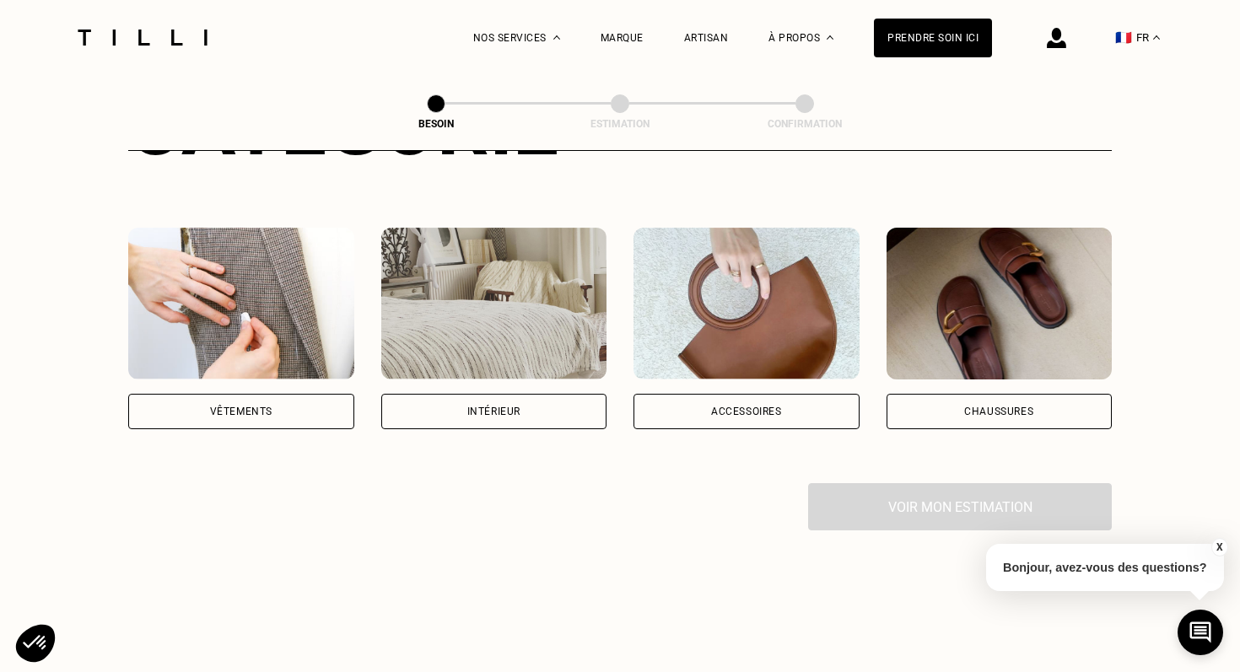
scroll to position [276, 0]
click at [311, 393] on div "Vêtements" at bounding box center [241, 410] width 226 height 35
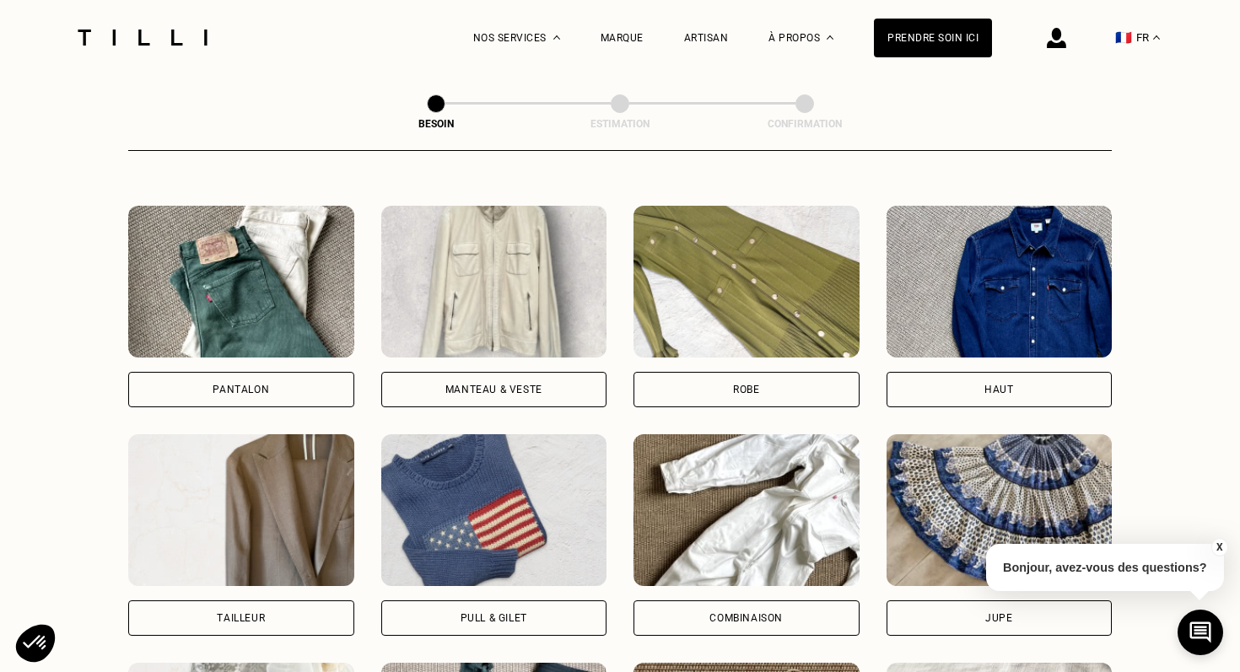
scroll to position [789, 0]
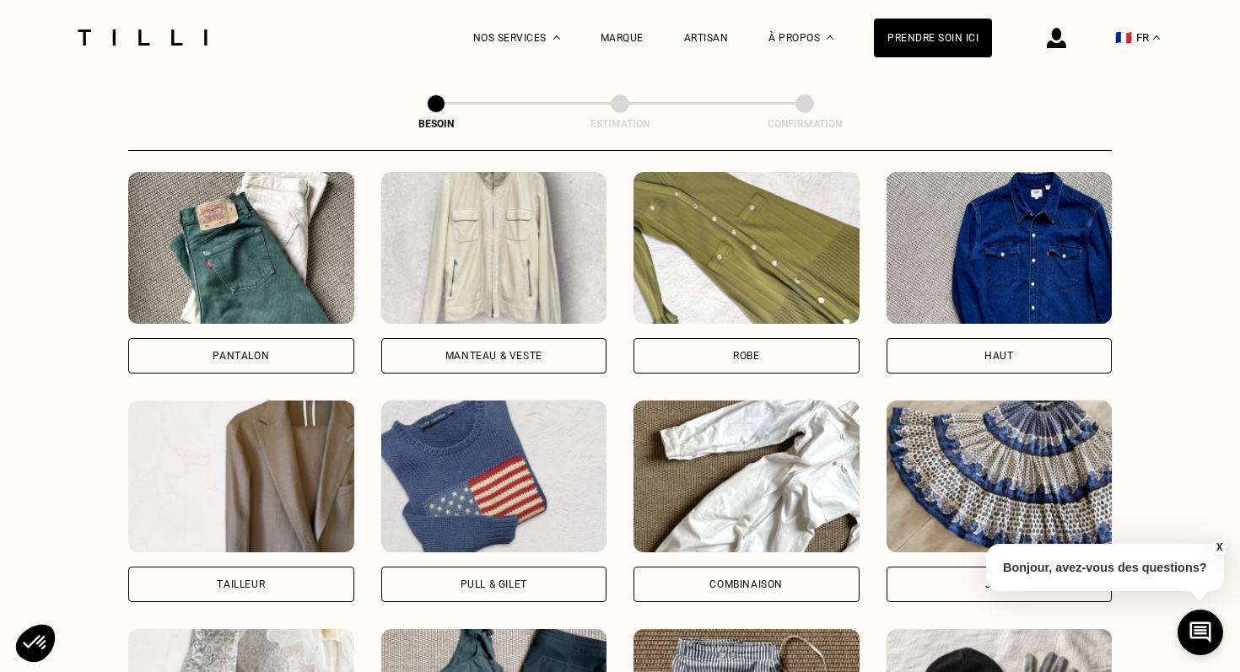
click at [745, 338] on div "Robe" at bounding box center [747, 355] width 226 height 35
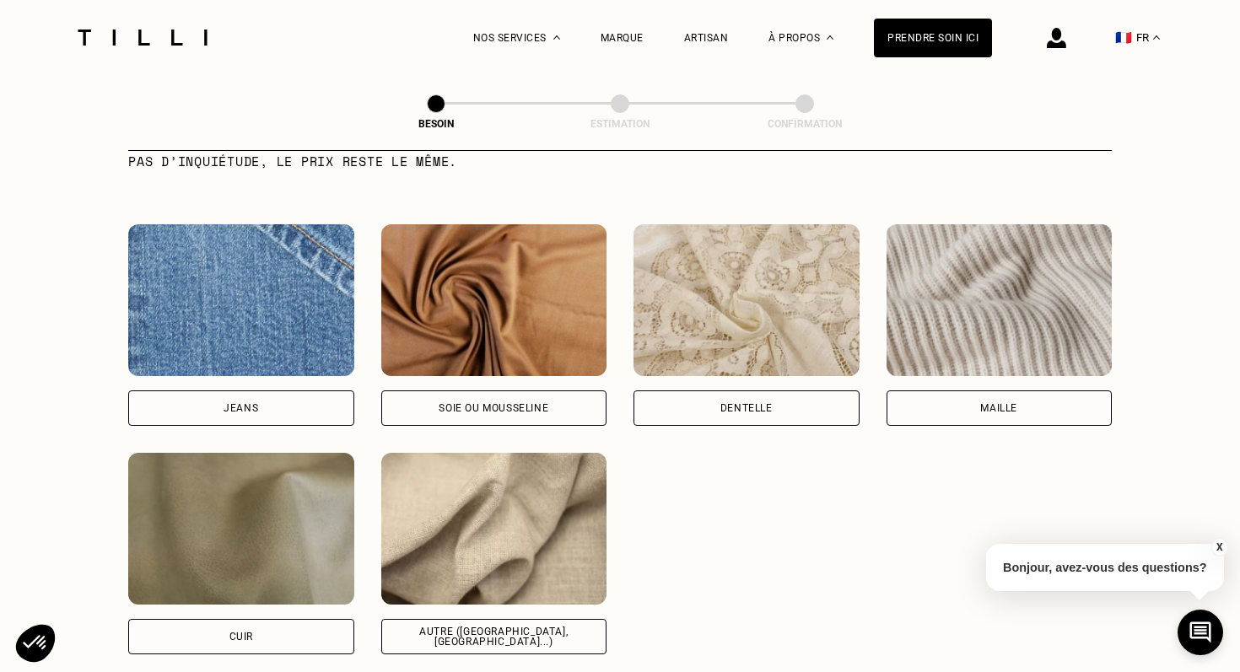
scroll to position [1768, 0]
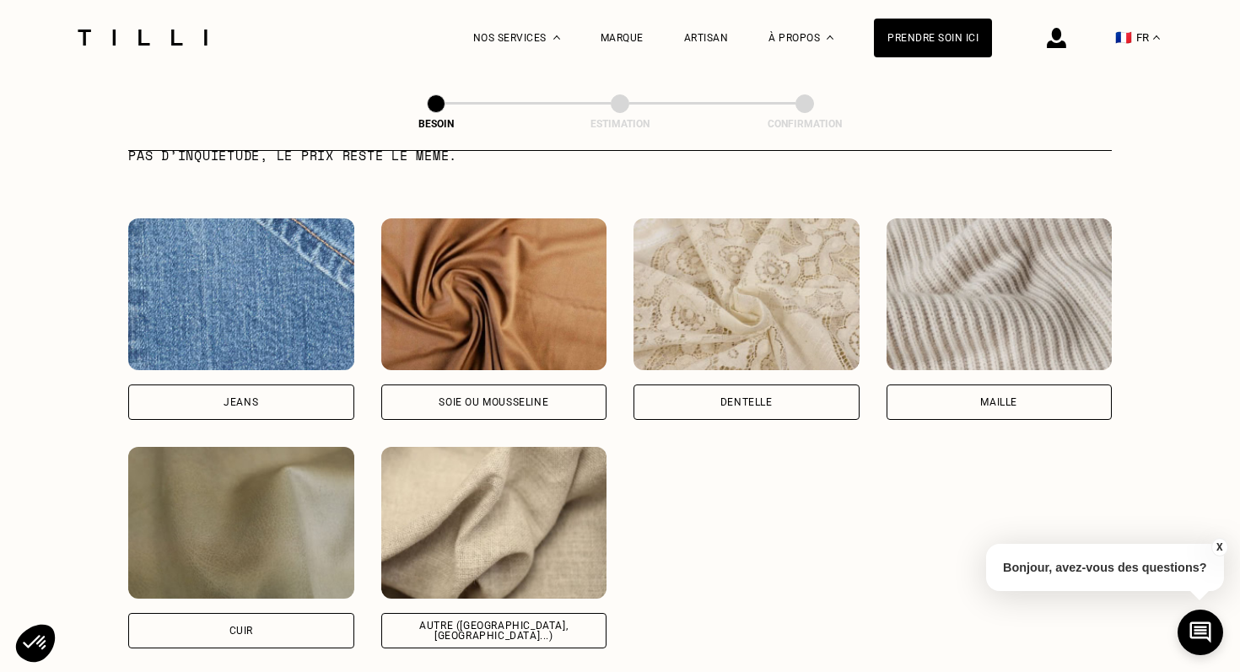
click at [537, 613] on div "Autre ([GEOGRAPHIC_DATA], [GEOGRAPHIC_DATA]...)" at bounding box center [494, 630] width 226 height 35
select select "FR"
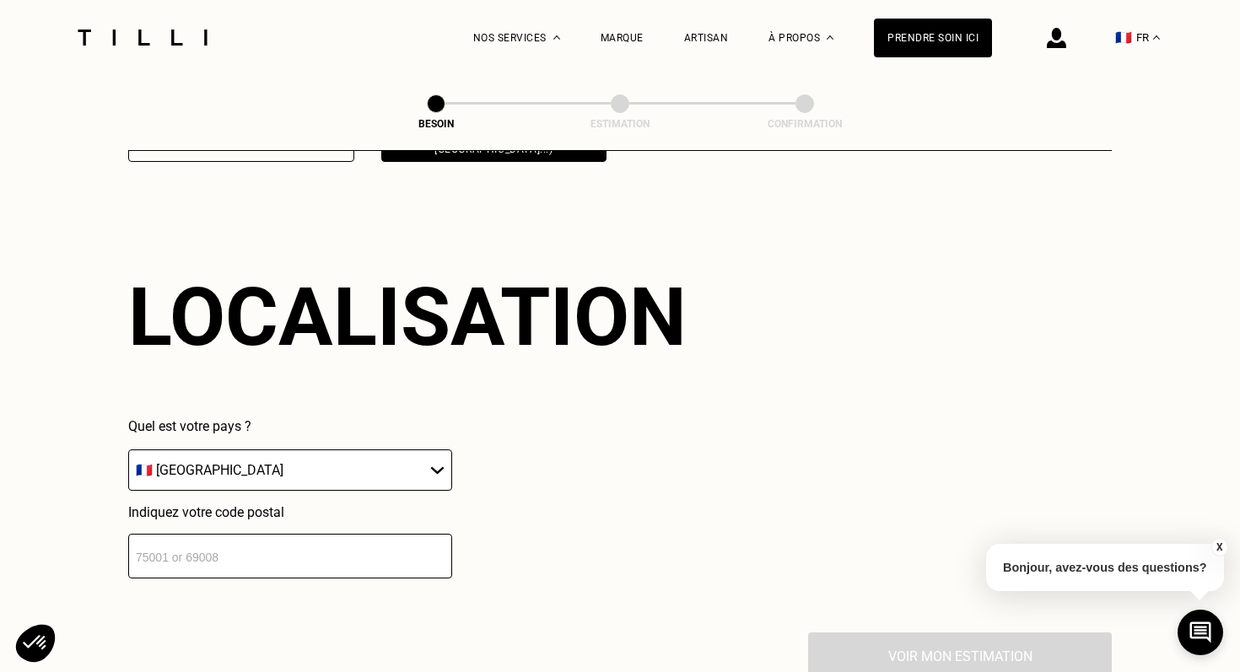
scroll to position [2263, 0]
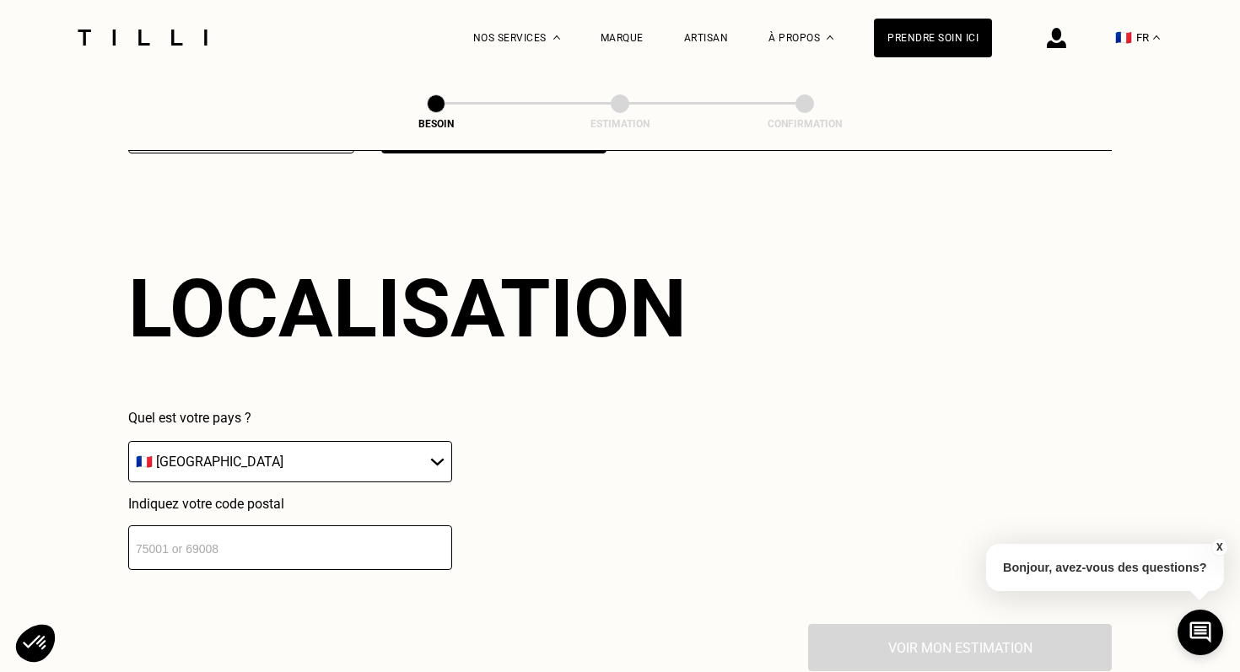
click at [344, 456] on select "🇩🇪 [GEOGRAPHIC_DATA] 🇦🇹 [GEOGRAPHIC_DATA] 🇧🇪 [GEOGRAPHIC_DATA] 🇧🇬 Bulgarie 🇨🇾 C…" at bounding box center [290, 461] width 324 height 41
click at [273, 531] on input "number" at bounding box center [290, 548] width 324 height 45
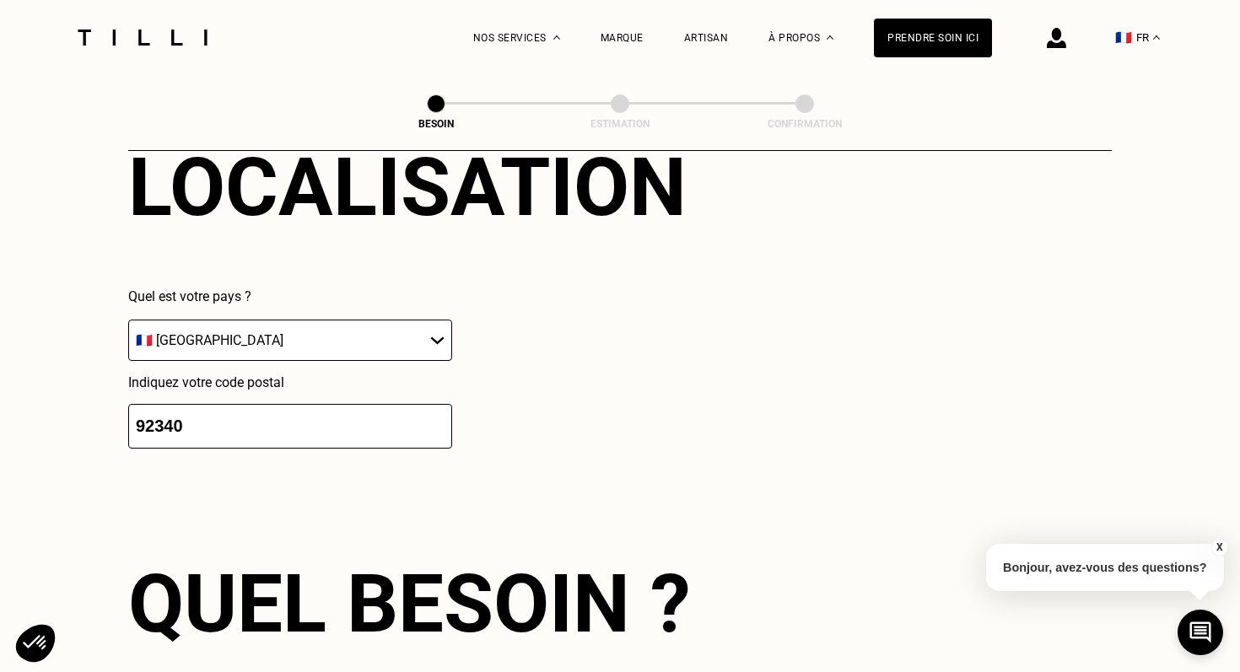
type input "92340"
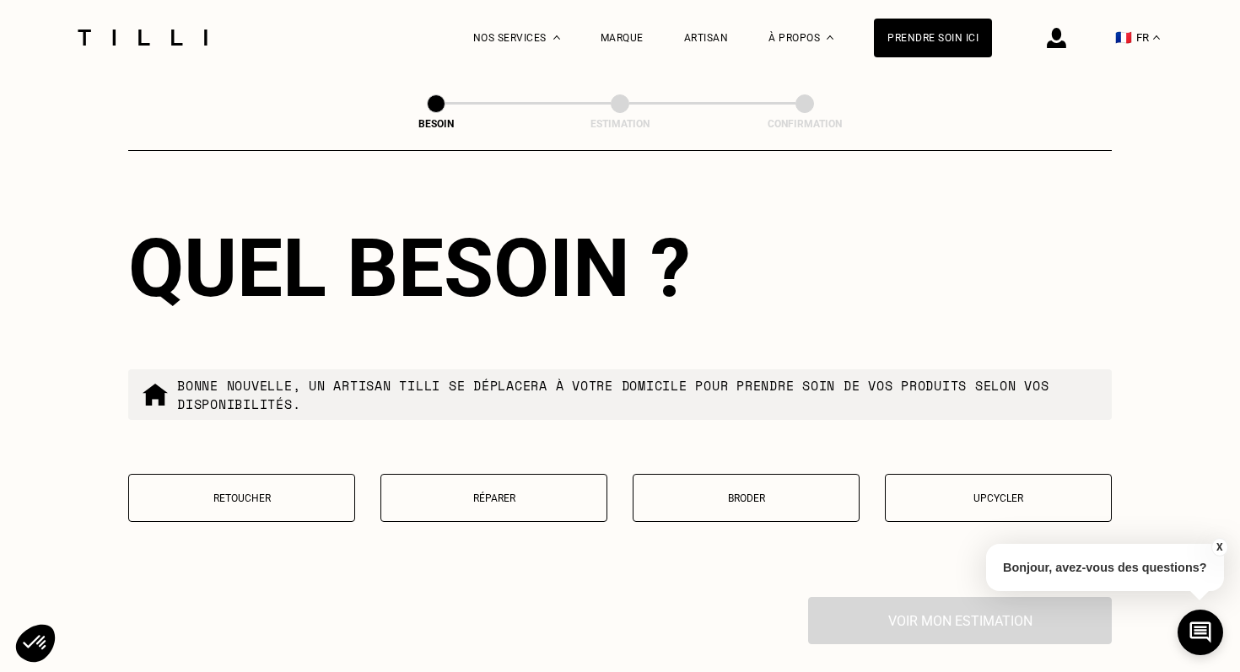
scroll to position [2725, 0]
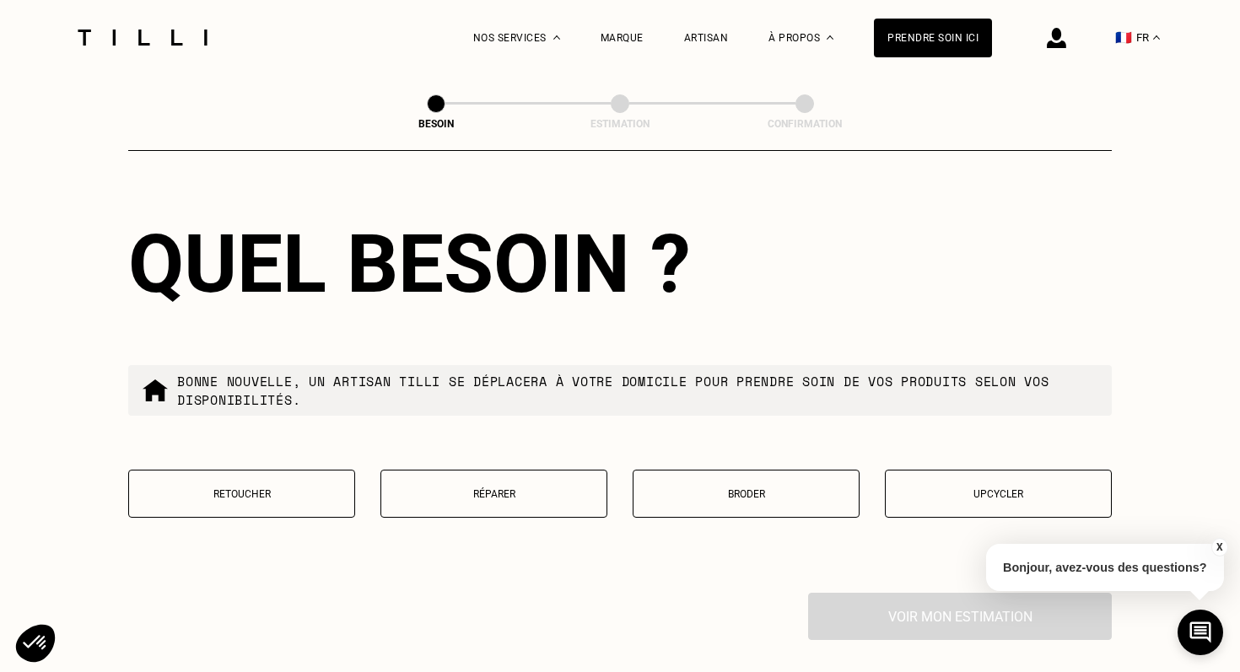
click at [259, 470] on button "Retoucher" at bounding box center [241, 494] width 227 height 48
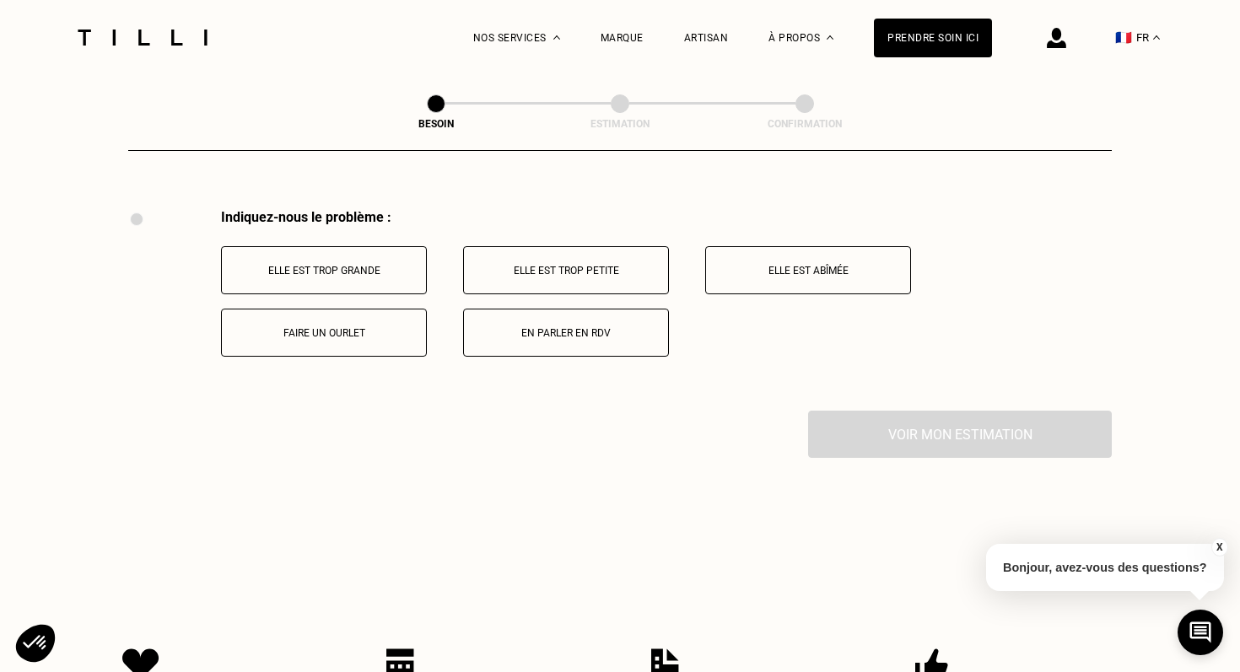
scroll to position [3112, 0]
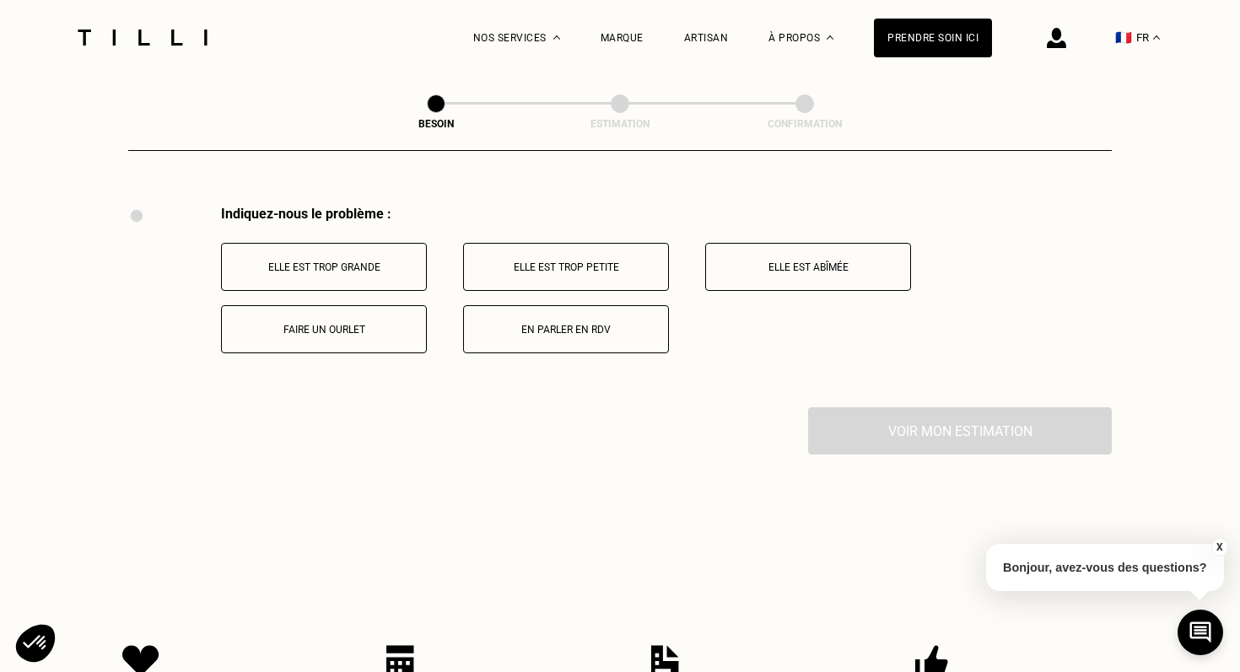
click at [373, 259] on button "Elle est trop grande" at bounding box center [324, 267] width 206 height 48
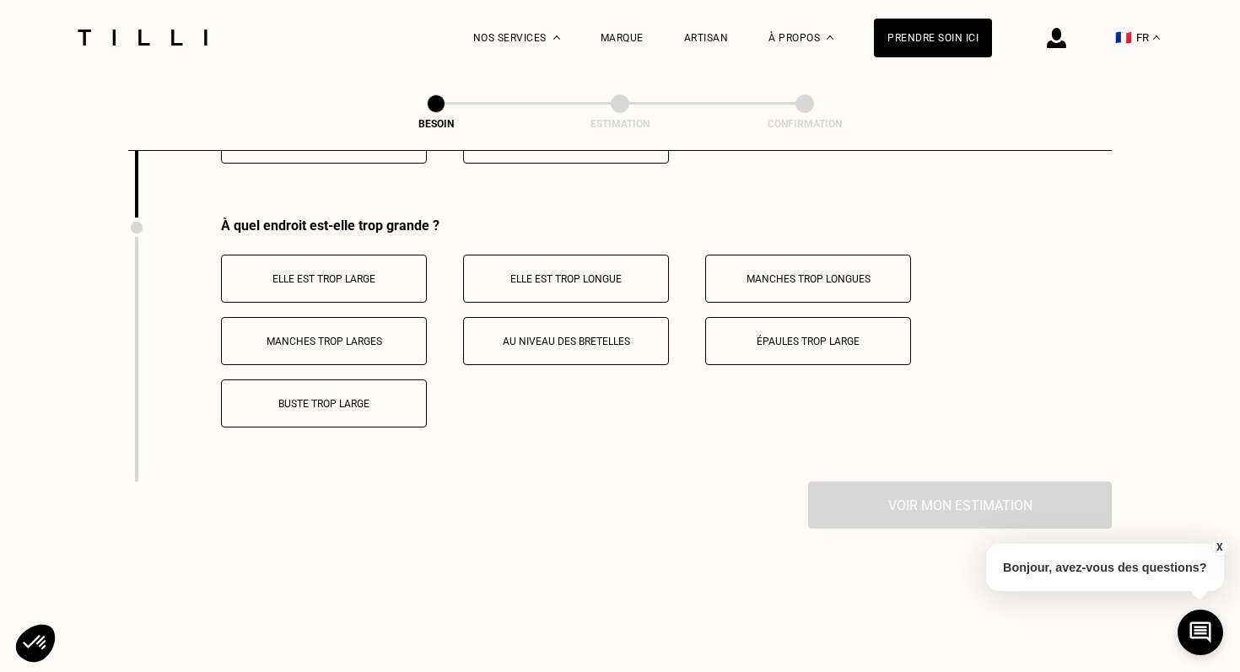
scroll to position [3314, 0]
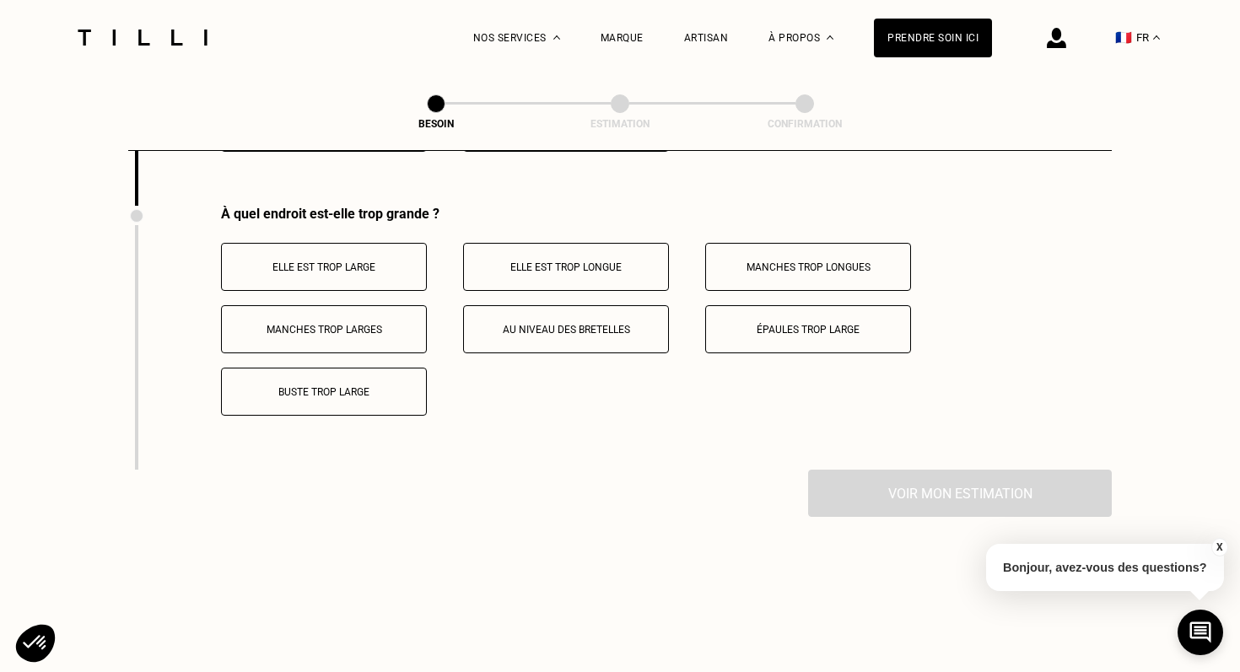
click at [594, 324] on p "Au niveau des bretelles" at bounding box center [566, 330] width 187 height 12
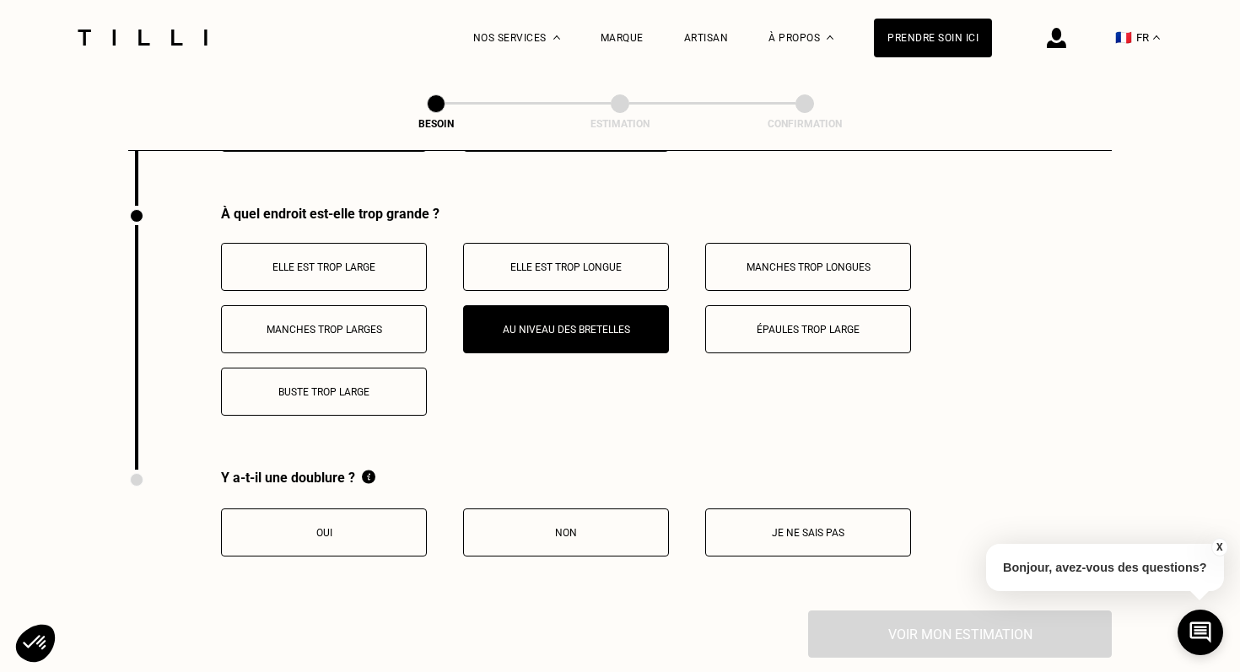
click at [377, 527] on p "Oui" at bounding box center [323, 533] width 187 height 12
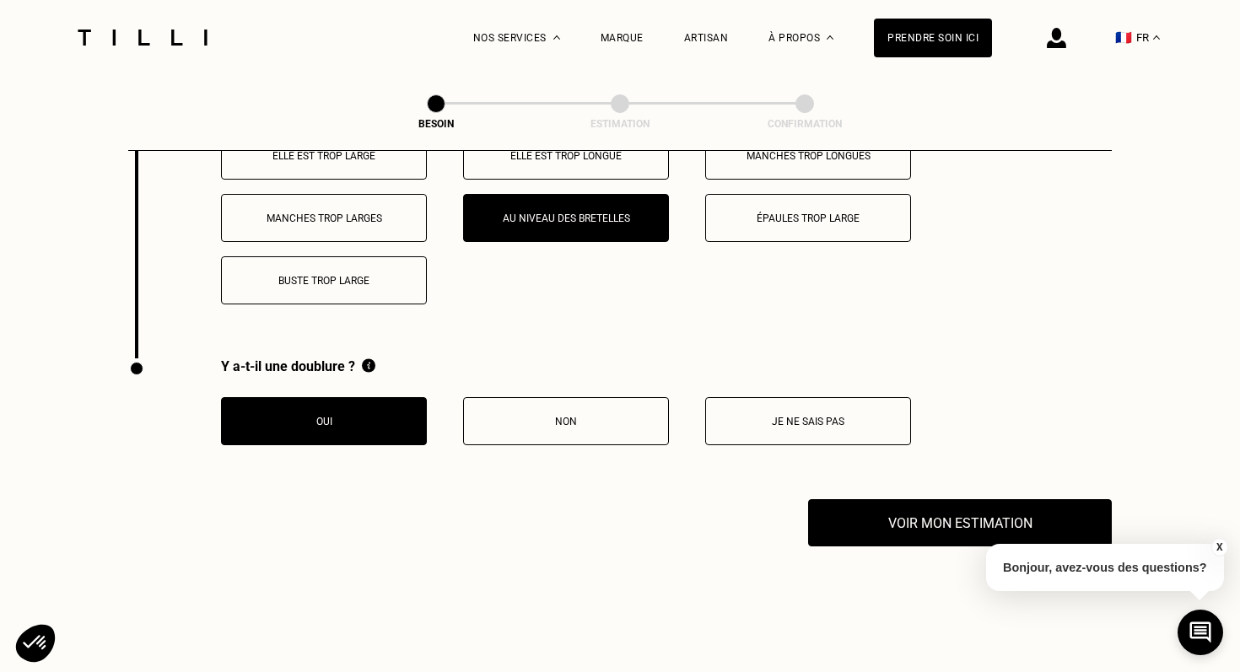
scroll to position [3433, 0]
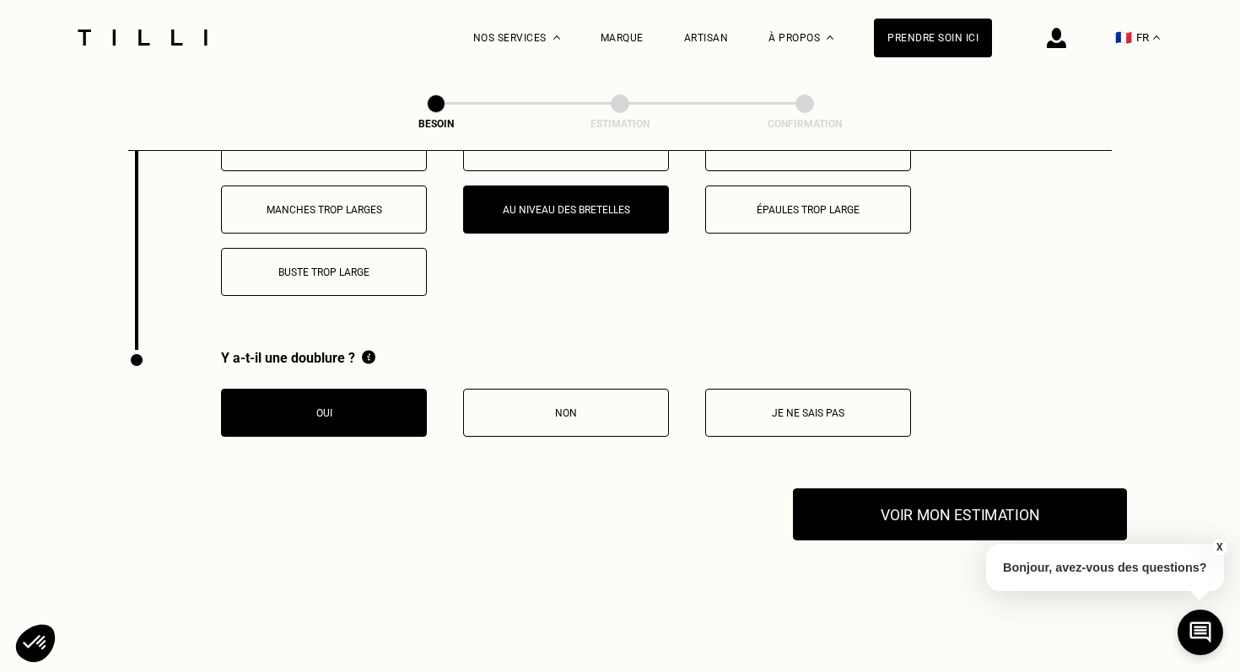
click at [1045, 504] on button "Voir mon estimation" at bounding box center [960, 515] width 334 height 52
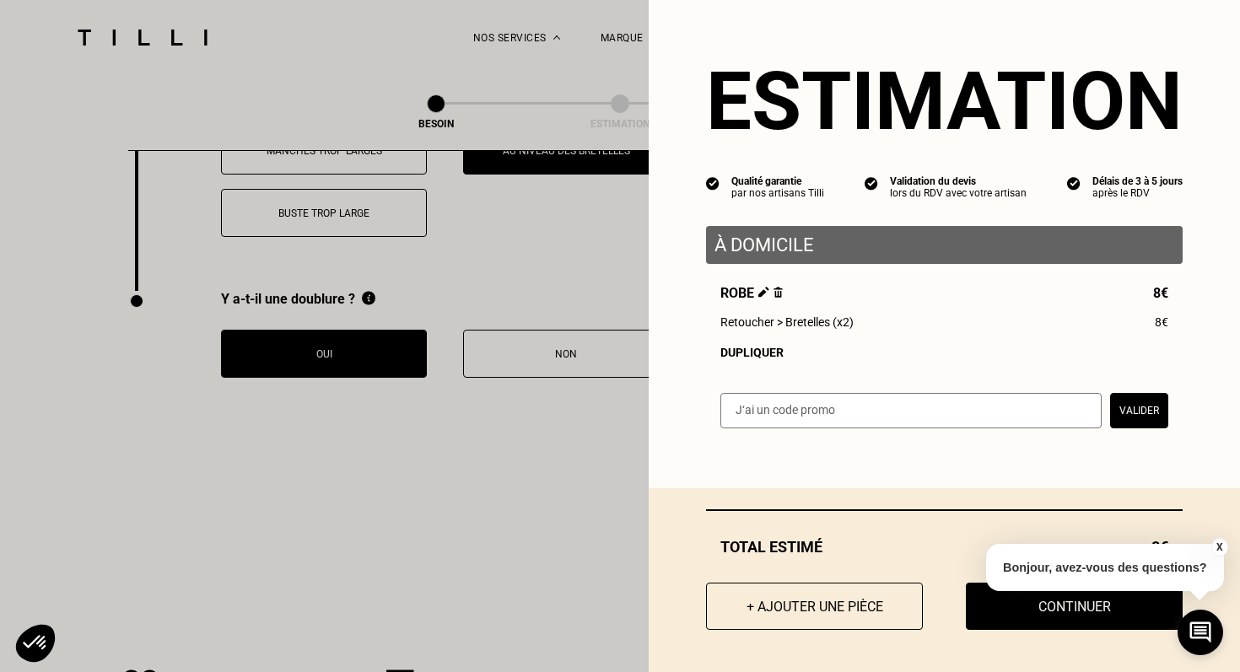
scroll to position [3494, 0]
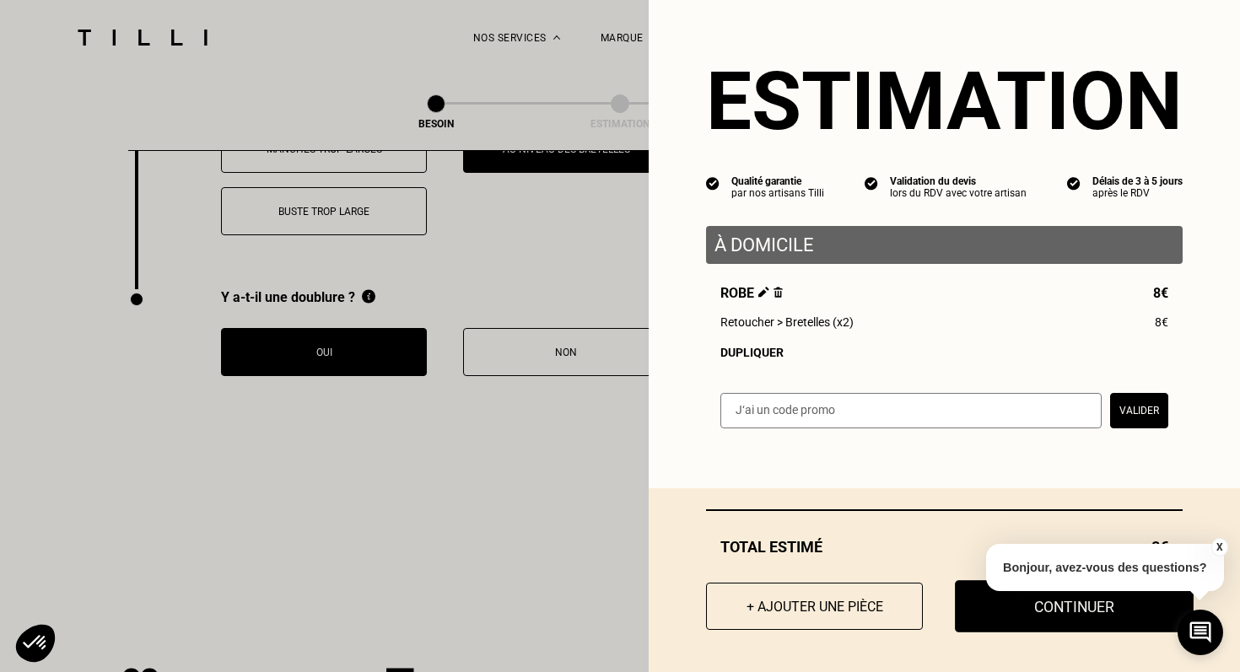
click at [1023, 605] on button "Continuer" at bounding box center [1074, 607] width 239 height 52
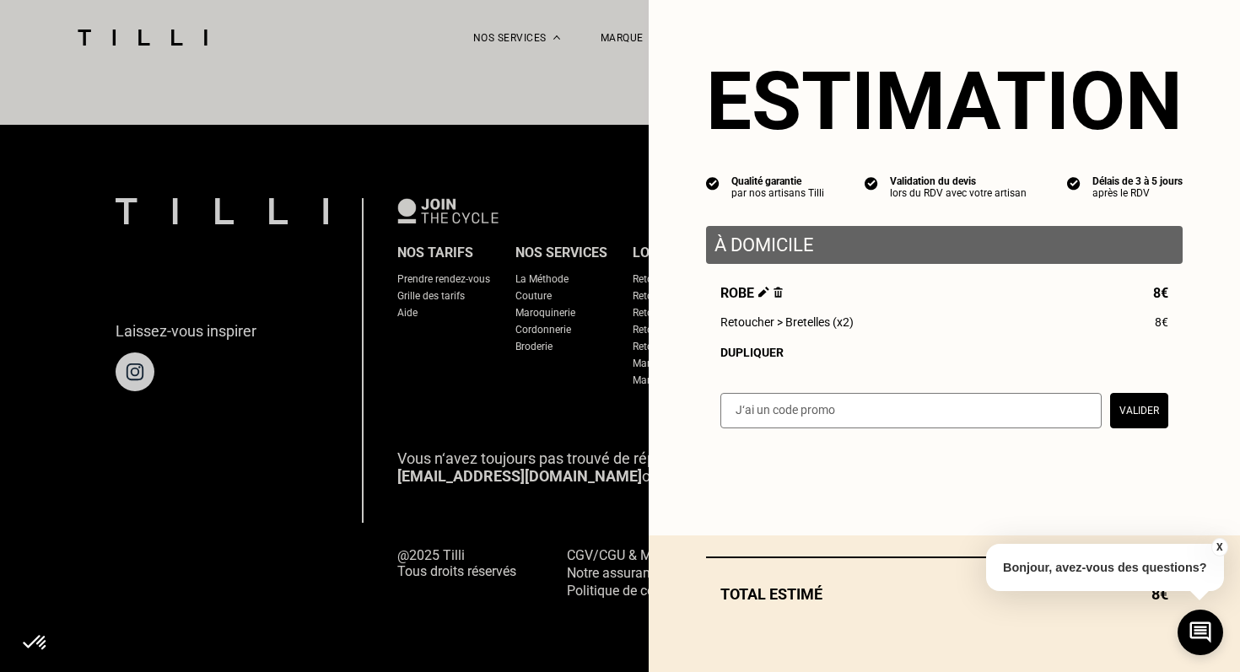
scroll to position [1033, 0]
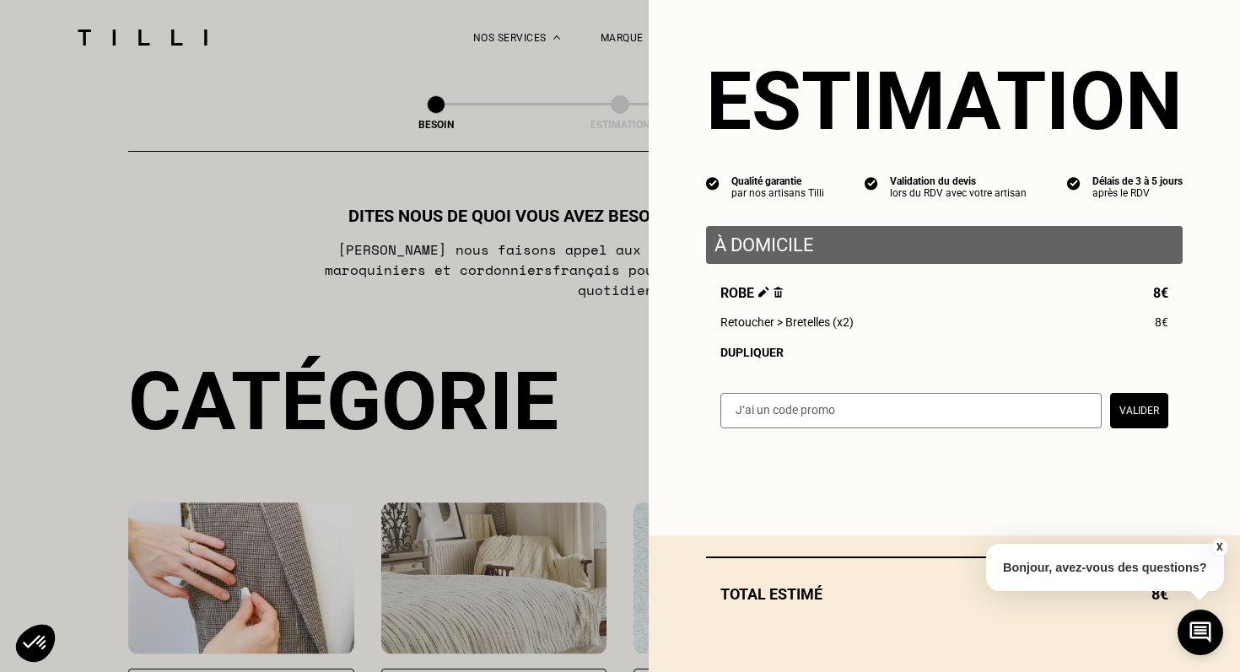
select select "FR"
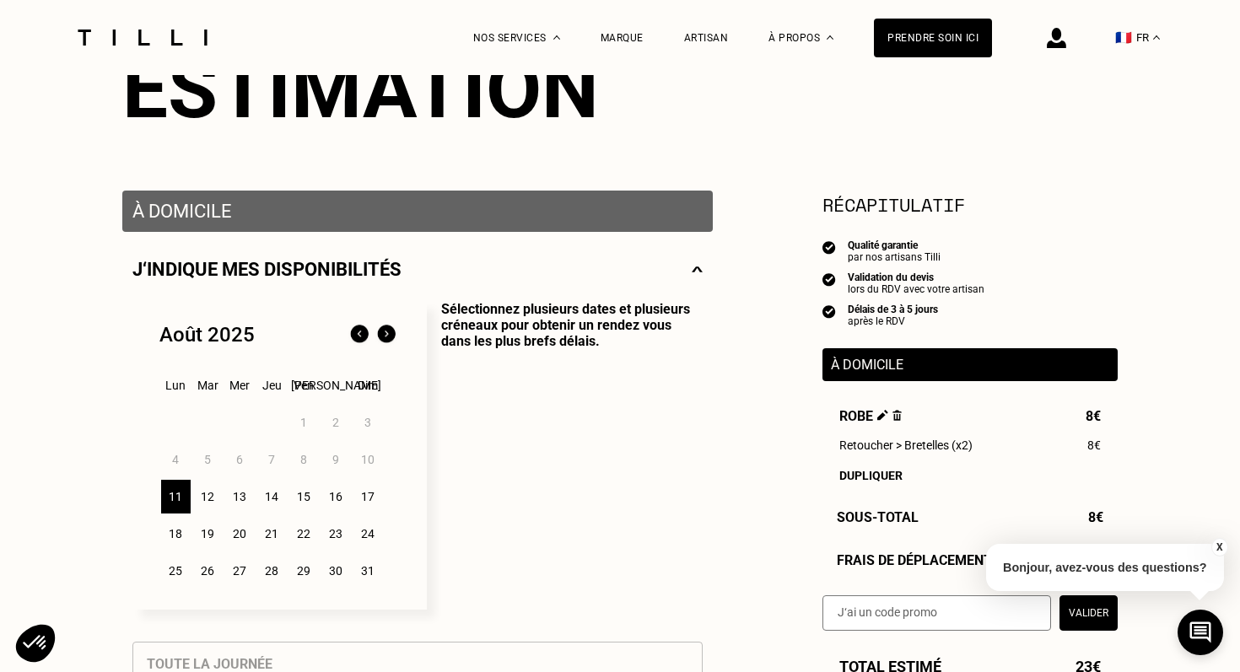
scroll to position [224, 0]
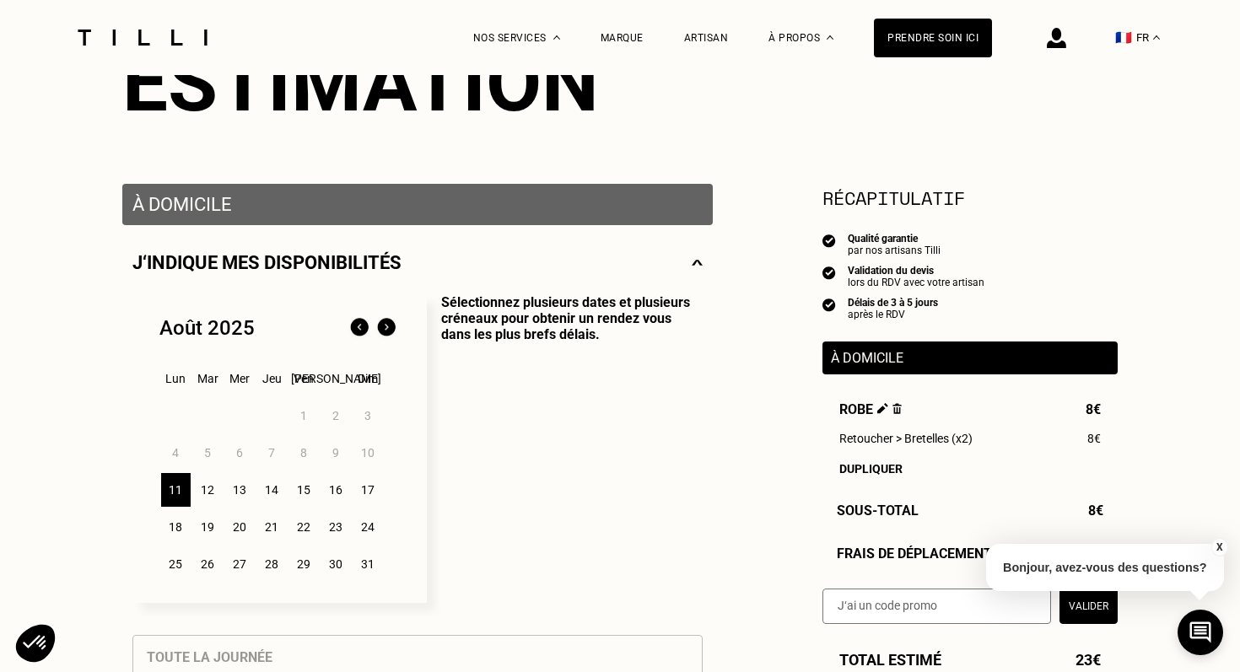
click at [181, 489] on div "11" at bounding box center [176, 490] width 30 height 34
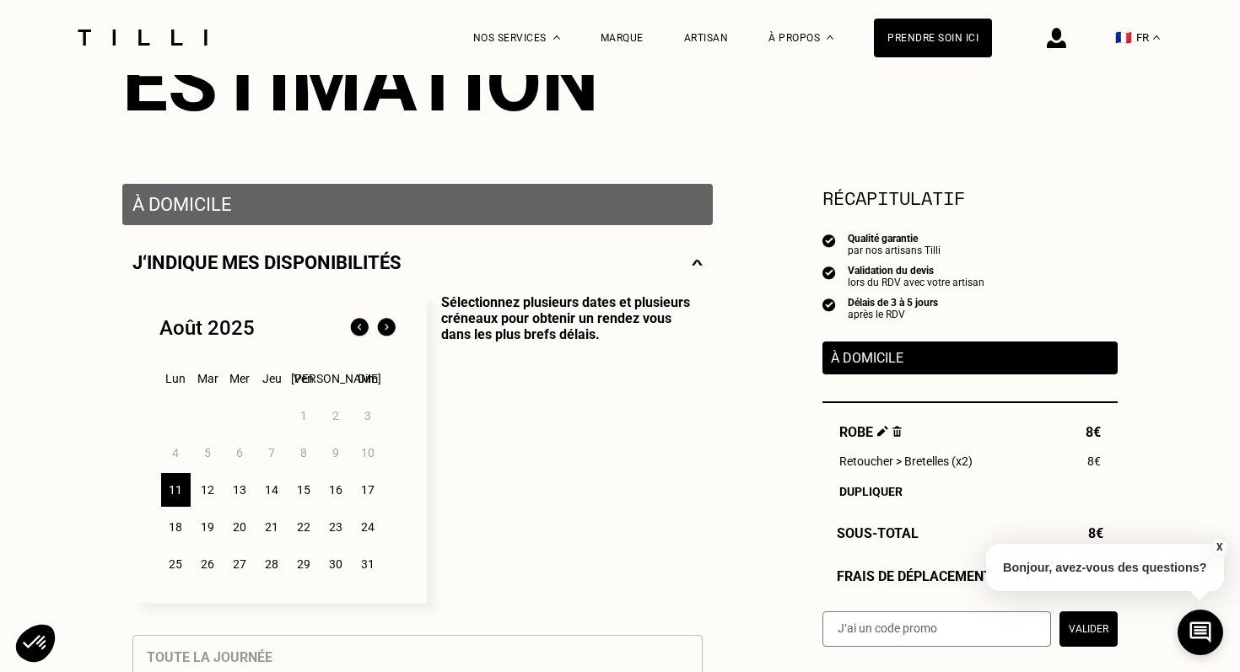
click at [304, 491] on div "15" at bounding box center [304, 490] width 30 height 34
click at [165, 489] on div "11" at bounding box center [176, 490] width 30 height 34
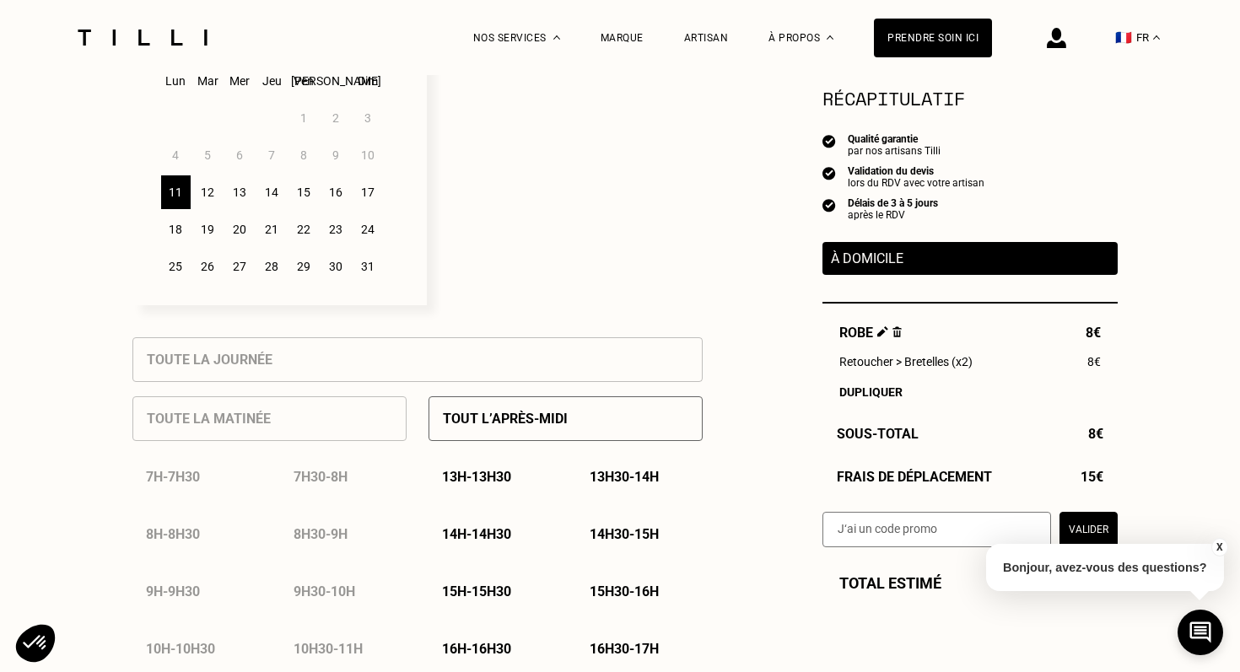
scroll to position [516, 0]
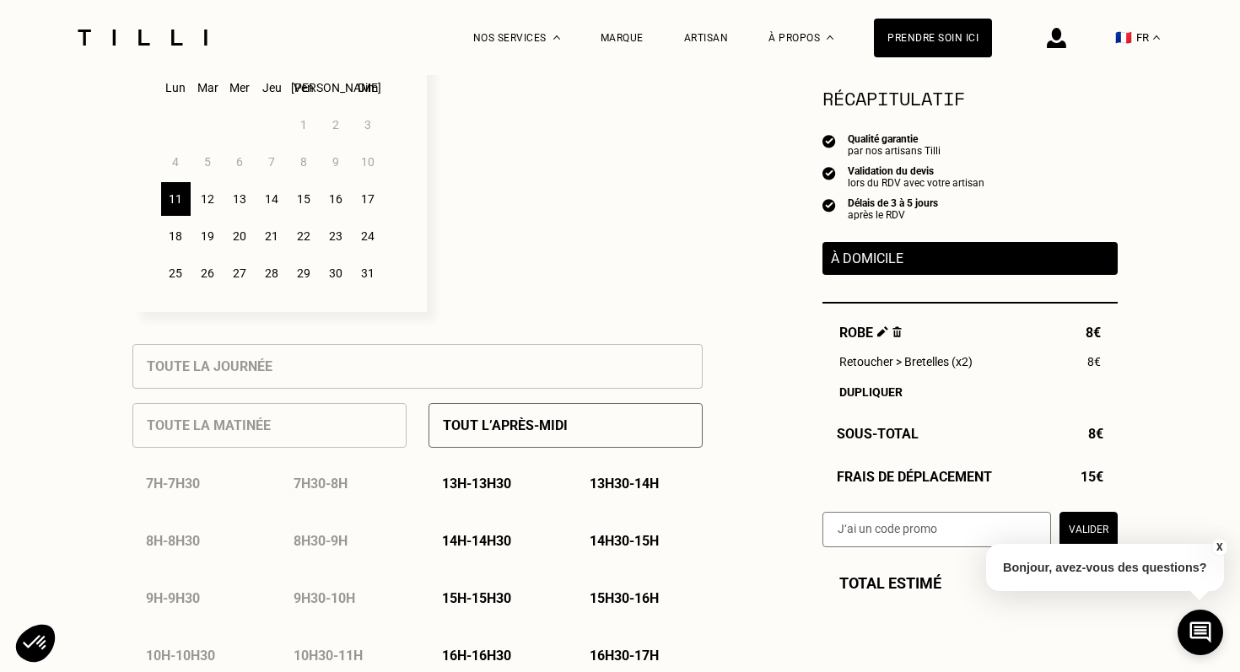
click at [215, 436] on div "Toute la matinée 7h - 7h30 7h30 - 8h 8h - 8h30 8h30 - 9h 9h - 9h30 9h30 - 10h 1…" at bounding box center [269, 590] width 274 height 403
click at [568, 433] on div "Tout l’après-midi" at bounding box center [566, 425] width 274 height 45
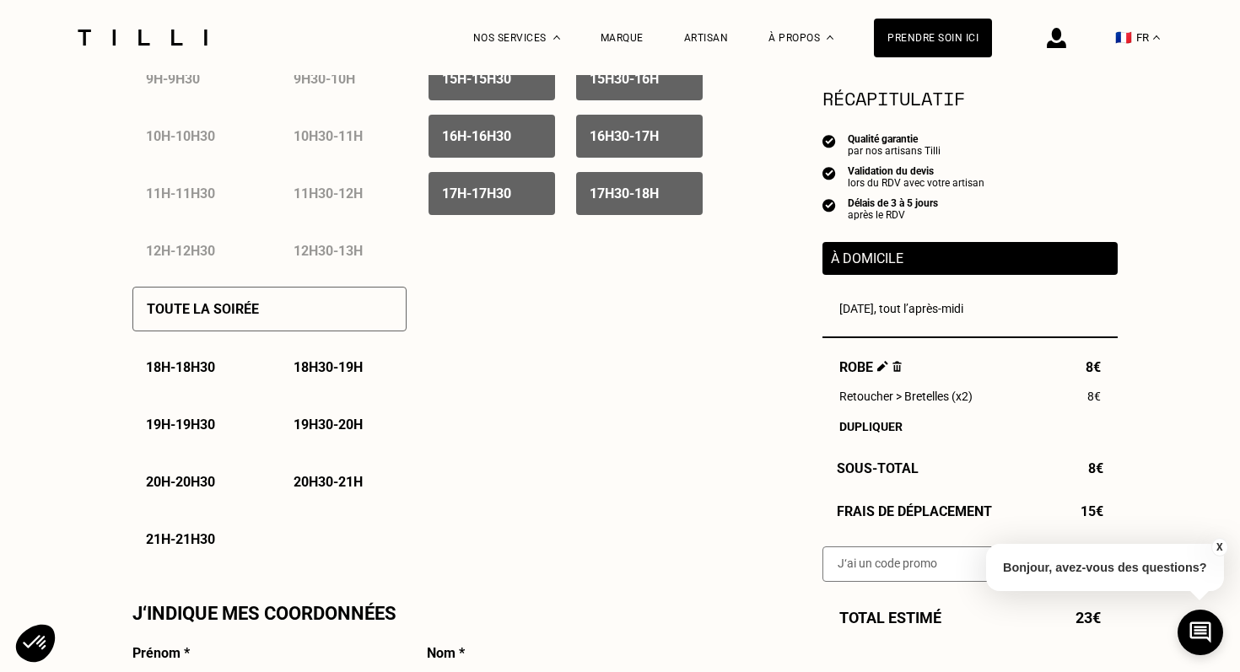
scroll to position [1038, 0]
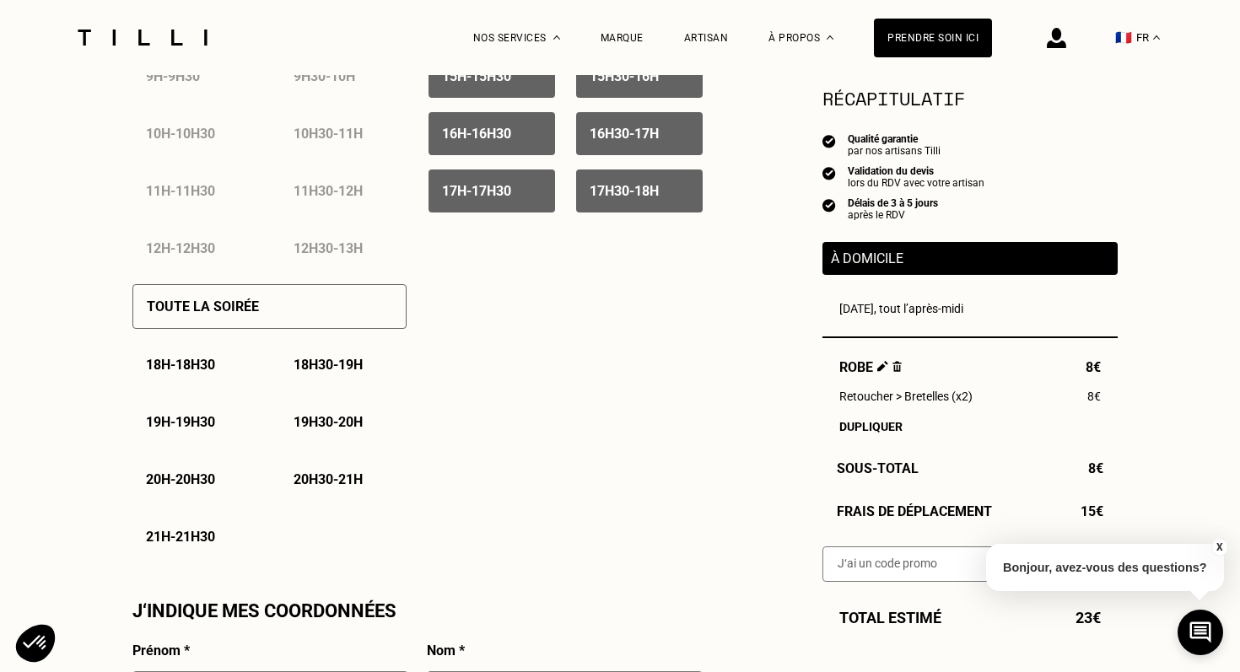
click at [368, 305] on div "Toute la soirée" at bounding box center [269, 306] width 274 height 45
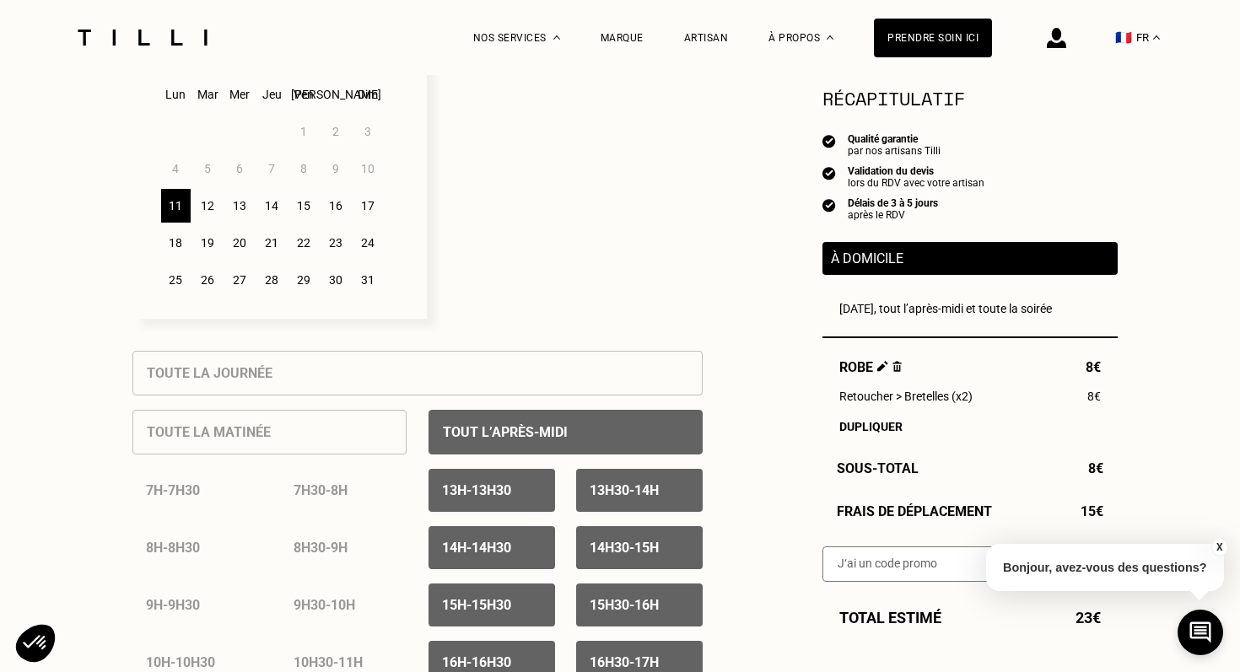
scroll to position [499, 0]
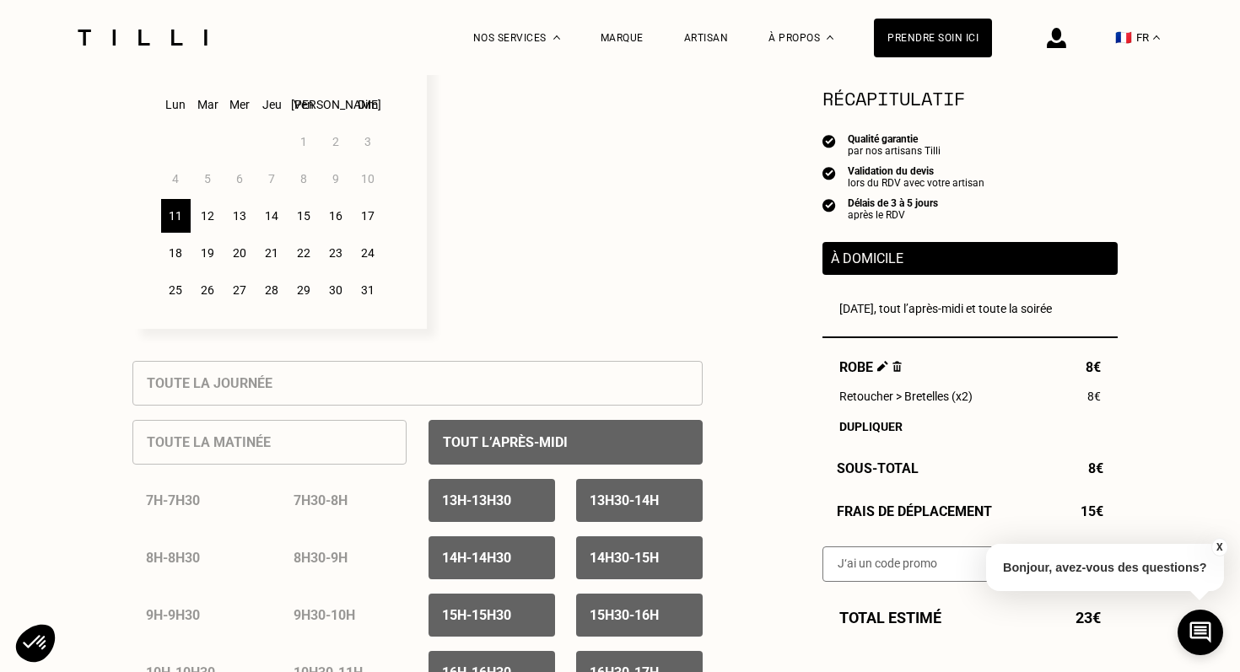
click at [210, 219] on div "12" at bounding box center [208, 216] width 30 height 34
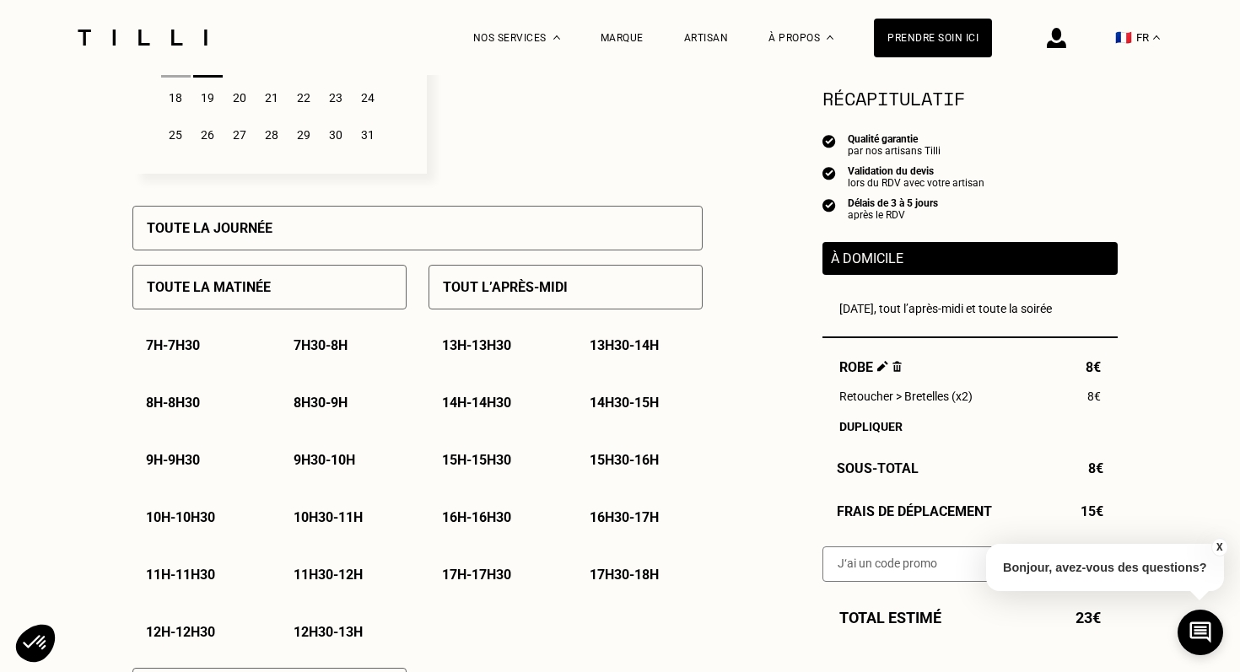
scroll to position [658, 0]
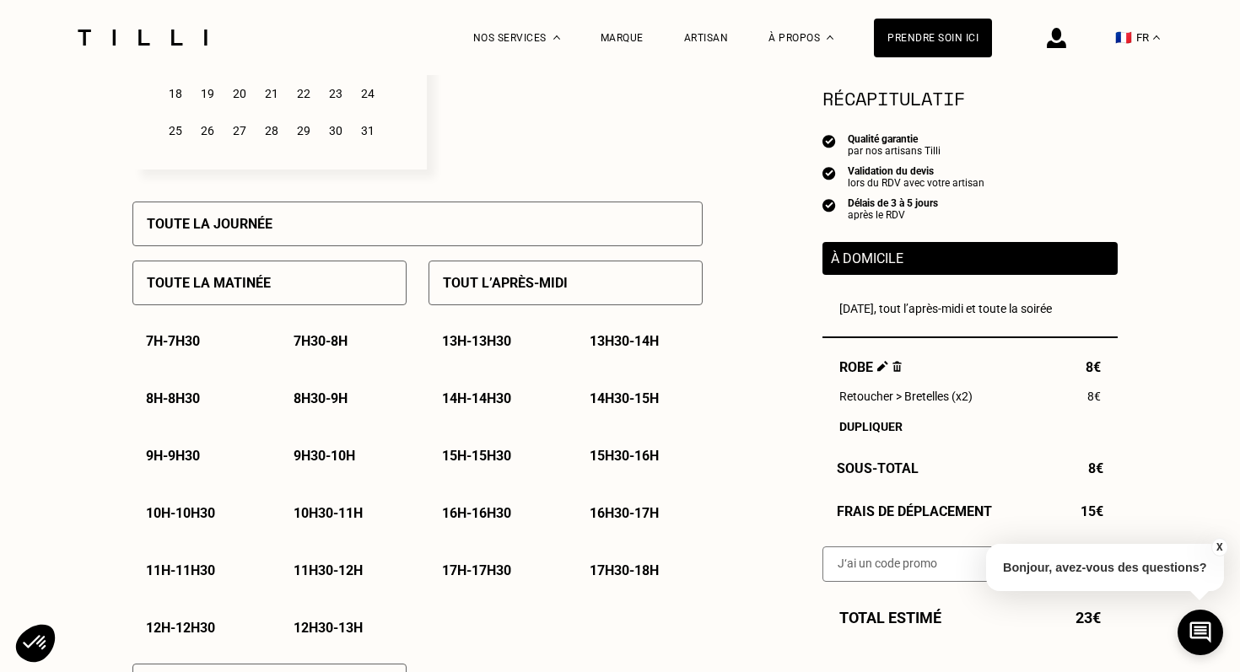
click at [353, 236] on div "Toute la journée" at bounding box center [417, 224] width 570 height 45
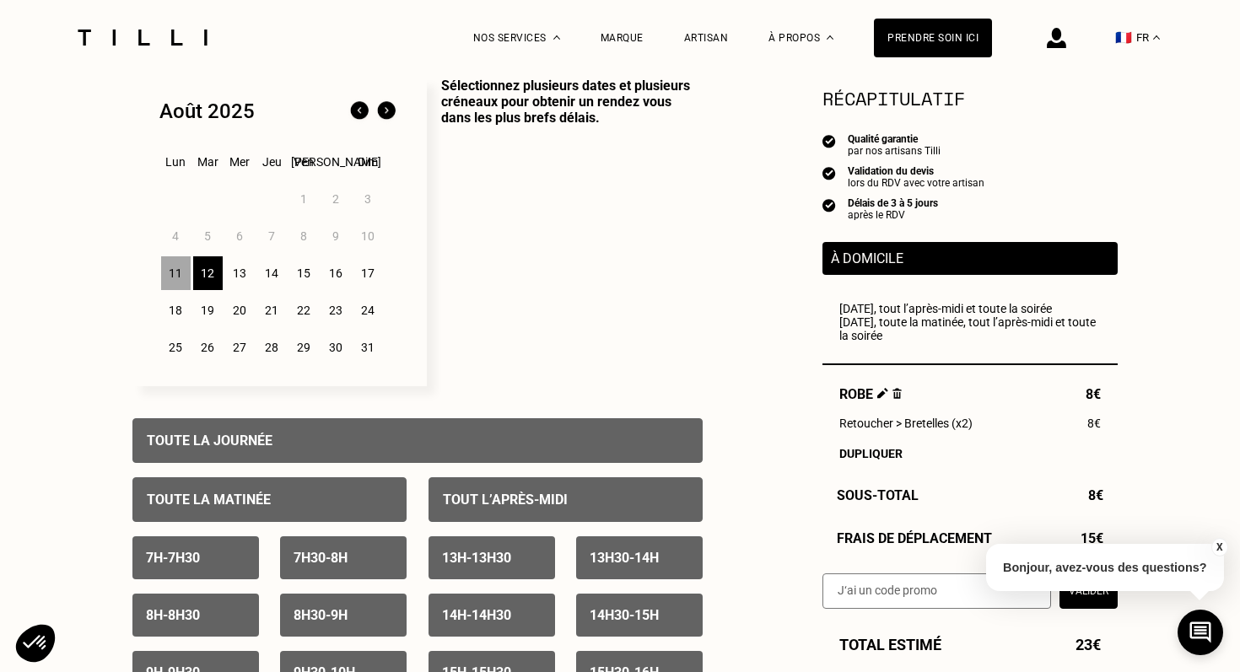
scroll to position [445, 0]
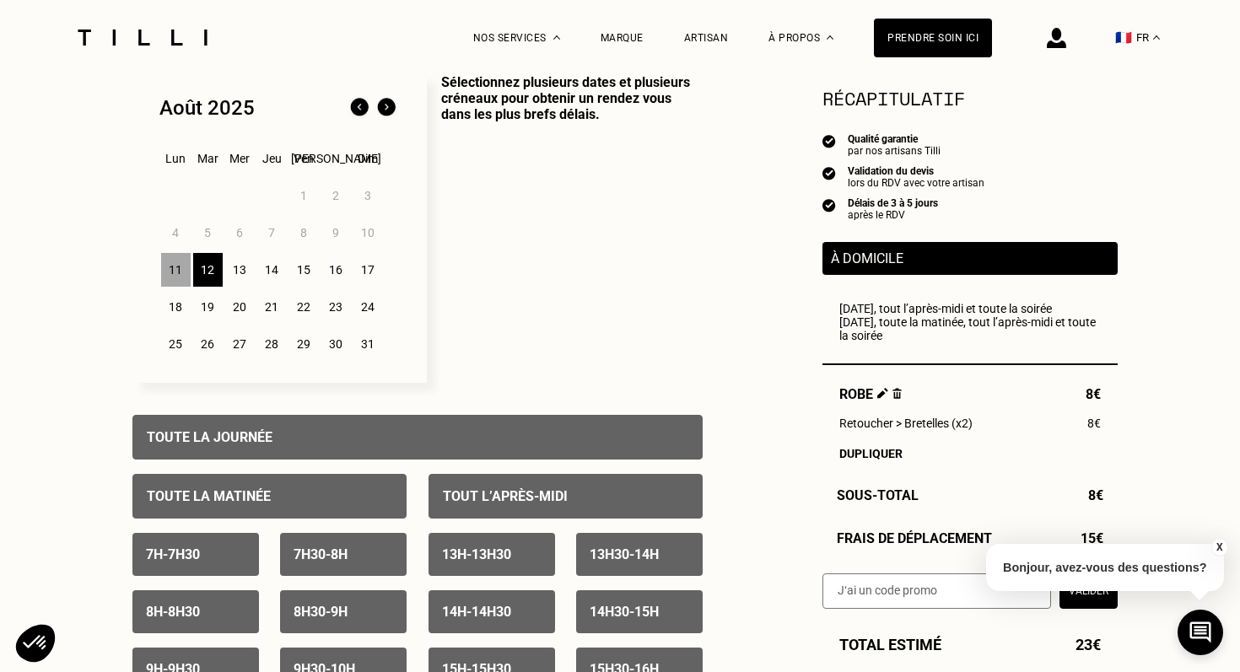
click at [251, 273] on div "13" at bounding box center [240, 270] width 30 height 34
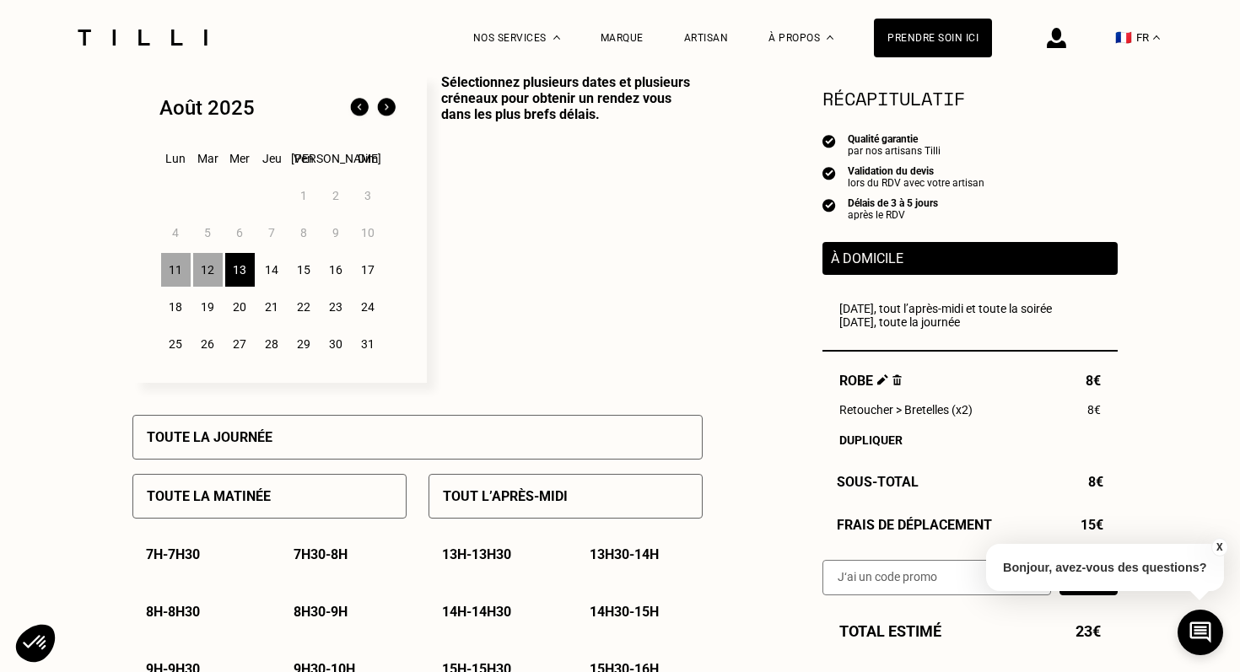
click at [254, 439] on p "Toute la journée" at bounding box center [210, 437] width 126 height 16
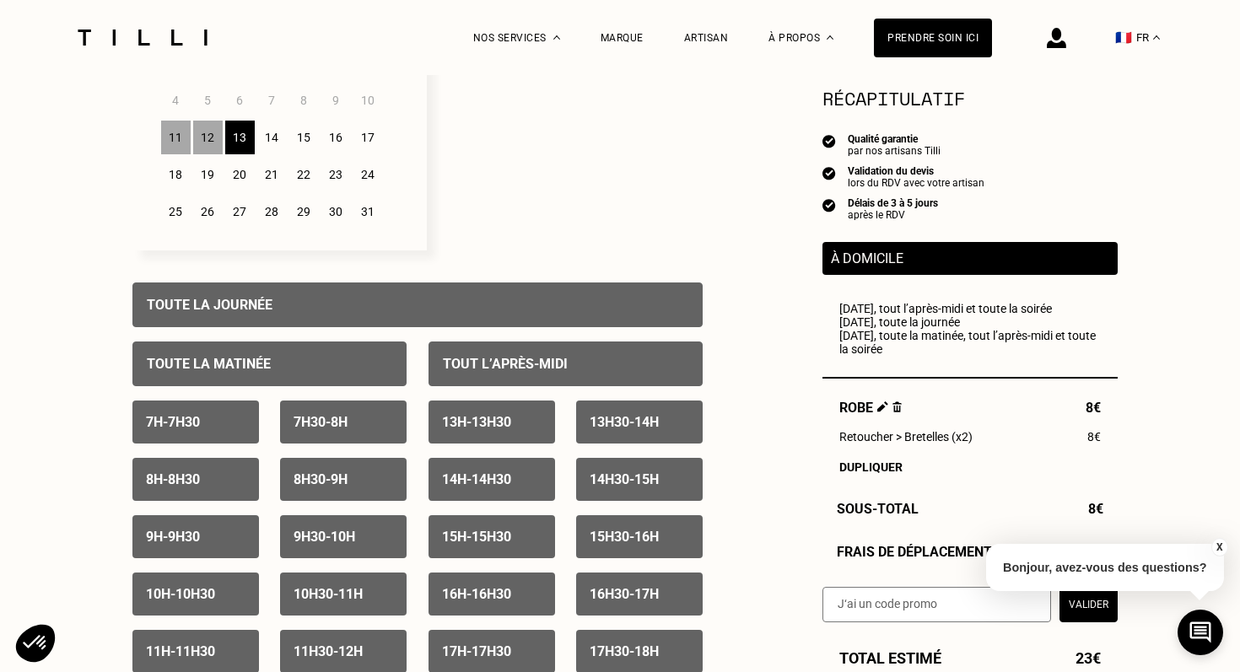
scroll to position [581, 0]
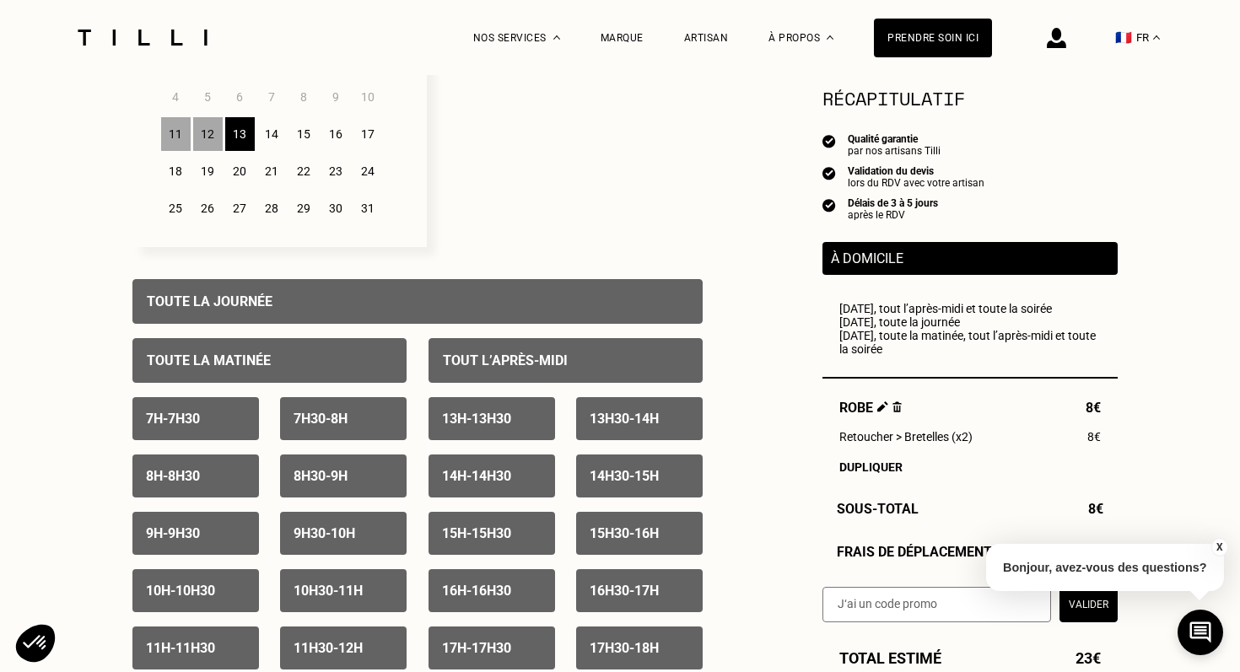
click at [297, 316] on div "Toute la journée" at bounding box center [417, 301] width 570 height 45
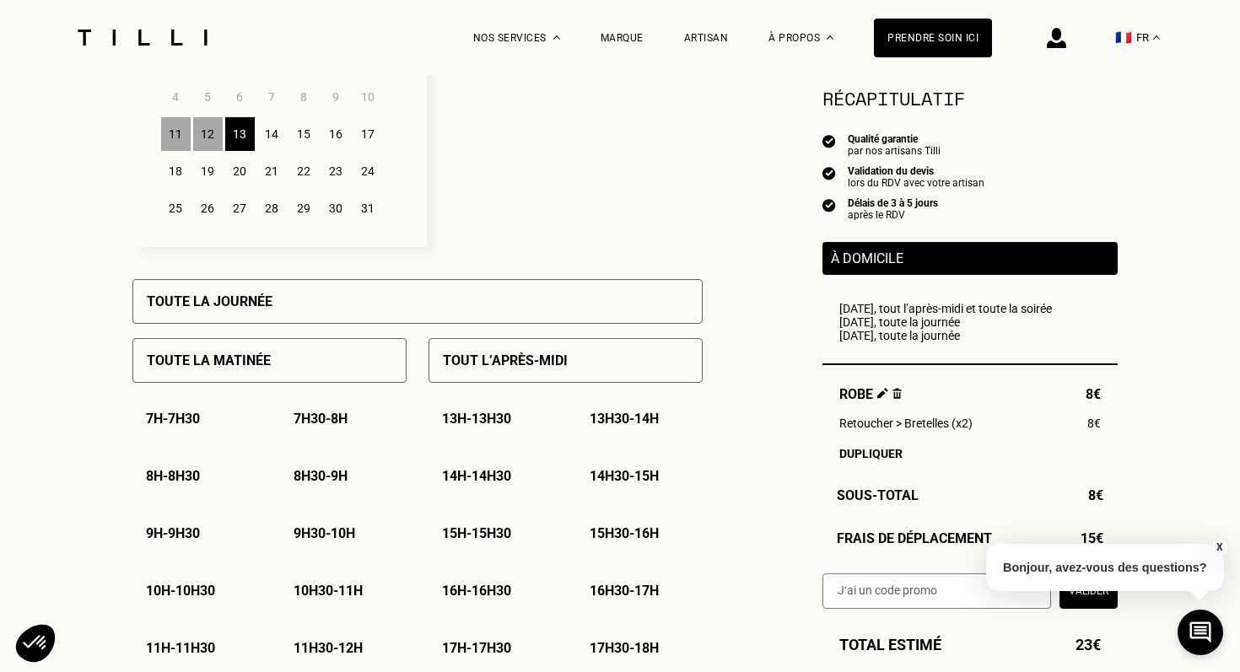
click at [212, 140] on div "12" at bounding box center [208, 134] width 30 height 34
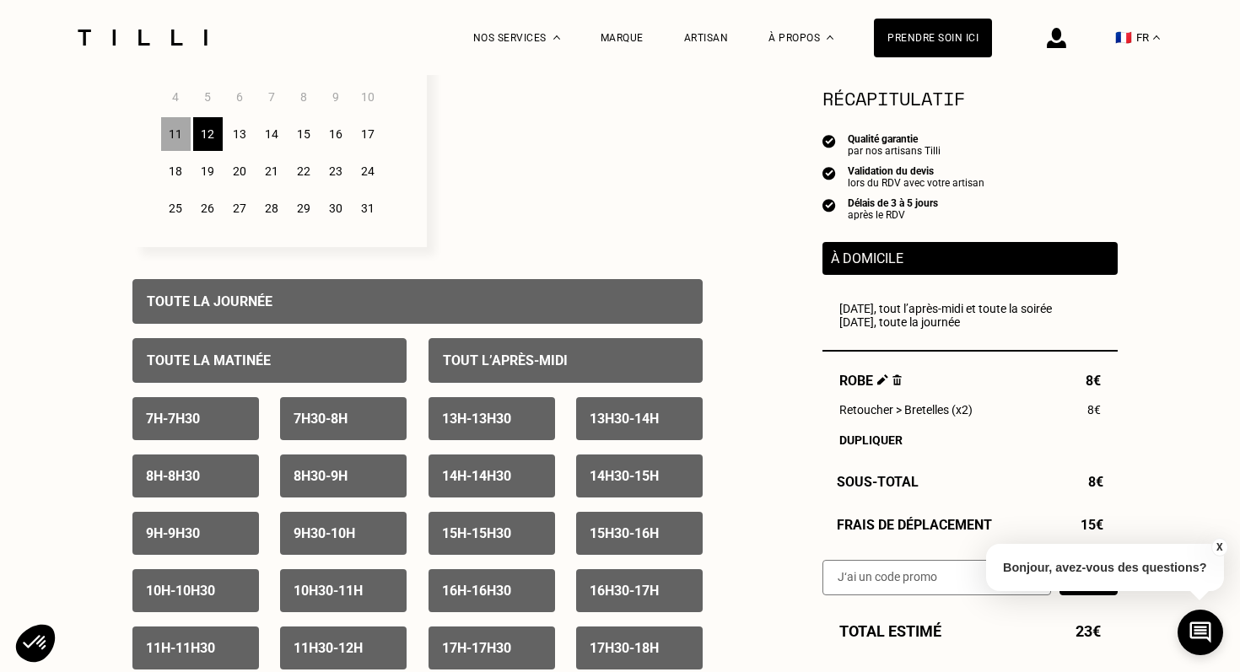
click at [261, 300] on p "Toute la journée" at bounding box center [210, 302] width 126 height 16
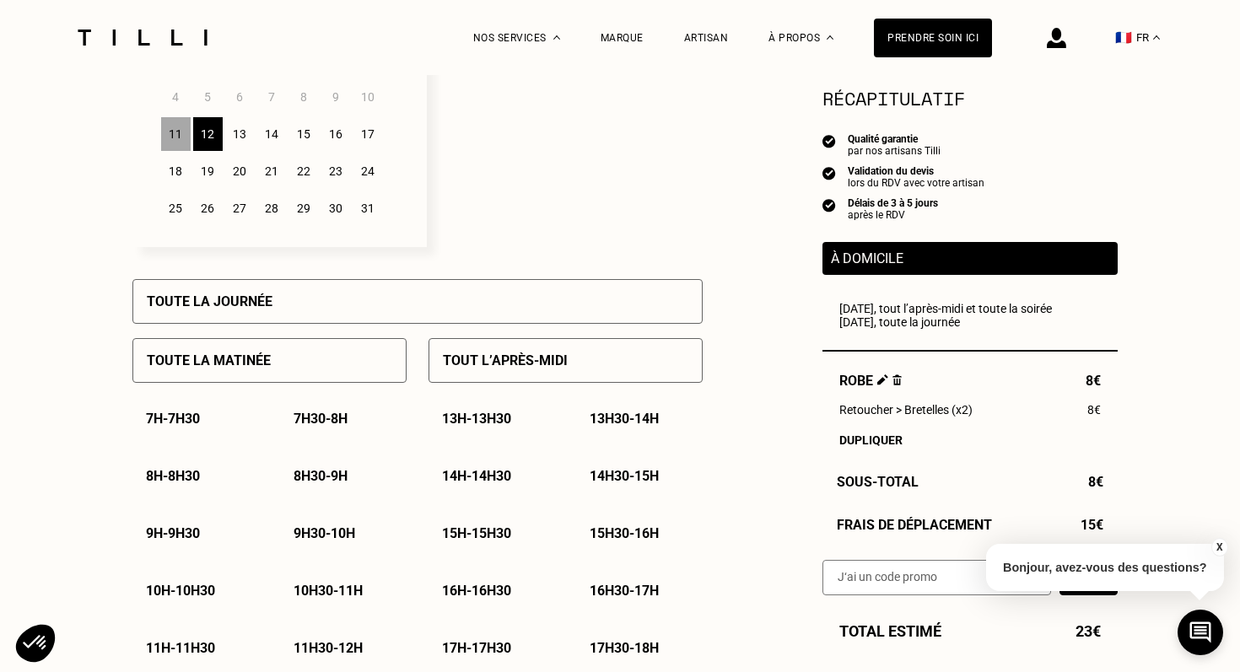
click at [269, 129] on div "14" at bounding box center [272, 134] width 30 height 34
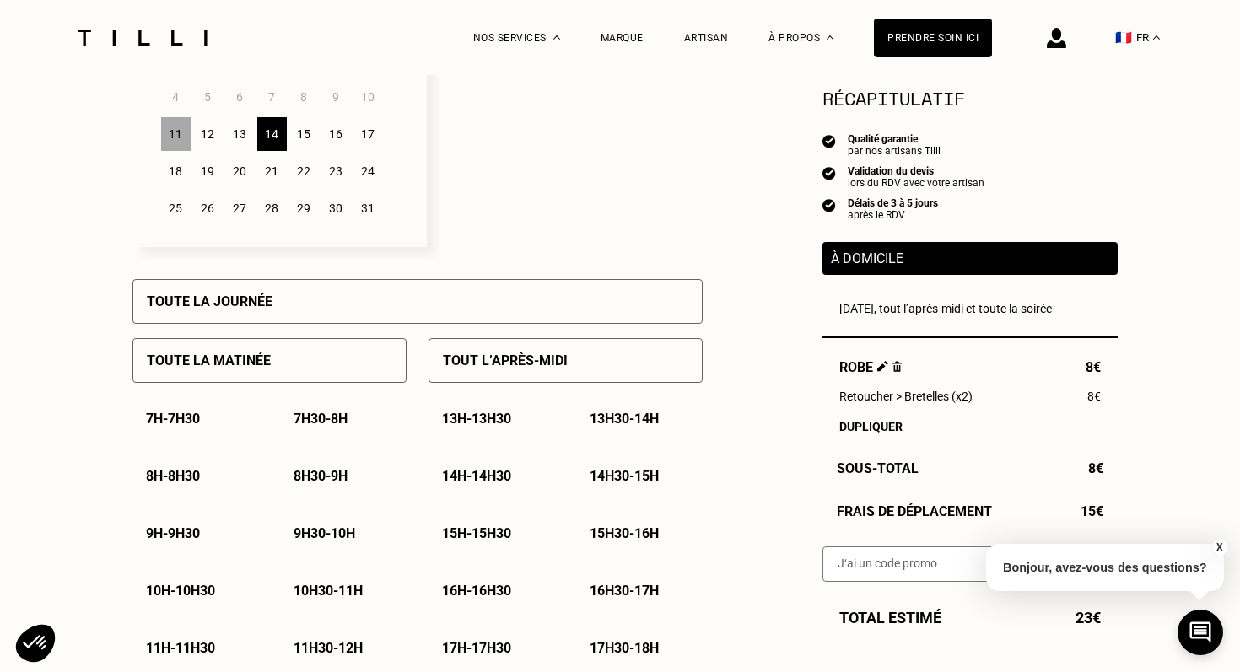
click at [308, 293] on div "Toute la journée" at bounding box center [417, 301] width 570 height 45
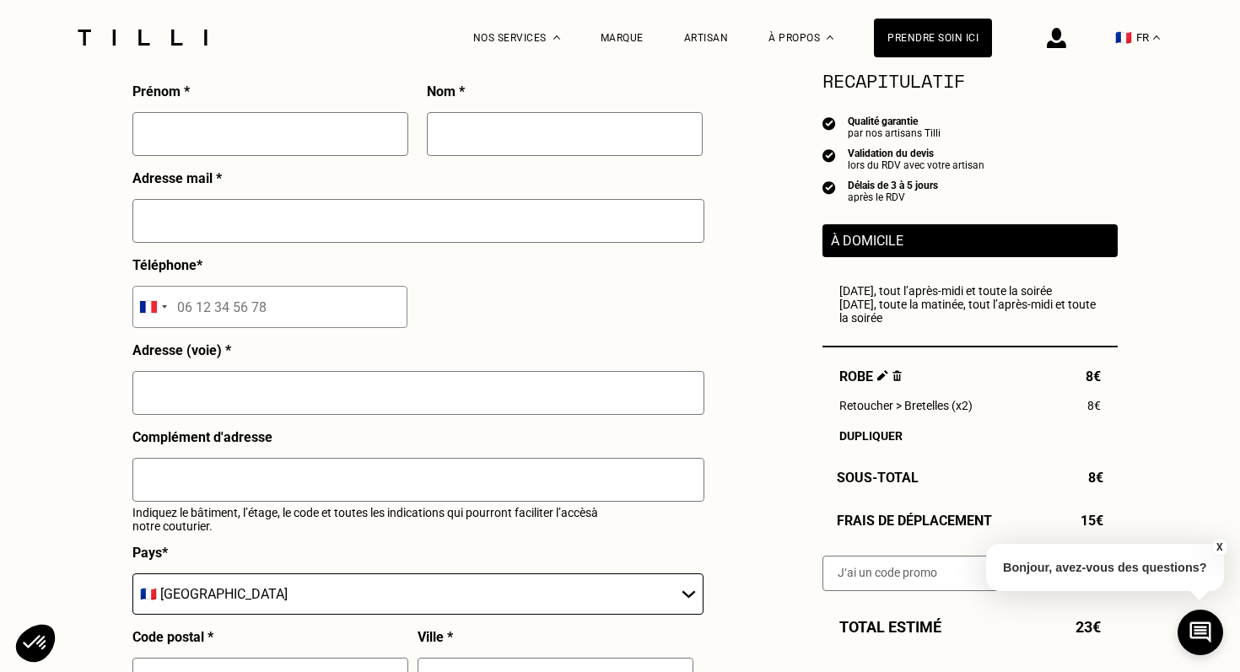
scroll to position [1626, 0]
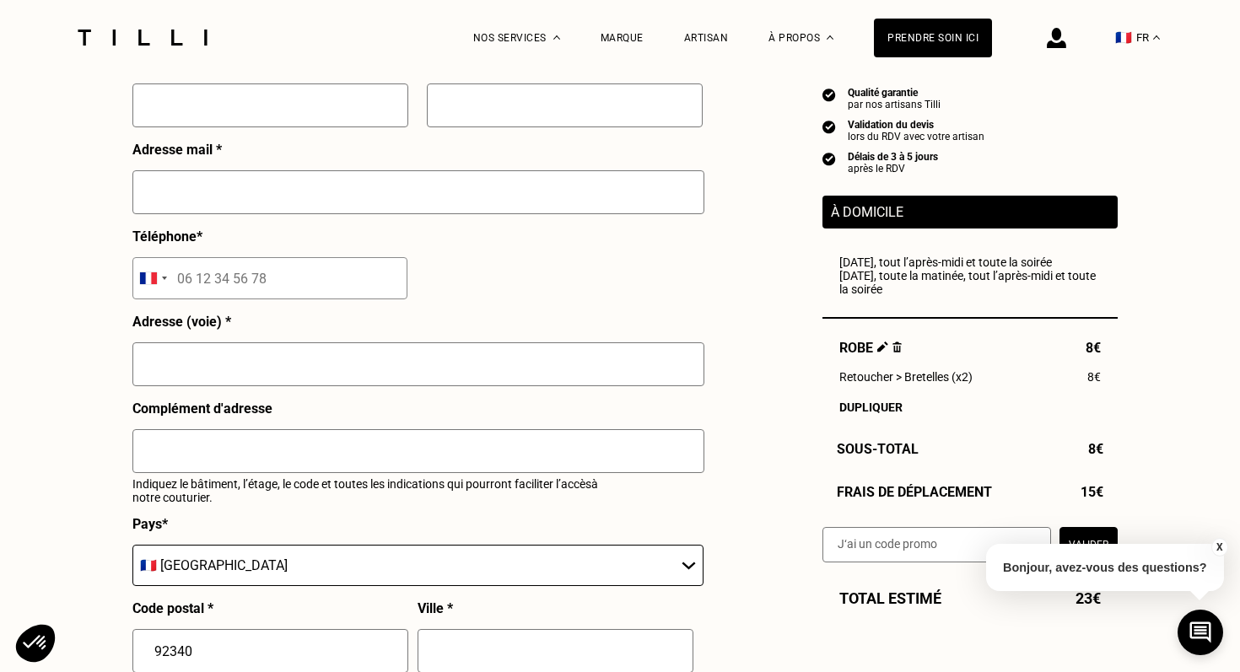
click at [284, 127] on input "text" at bounding box center [270, 106] width 276 height 44
type input "Clarisse"
type input "Lachaize"
type input "[EMAIL_ADDRESS][DOMAIN_NAME]"
type input "06 72 48 24 02"
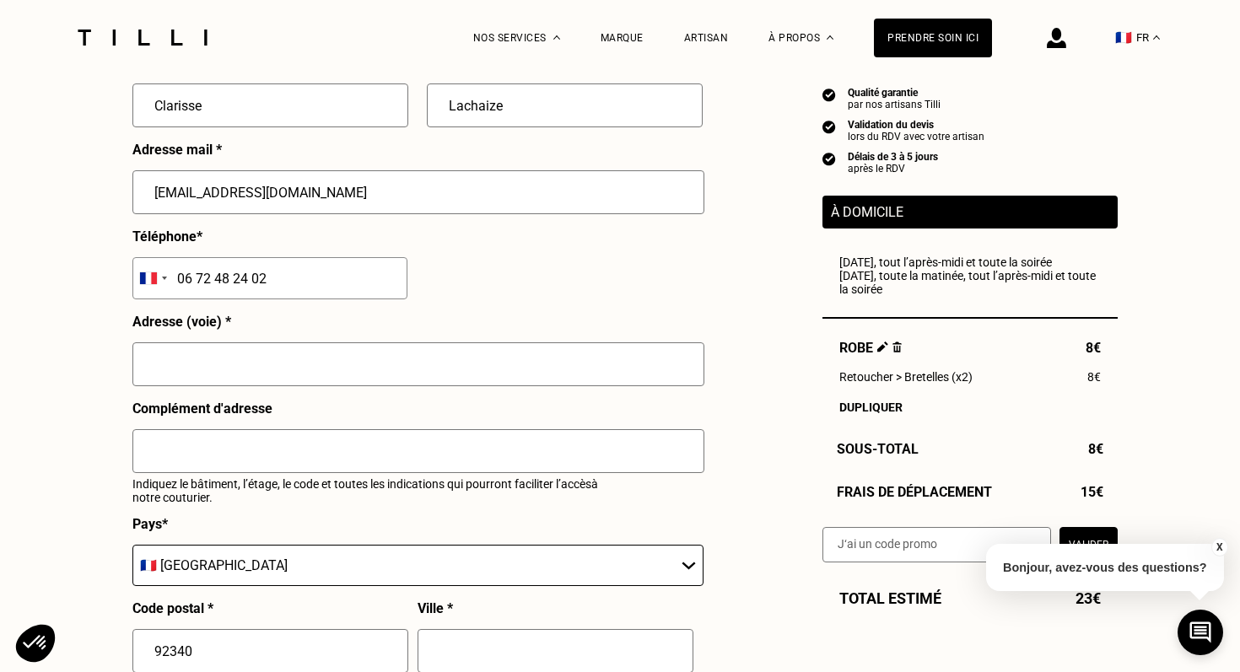
type input "[STREET_ADDRESS]"
type input "Sceaux"
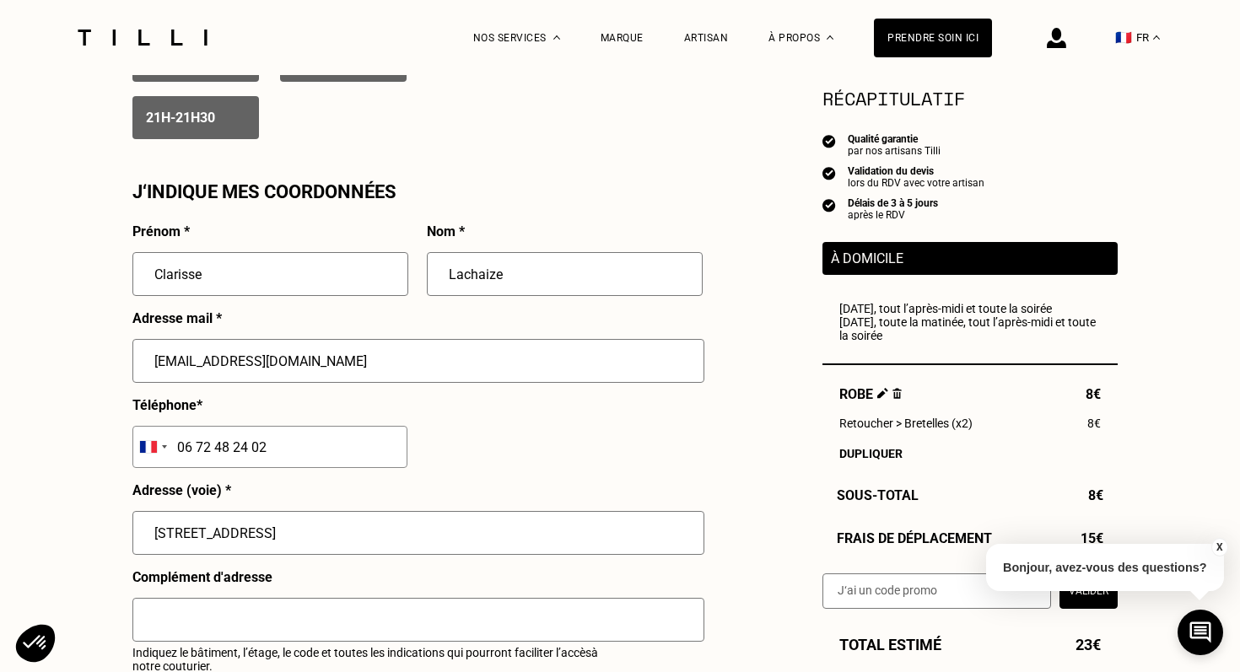
scroll to position [1459, 0]
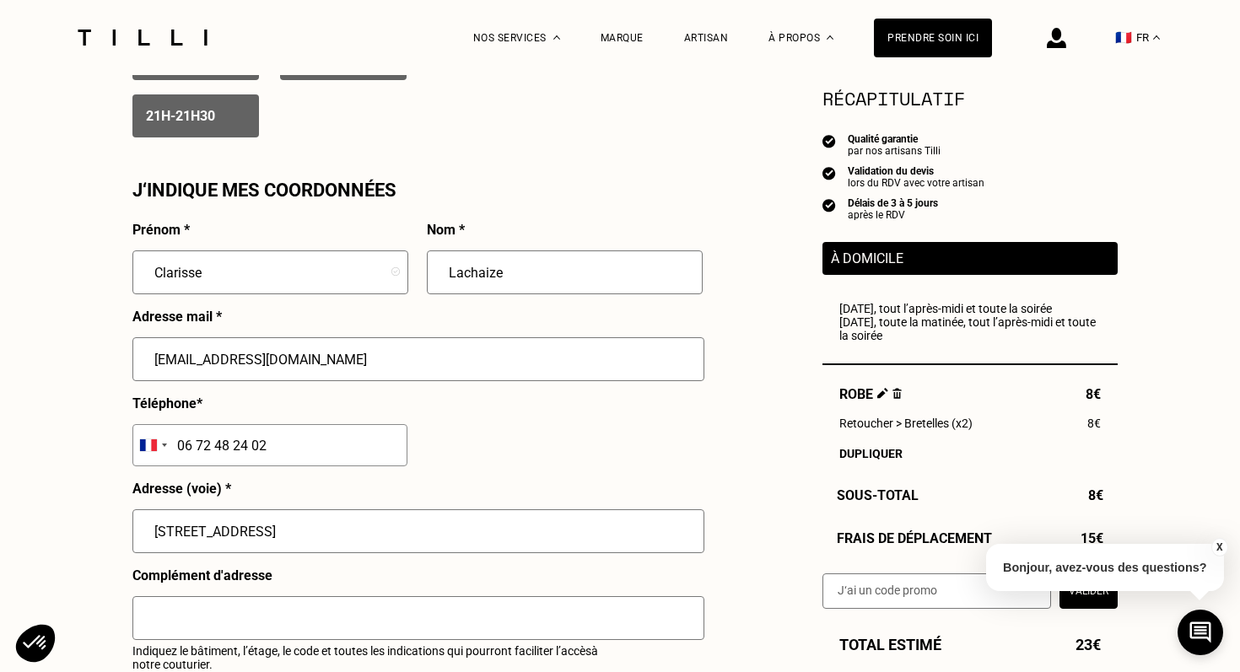
drag, startPoint x: 294, startPoint y: 536, endPoint x: 75, endPoint y: 532, distance: 218.6
click at [75, 532] on div "Besoin Estimation Confirmation Estimation Récapitulatif Qualité garantie par no…" at bounding box center [620, 13] width 1240 height 2794
type input "[STREET_ADDRESS][PERSON_NAME]"
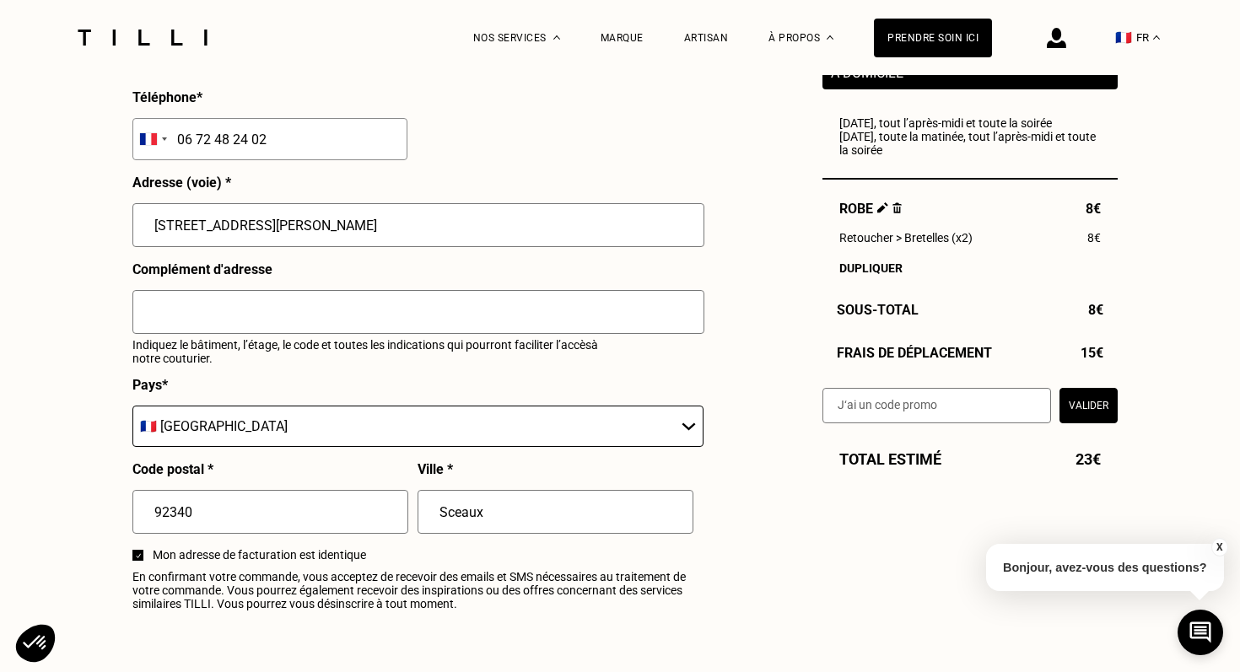
scroll to position [1784, 0]
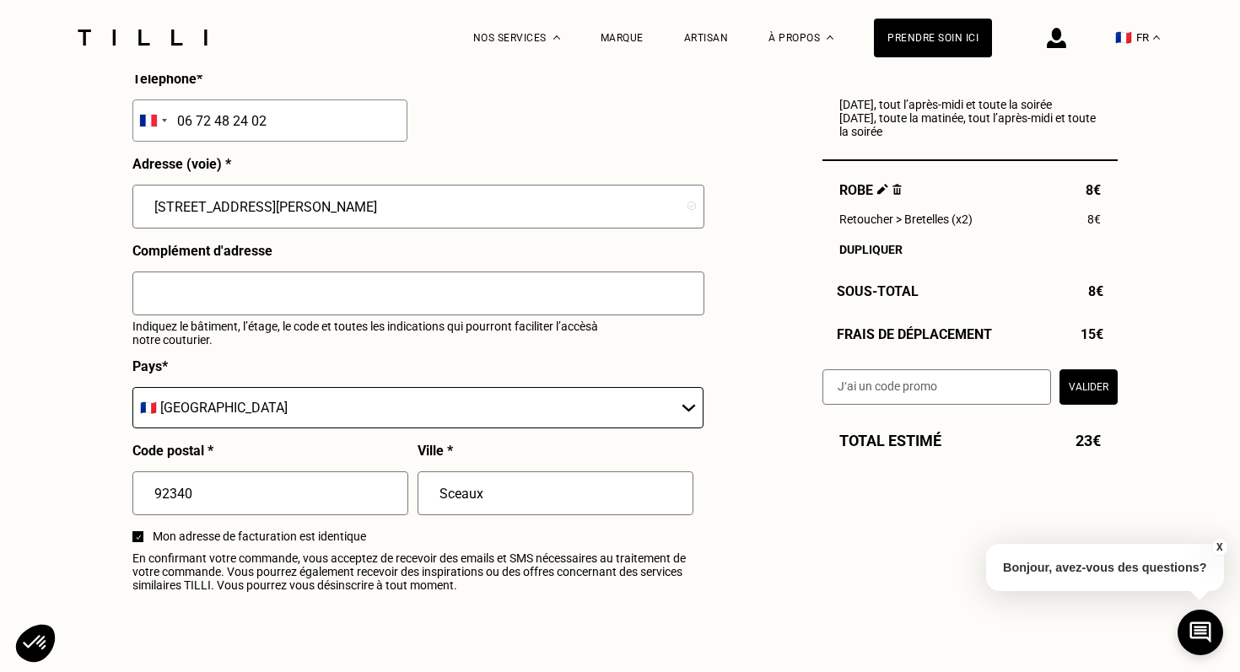
drag, startPoint x: 528, startPoint y: 501, endPoint x: 466, endPoint y: 497, distance: 62.6
click at [466, 498] on input "Sceaux" at bounding box center [556, 494] width 276 height 44
click at [261, 495] on input "92340" at bounding box center [270, 494] width 276 height 44
type input "9234"
type input "92340"
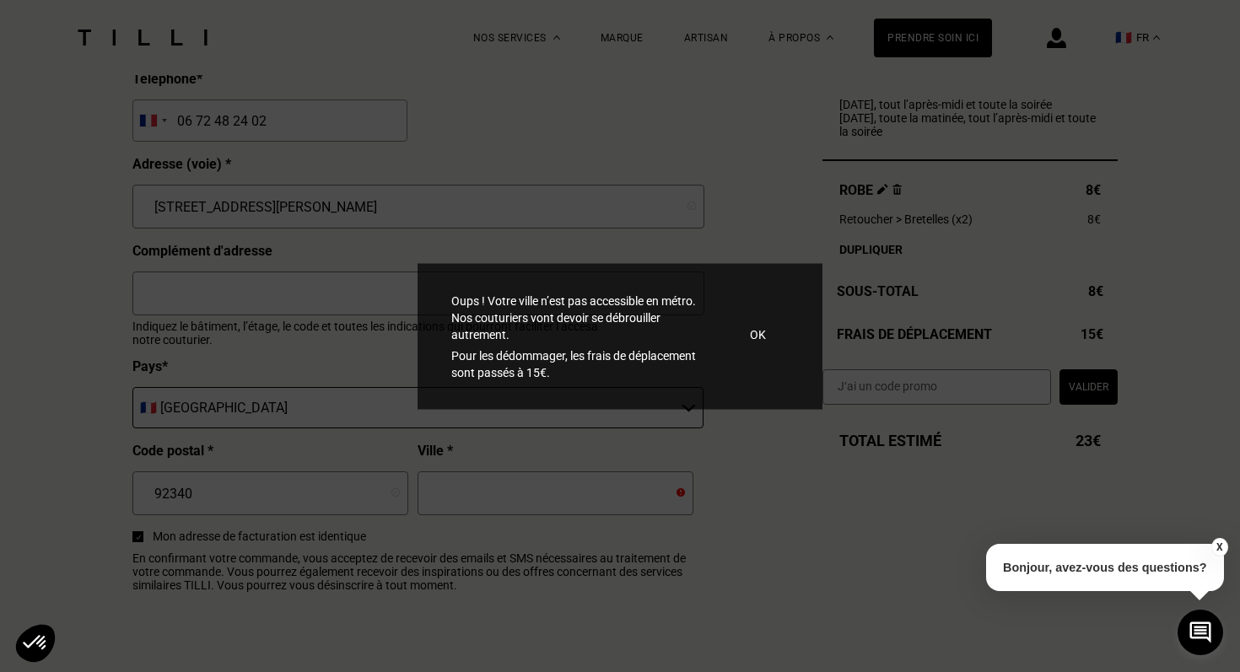
click at [608, 460] on div "Oups ! Votre ville n’est pas accessible en métro. Nos couturiers vont devoir se…" at bounding box center [620, 620] width 1240 height 1240
click at [756, 332] on p "OK" at bounding box center [758, 334] width 16 height 17
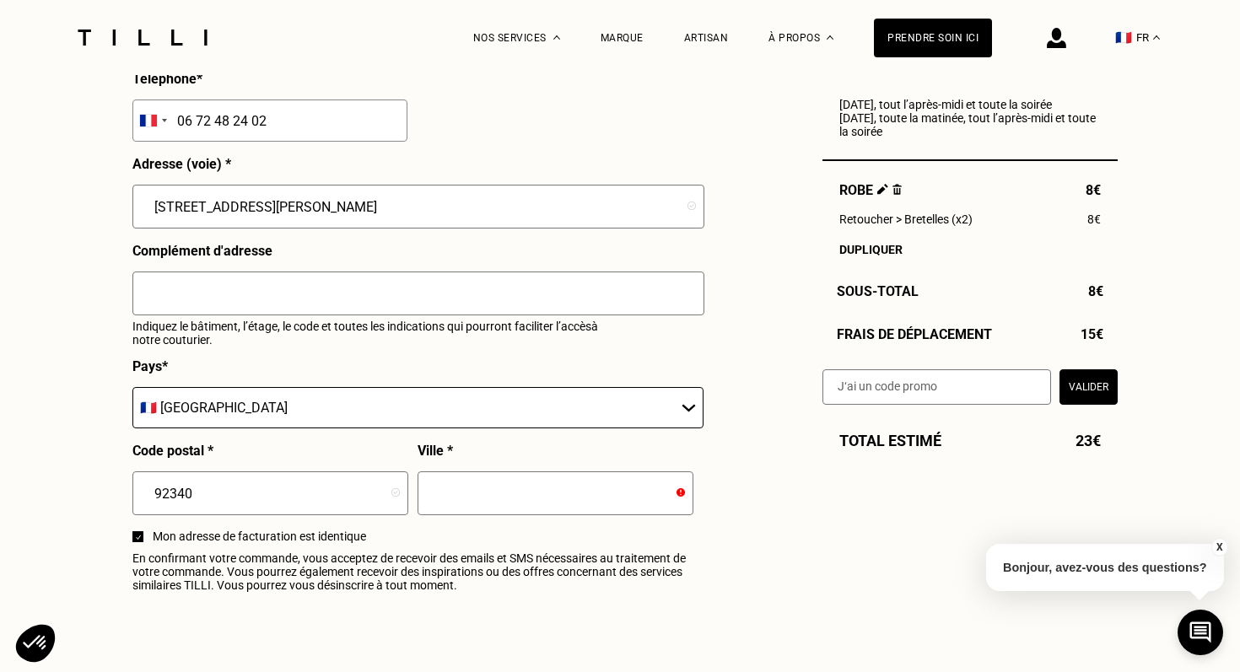
click at [261, 499] on input "92340" at bounding box center [270, 494] width 276 height 44
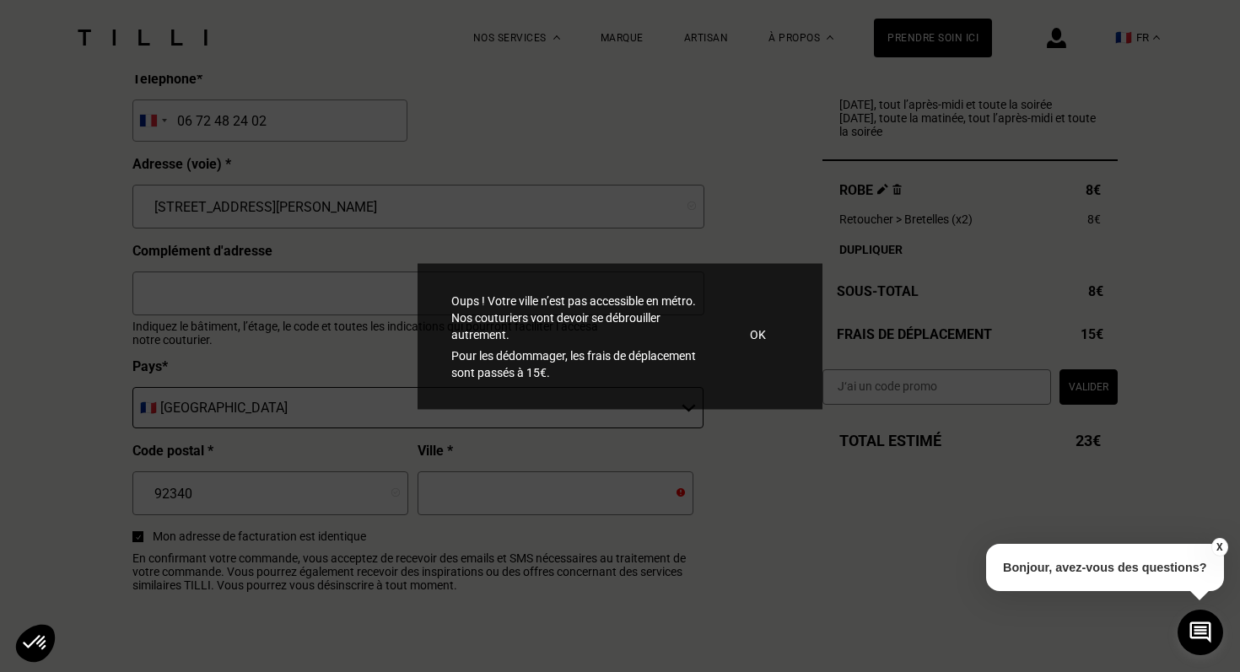
click at [767, 335] on div "Oups ! Votre ville n’est pas accessible en métro. Nos couturiers vont devoir se…" at bounding box center [620, 336] width 405 height 146
click at [755, 332] on p "OK" at bounding box center [758, 334] width 16 height 17
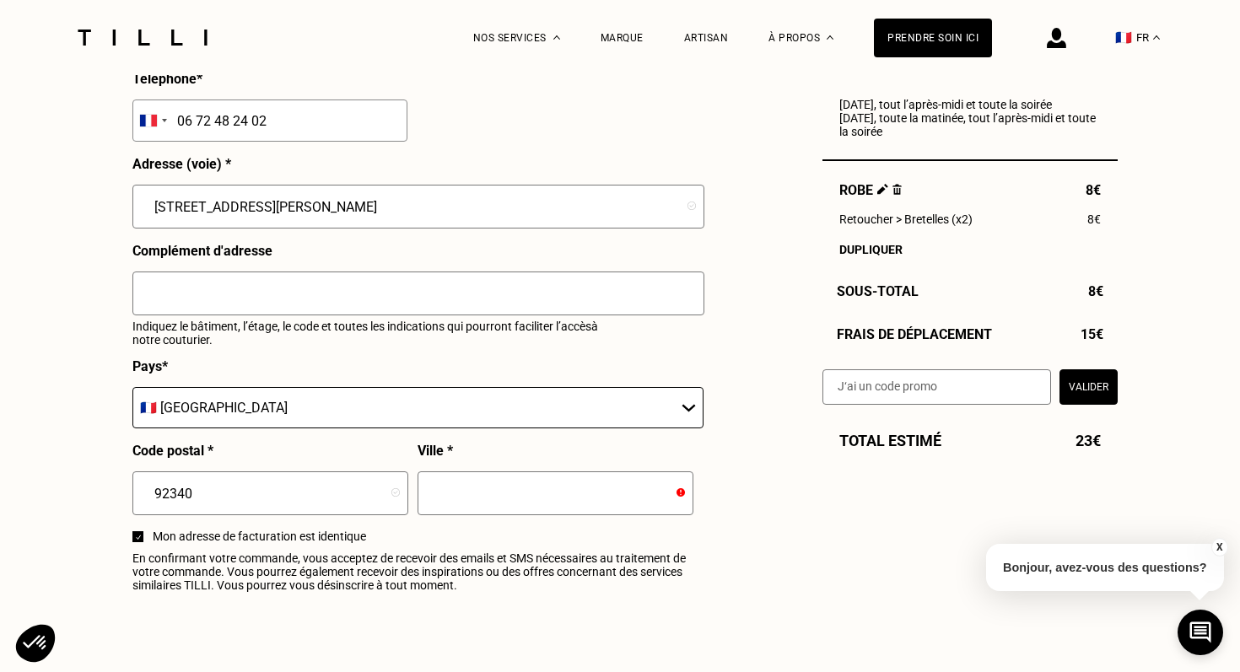
click at [540, 494] on input "text" at bounding box center [556, 494] width 276 height 44
type input "BOURG LA REINE"
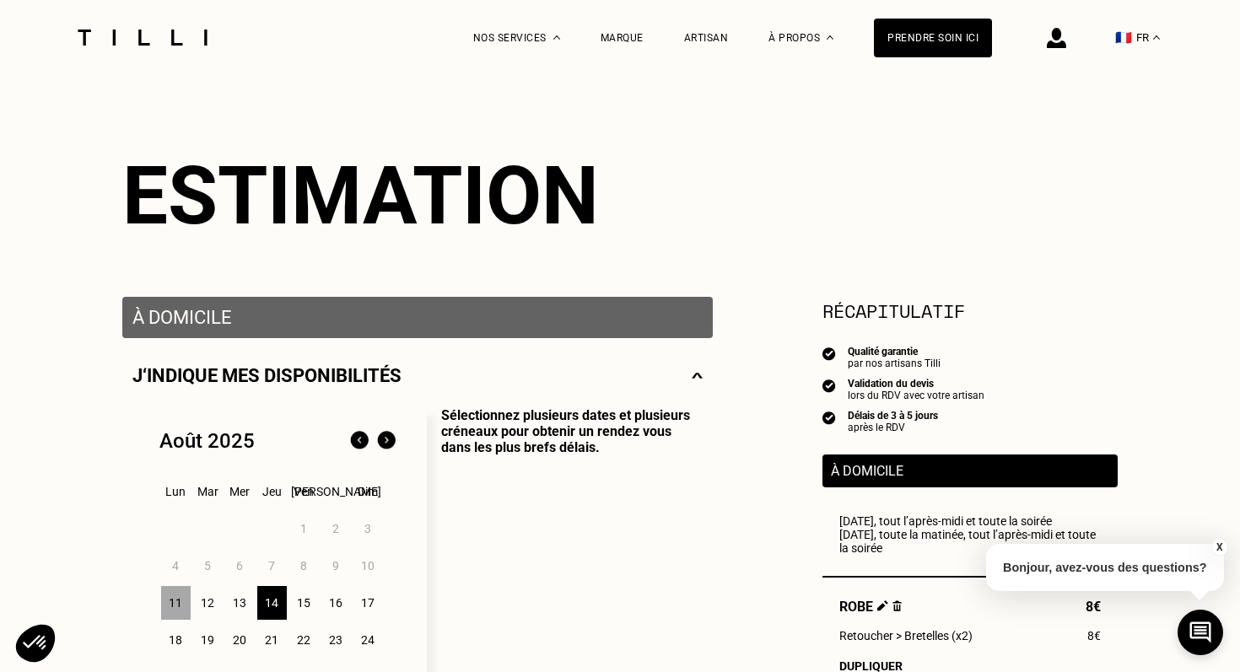
scroll to position [0, 0]
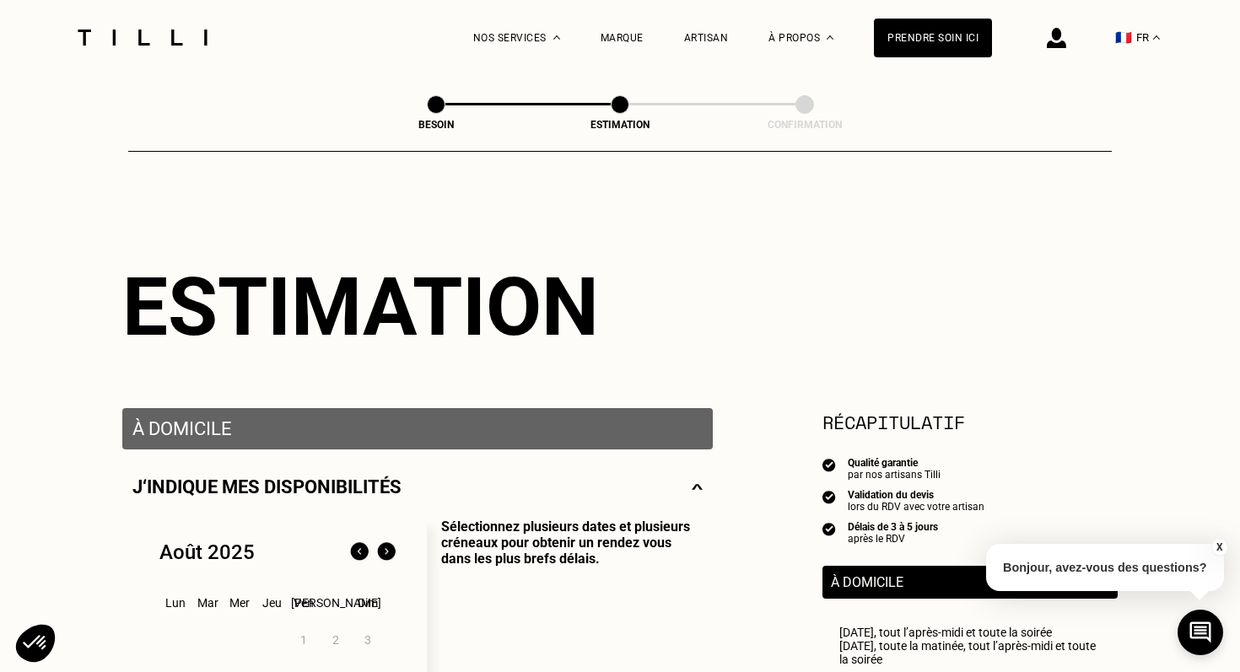
click at [441, 105] on span at bounding box center [436, 104] width 19 height 19
select select "FR"
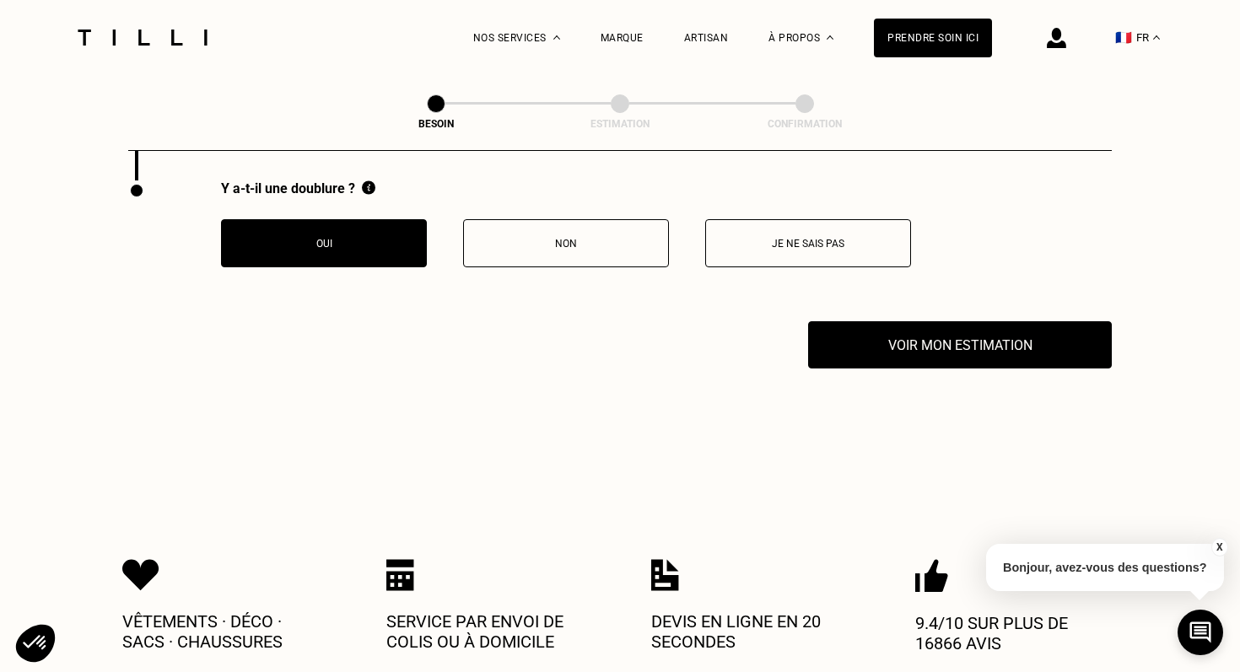
scroll to position [3605, 0]
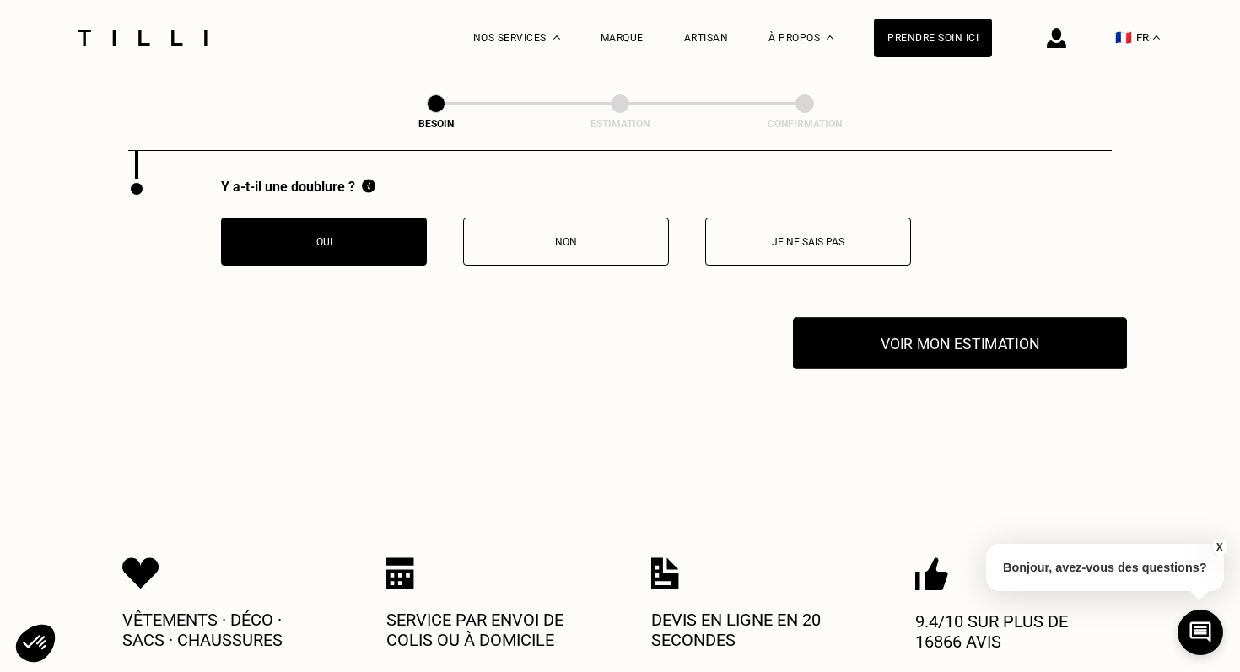
click at [863, 332] on button "Voir mon estimation" at bounding box center [960, 343] width 334 height 52
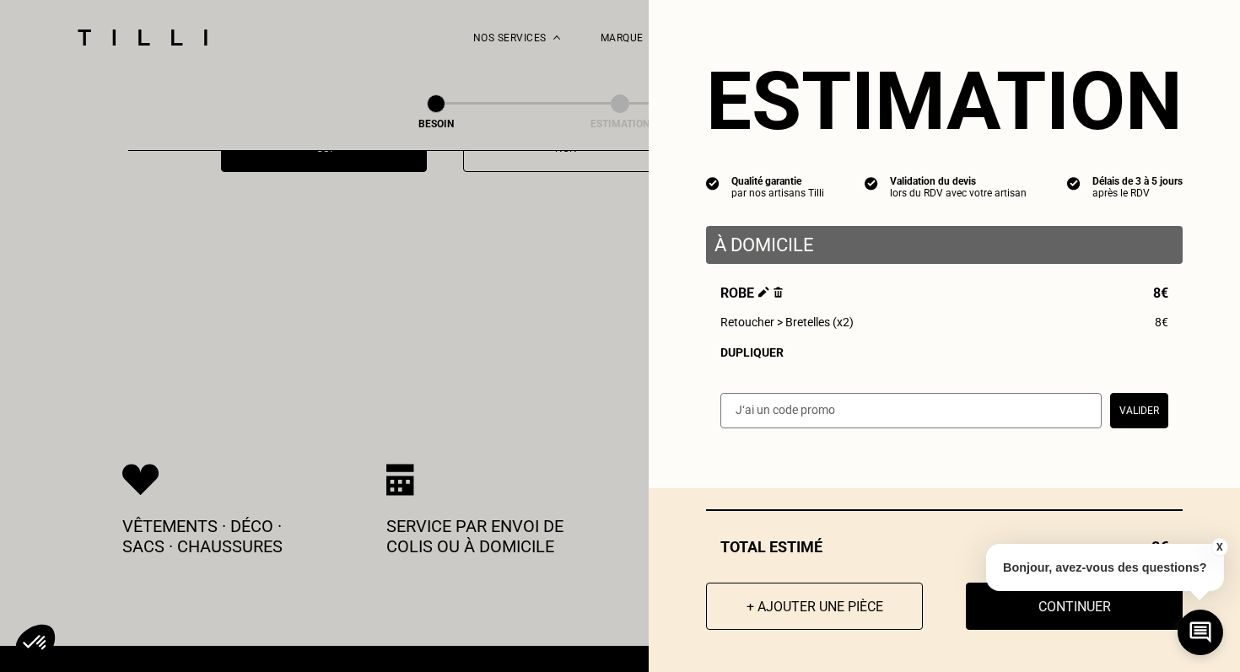
scroll to position [3713, 0]
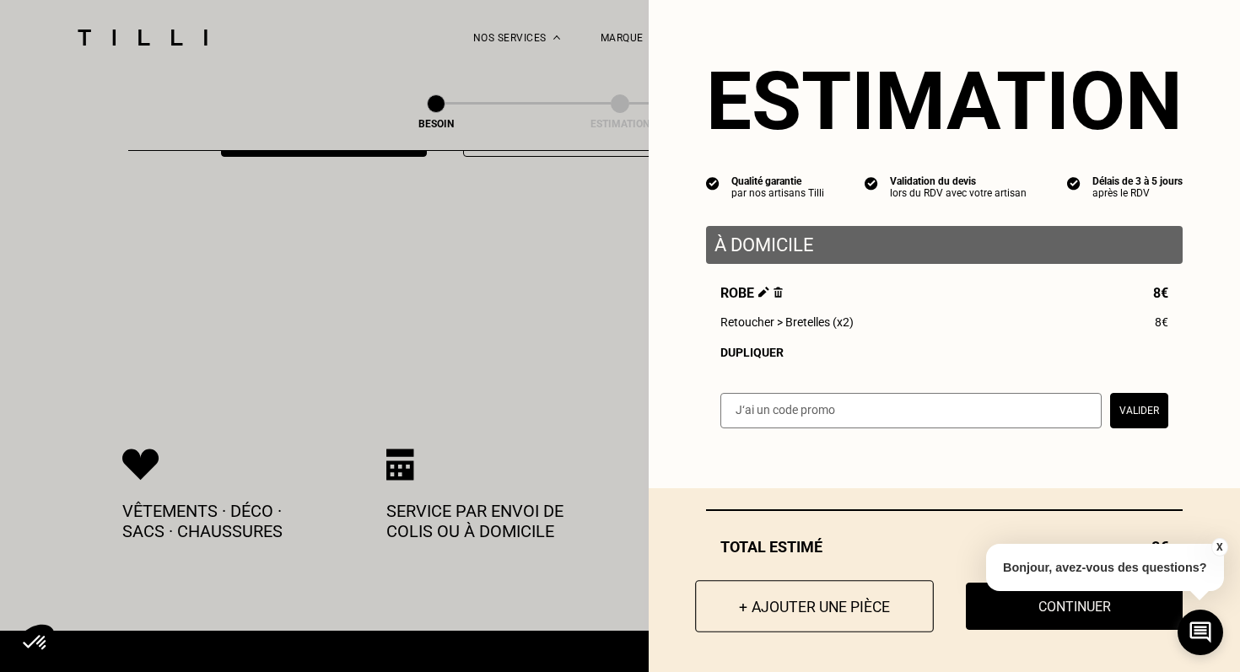
click at [866, 602] on button "+ Ajouter une pièce" at bounding box center [814, 607] width 239 height 52
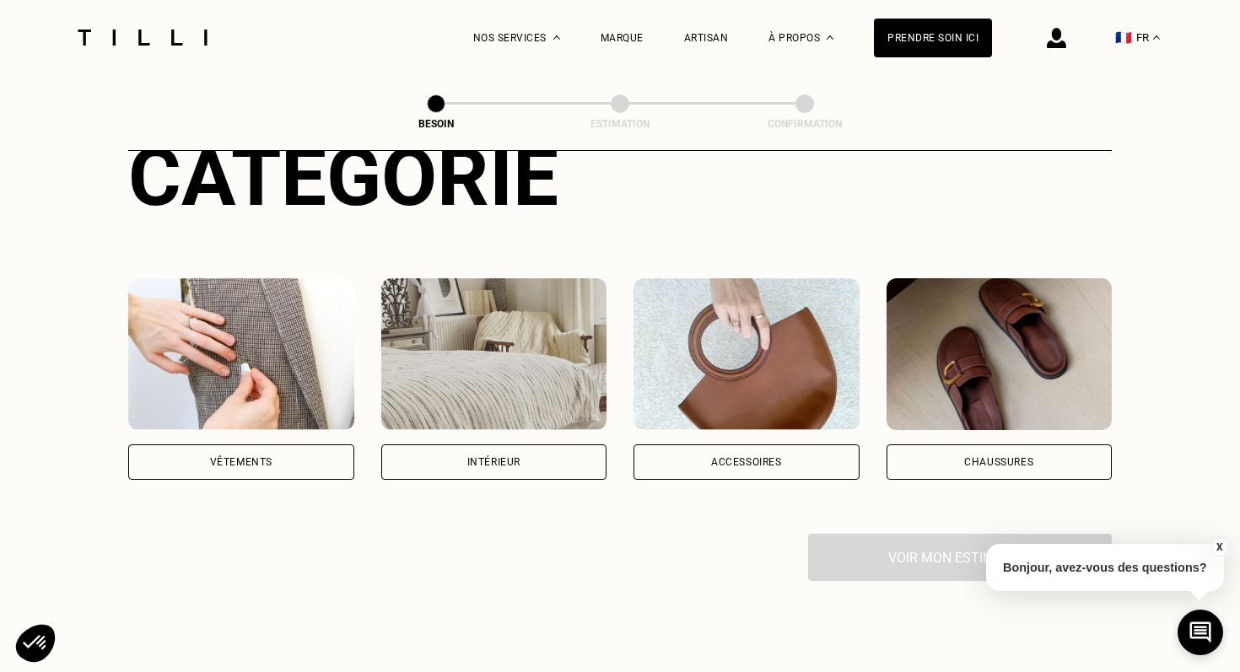
scroll to position [231, 0]
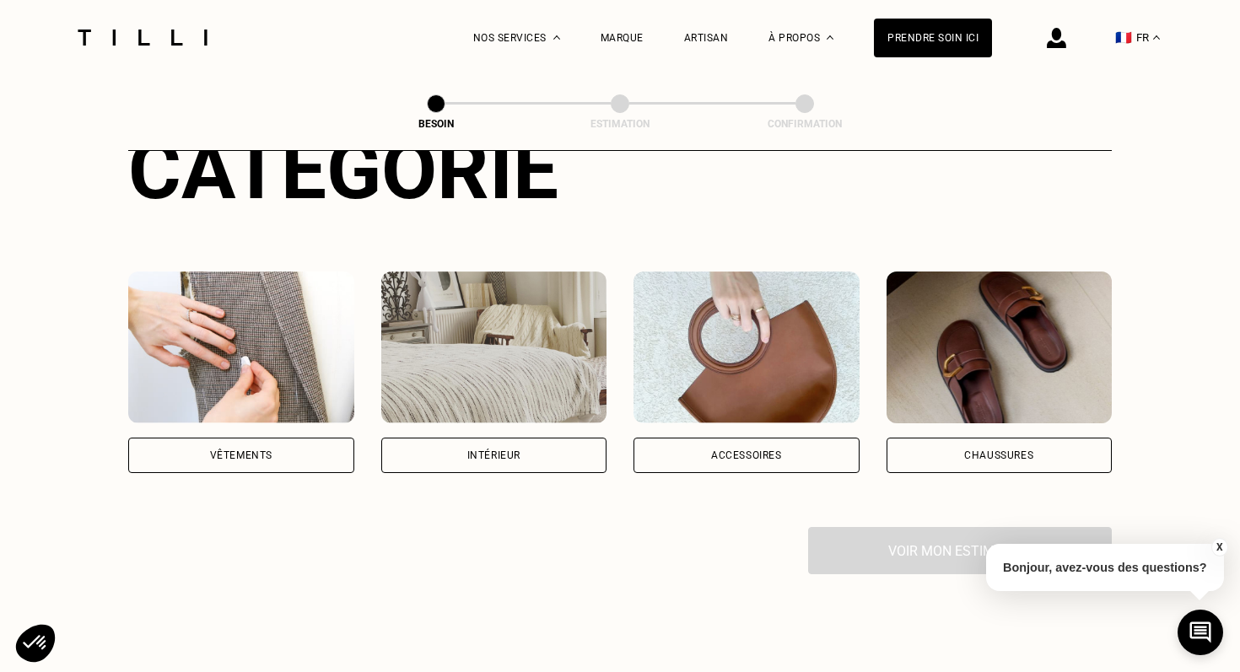
click at [277, 438] on div "Vêtements" at bounding box center [241, 455] width 226 height 35
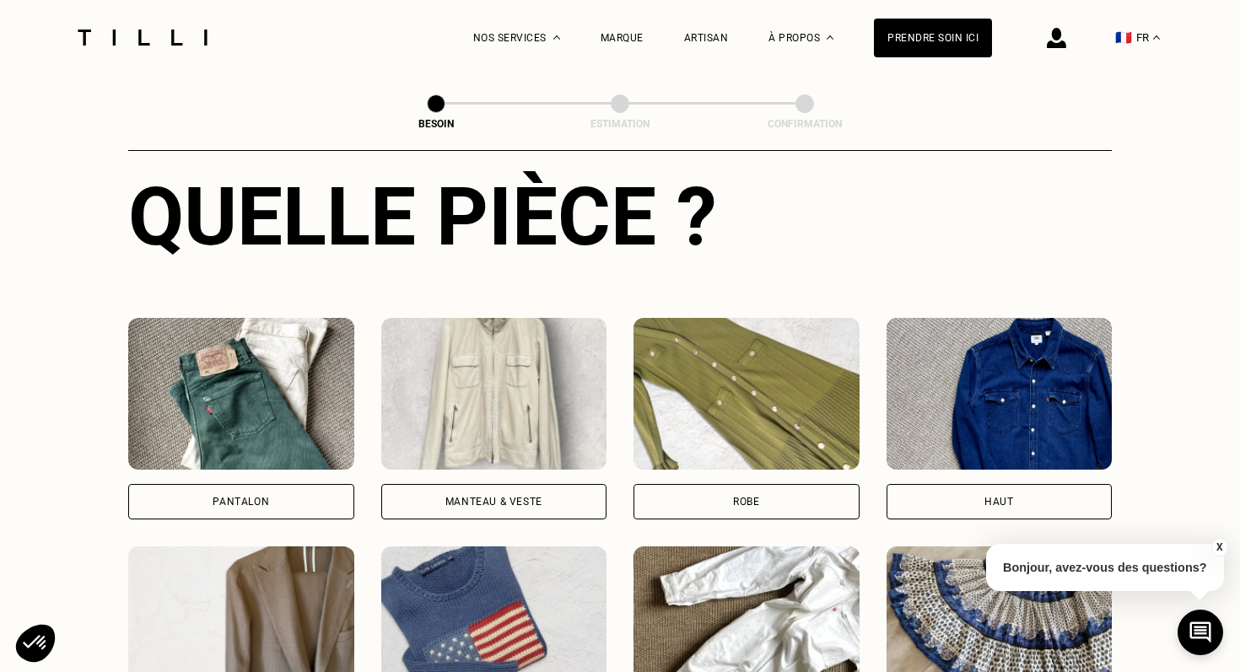
scroll to position [656, 0]
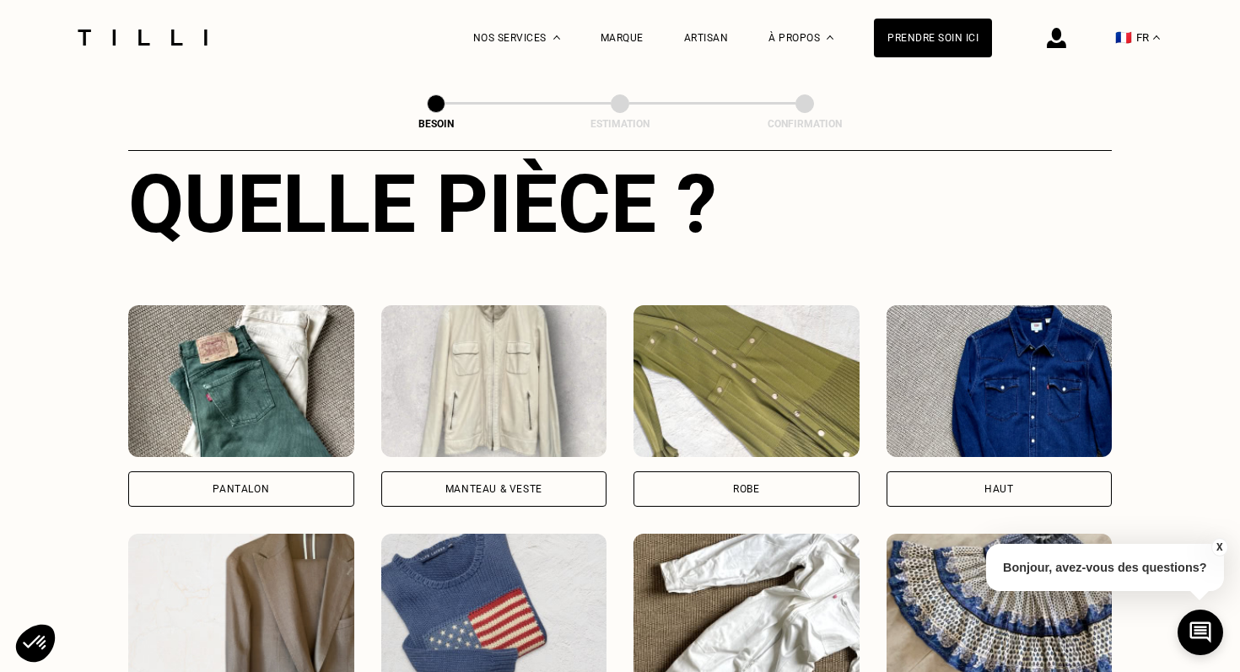
click at [700, 472] on div "Robe" at bounding box center [747, 489] width 226 height 35
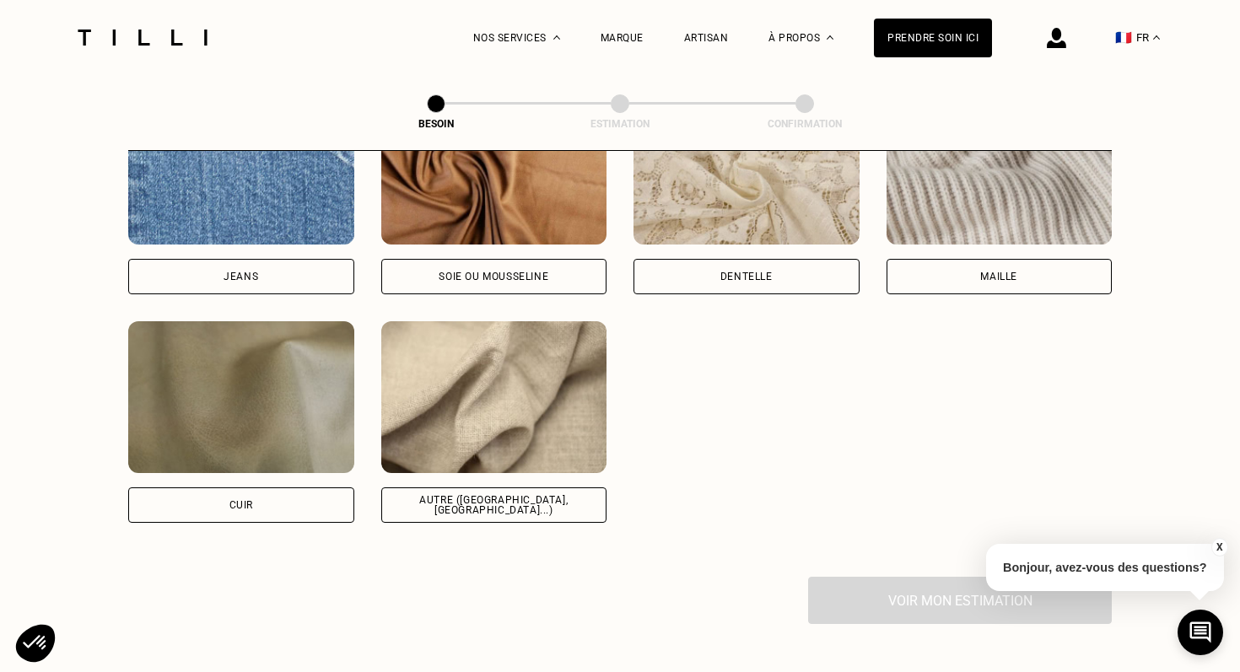
scroll to position [1931, 0]
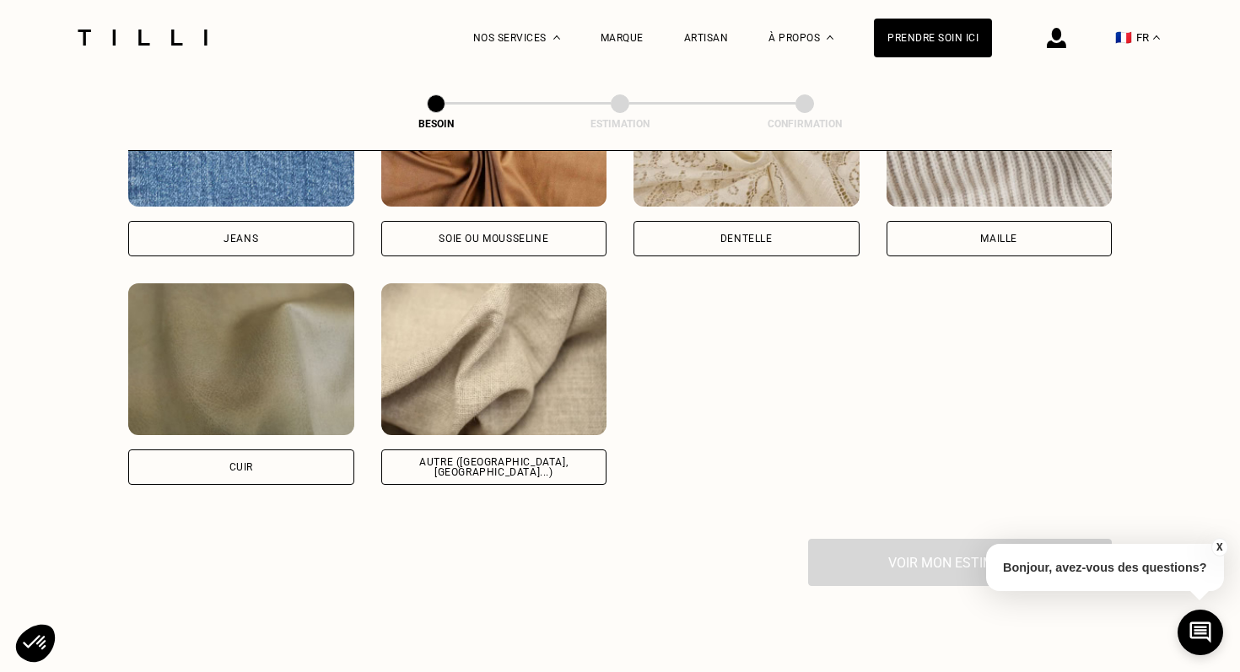
click at [591, 409] on img at bounding box center [494, 360] width 226 height 152
select select "FR"
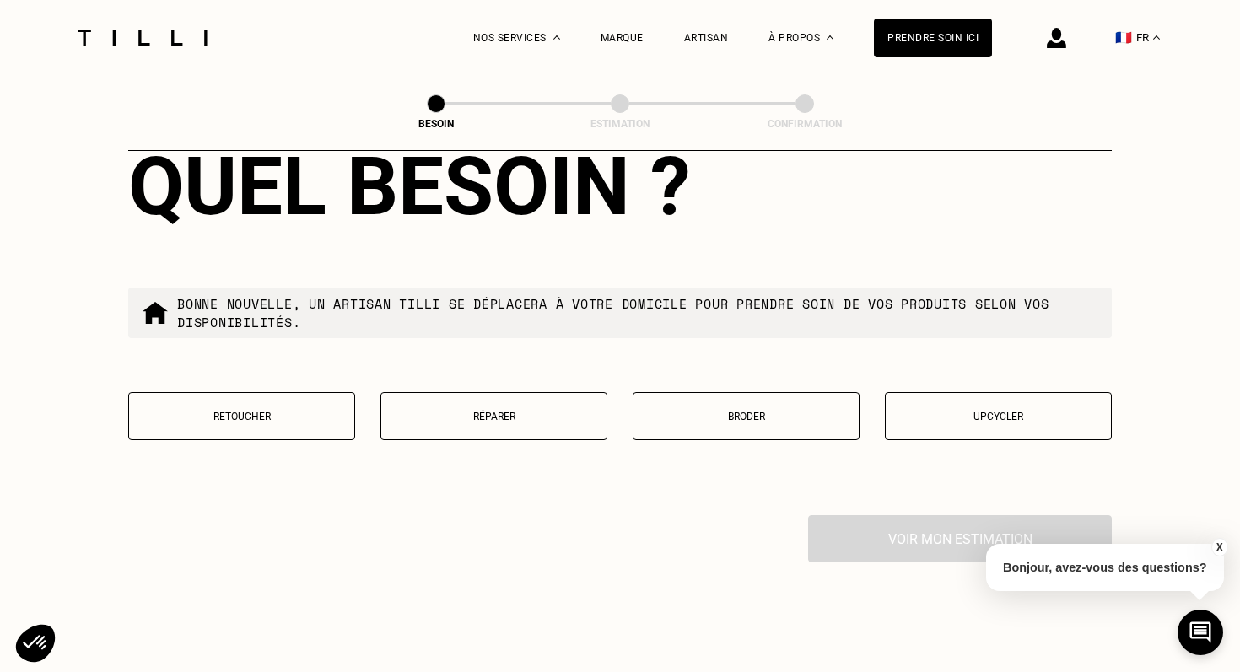
scroll to position [2801, 0]
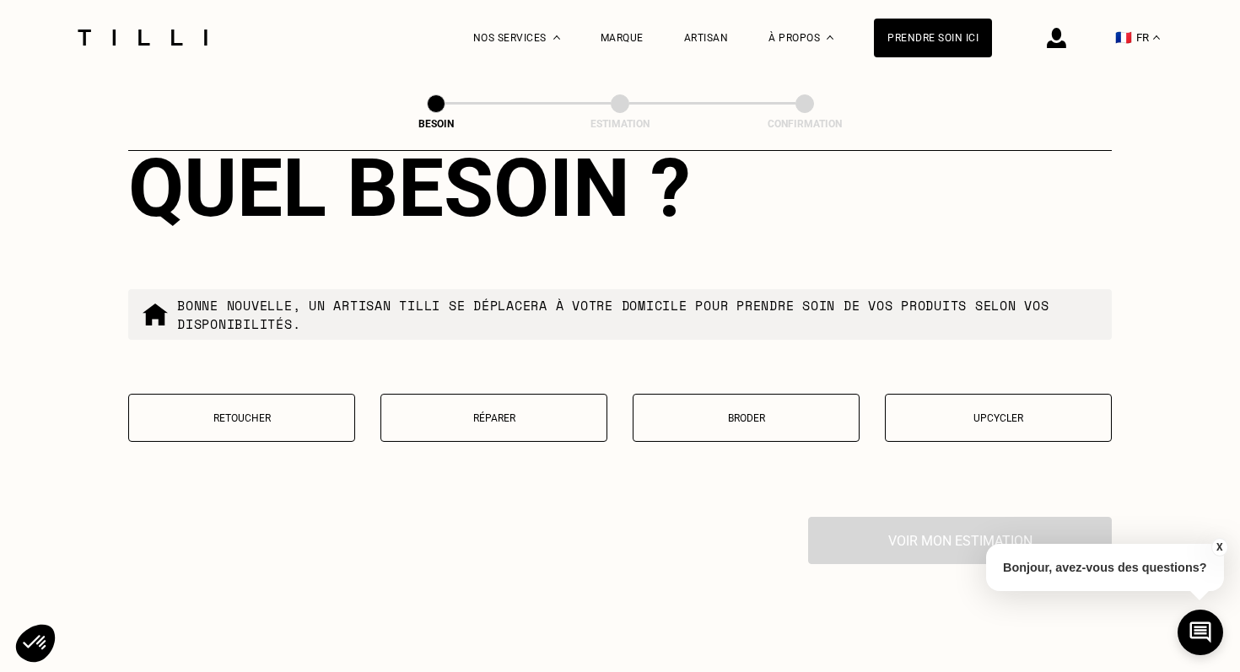
click at [265, 413] on p "Retoucher" at bounding box center [242, 419] width 208 height 12
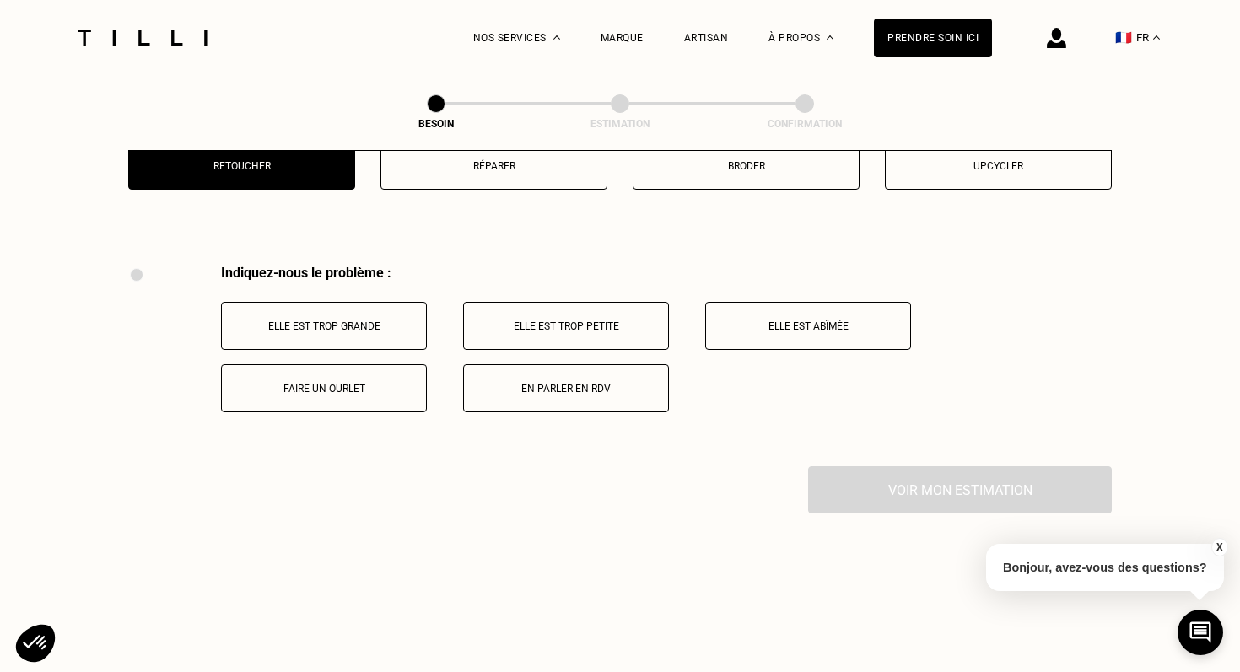
scroll to position [3112, 0]
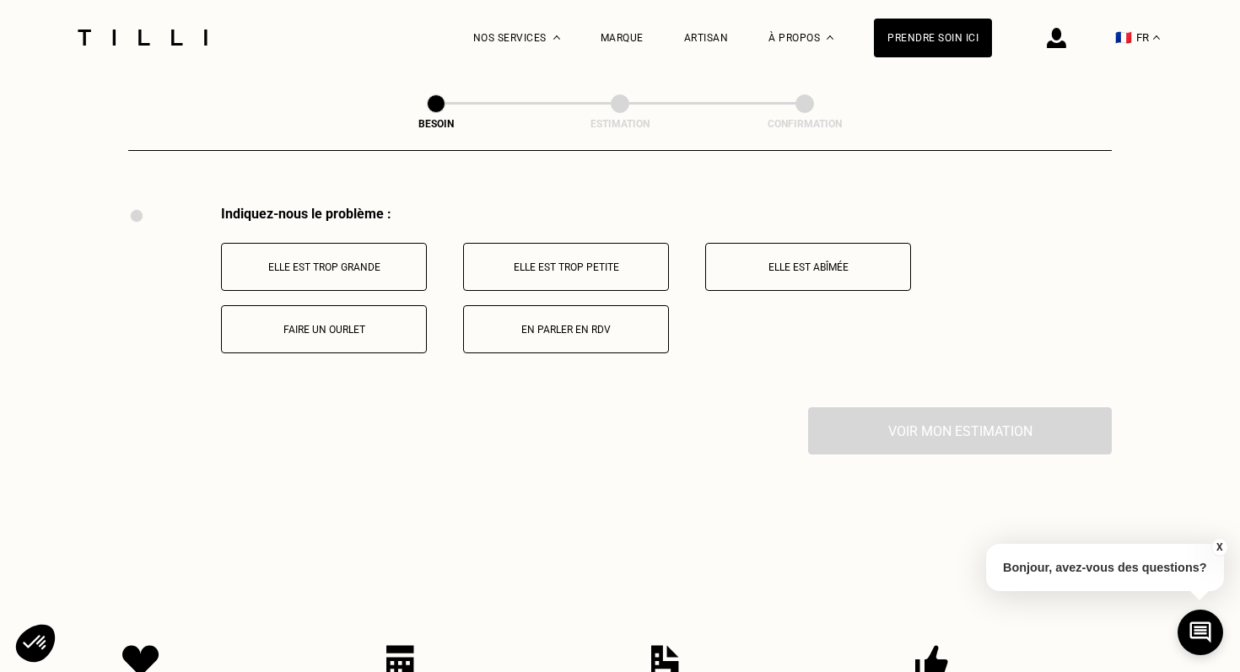
click at [543, 328] on button "En parler en RDV" at bounding box center [566, 329] width 206 height 48
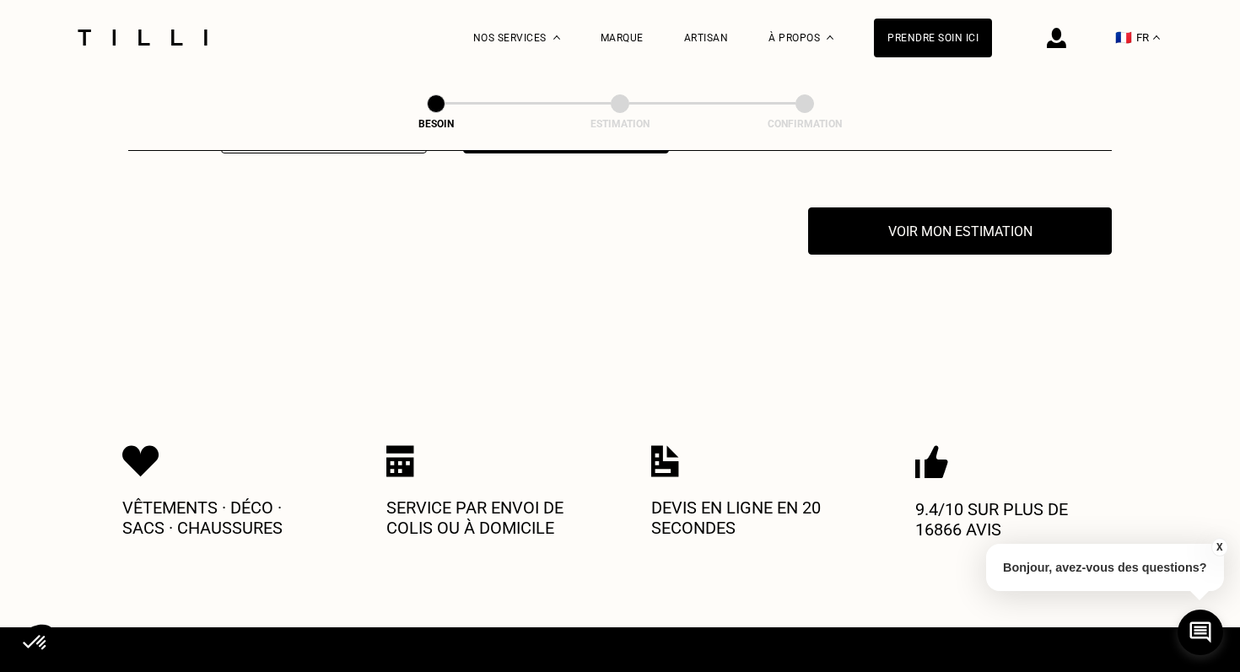
scroll to position [3314, 0]
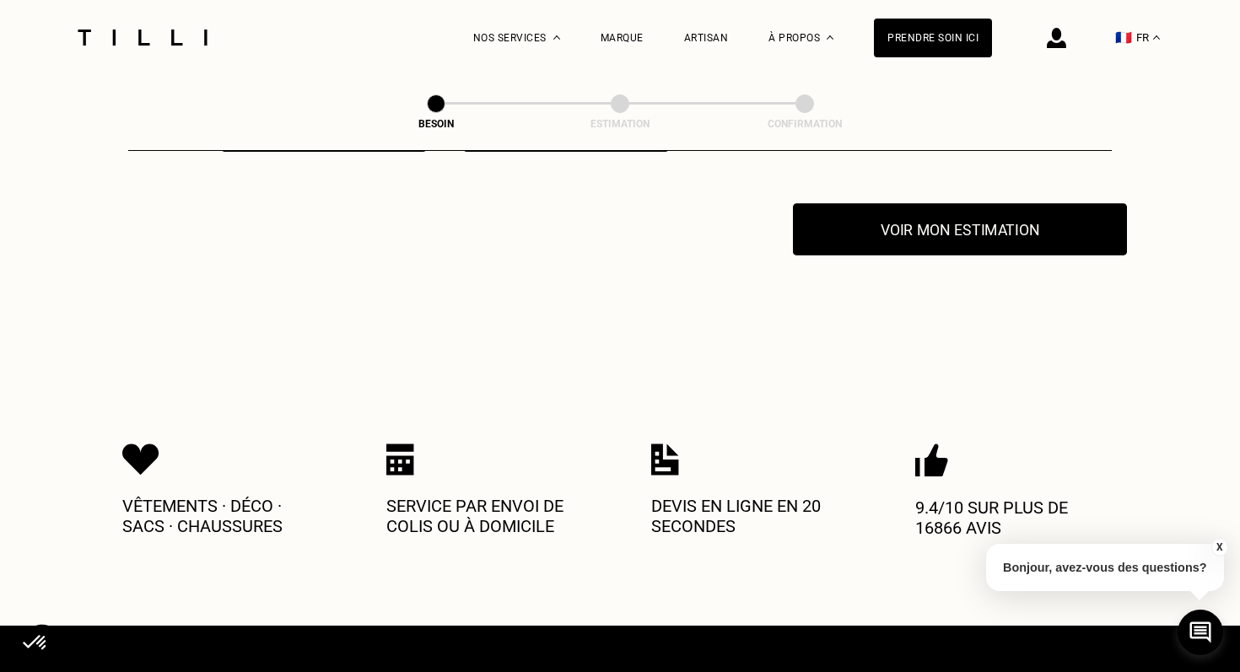
click at [921, 211] on button "Voir mon estimation" at bounding box center [960, 229] width 334 height 52
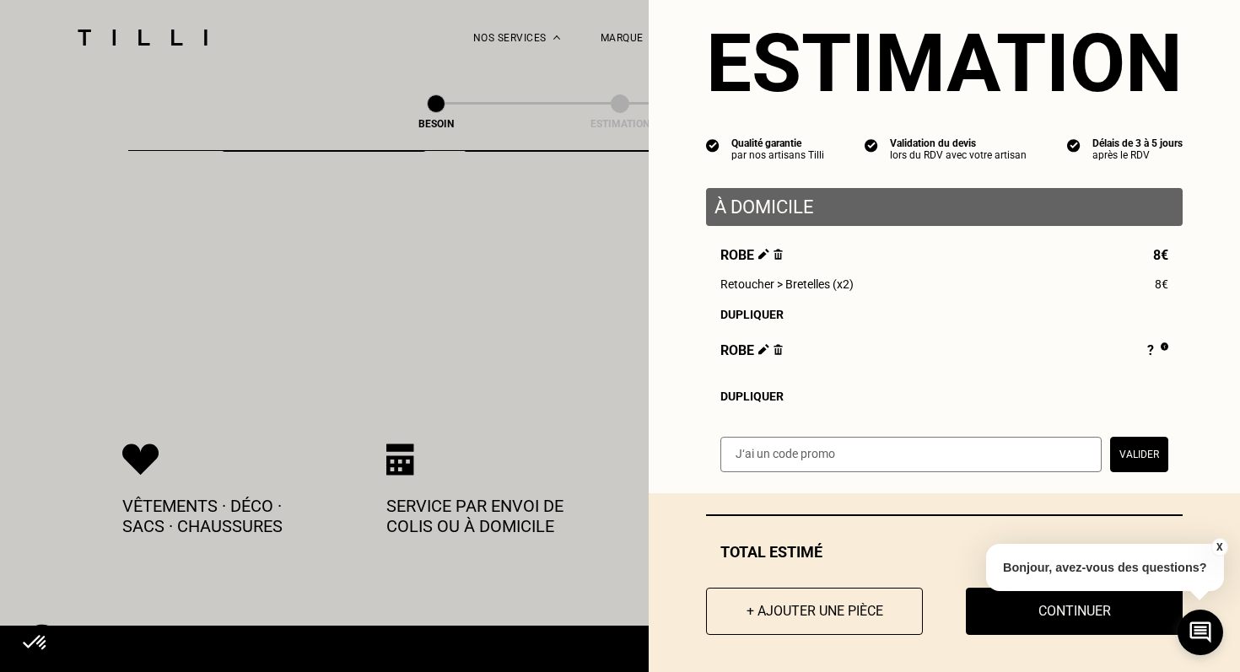
scroll to position [44, 0]
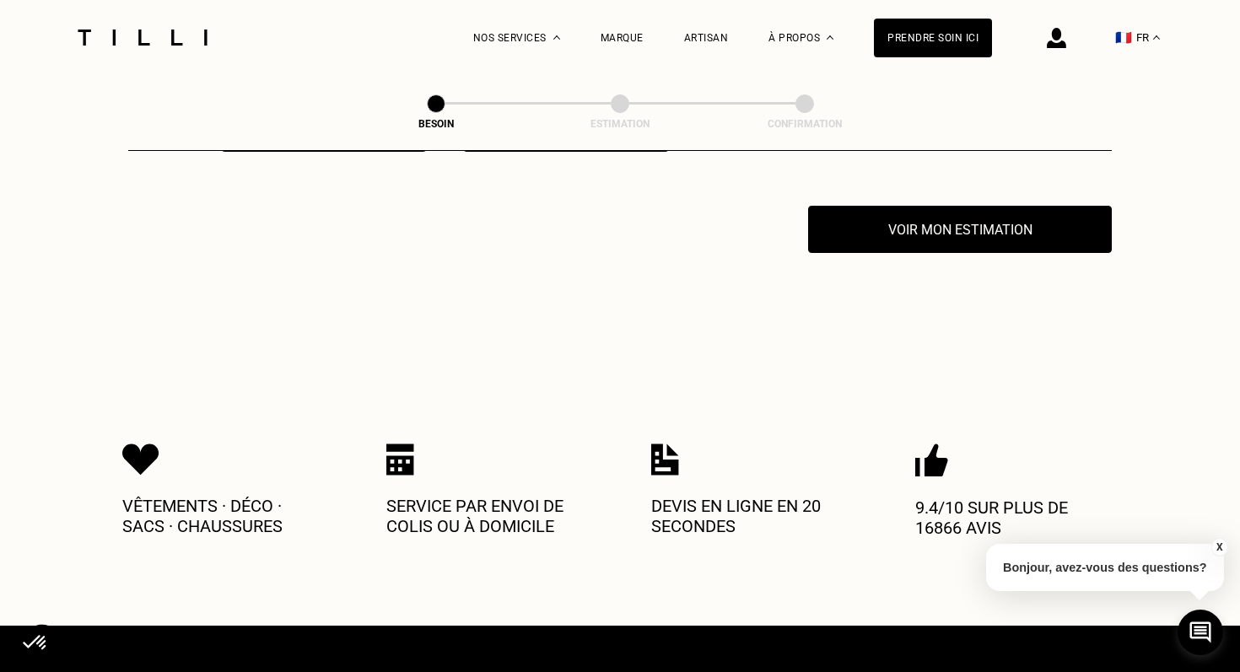
click at [995, 603] on div "X Bonjour, avez-vous des questions?" at bounding box center [1105, 565] width 238 height 79
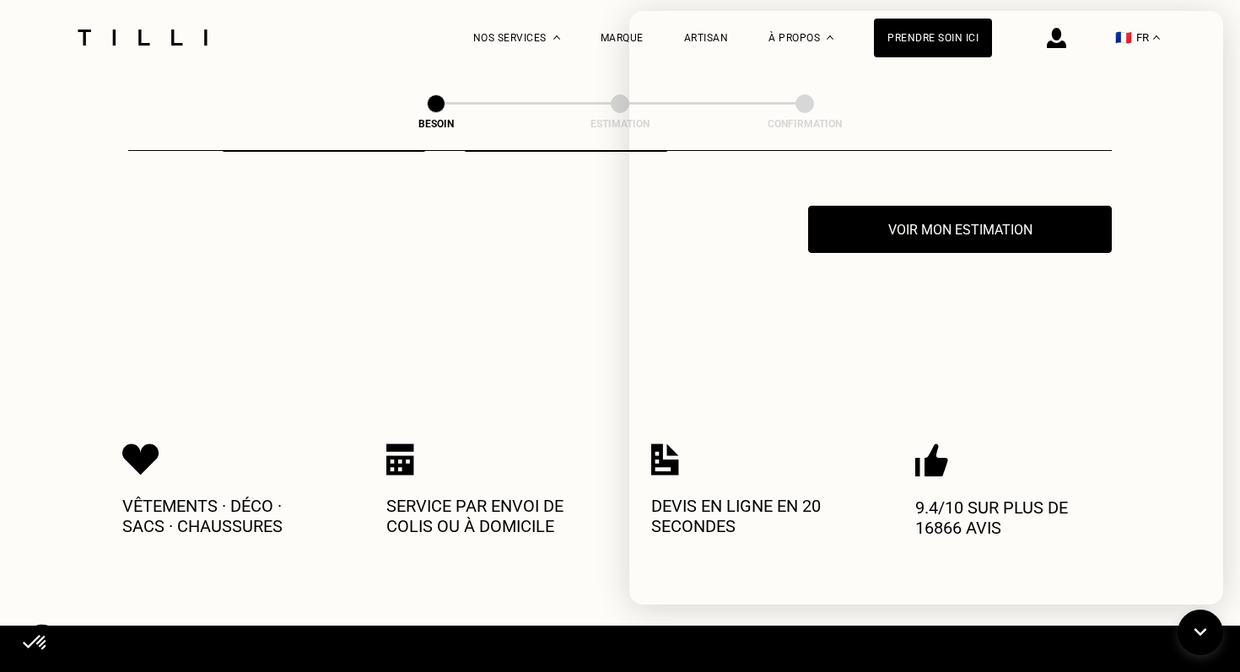
click at [1199, 631] on icon at bounding box center [1201, 633] width 28 height 45
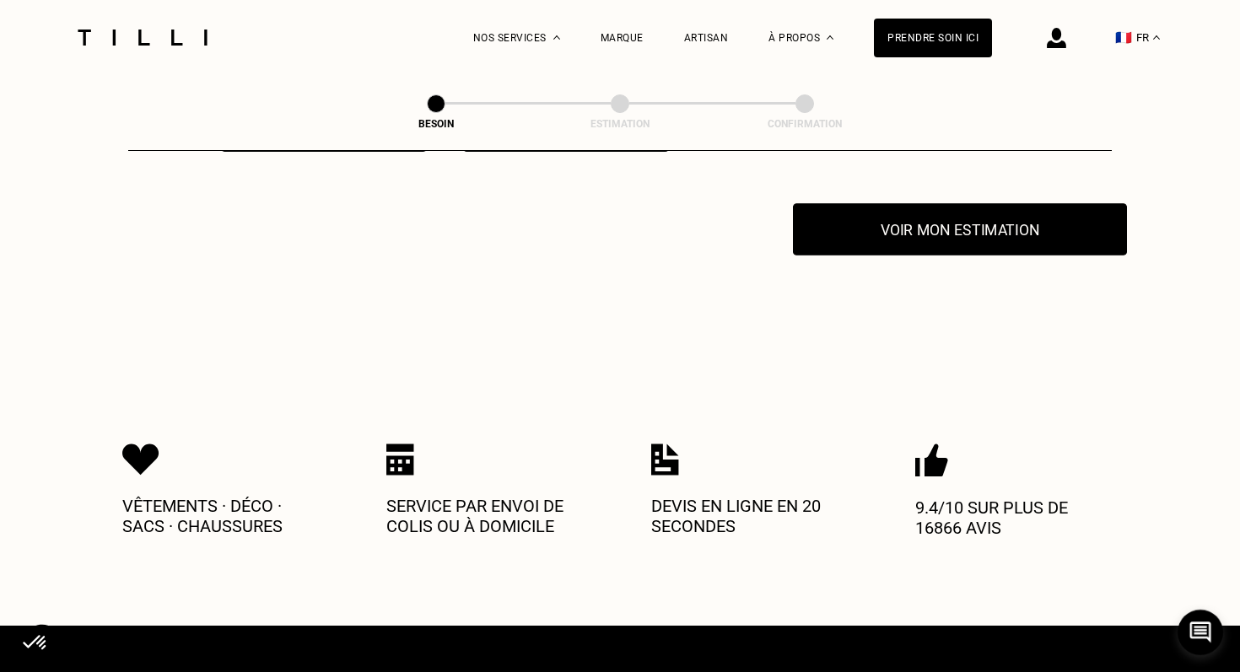
click at [936, 224] on button "Voir mon estimation" at bounding box center [960, 229] width 334 height 52
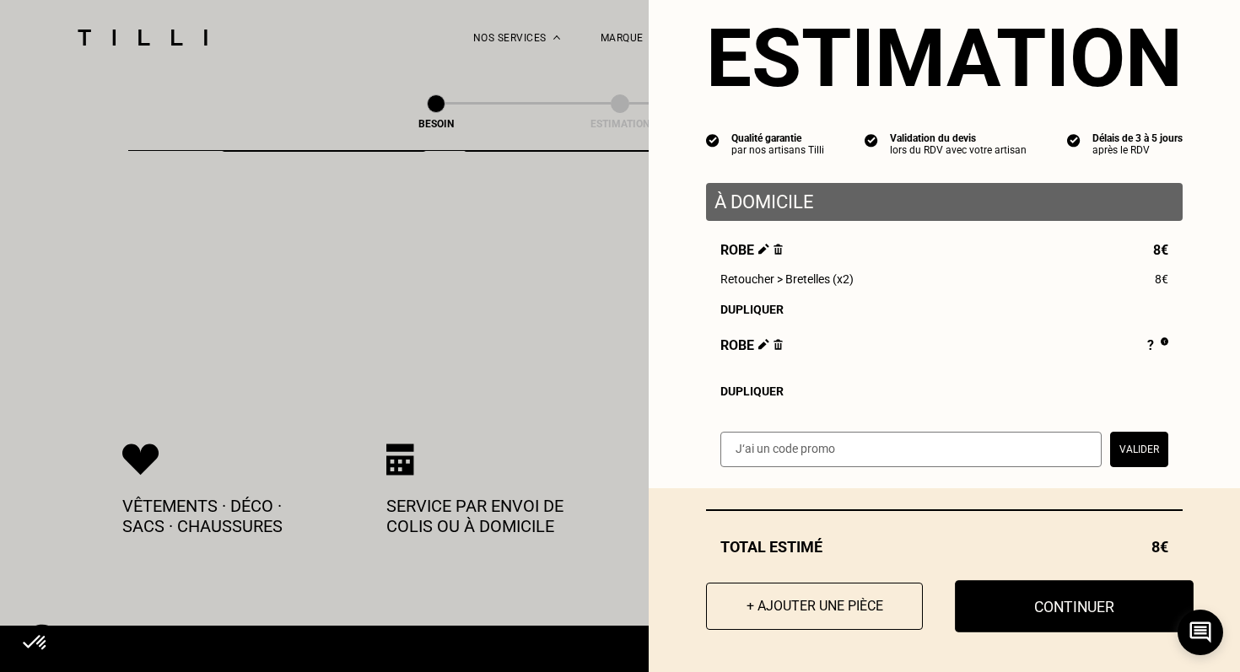
click at [1028, 613] on button "Continuer" at bounding box center [1074, 607] width 239 height 52
select select "FR"
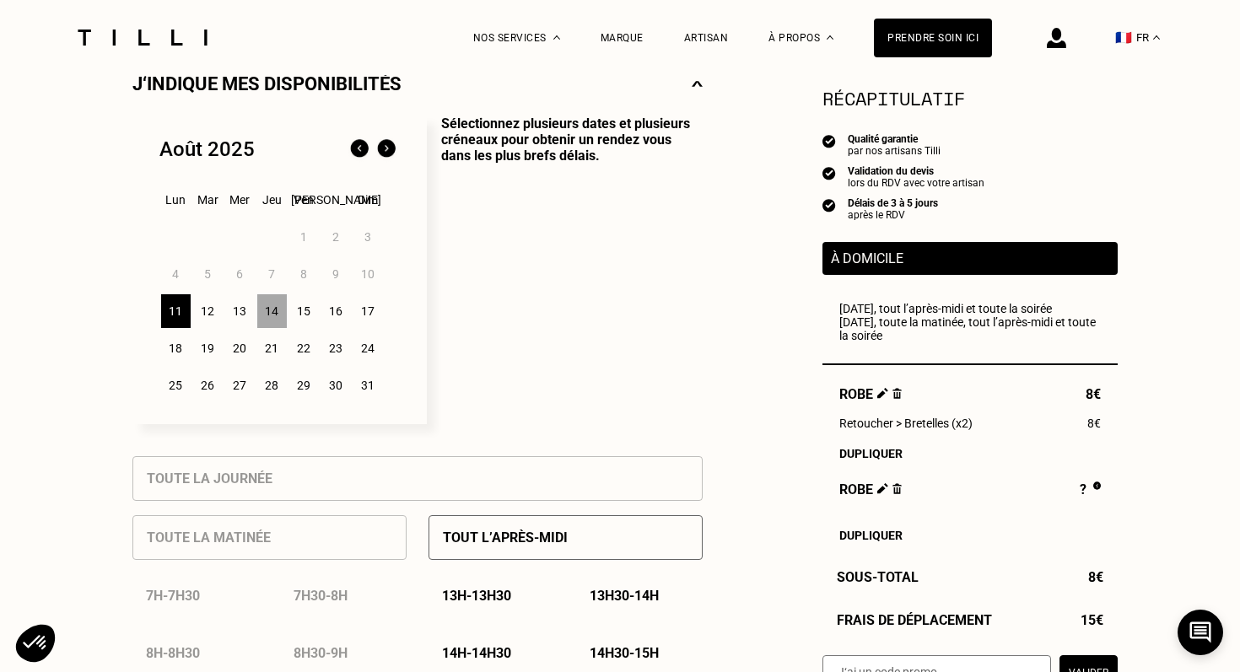
scroll to position [328, 0]
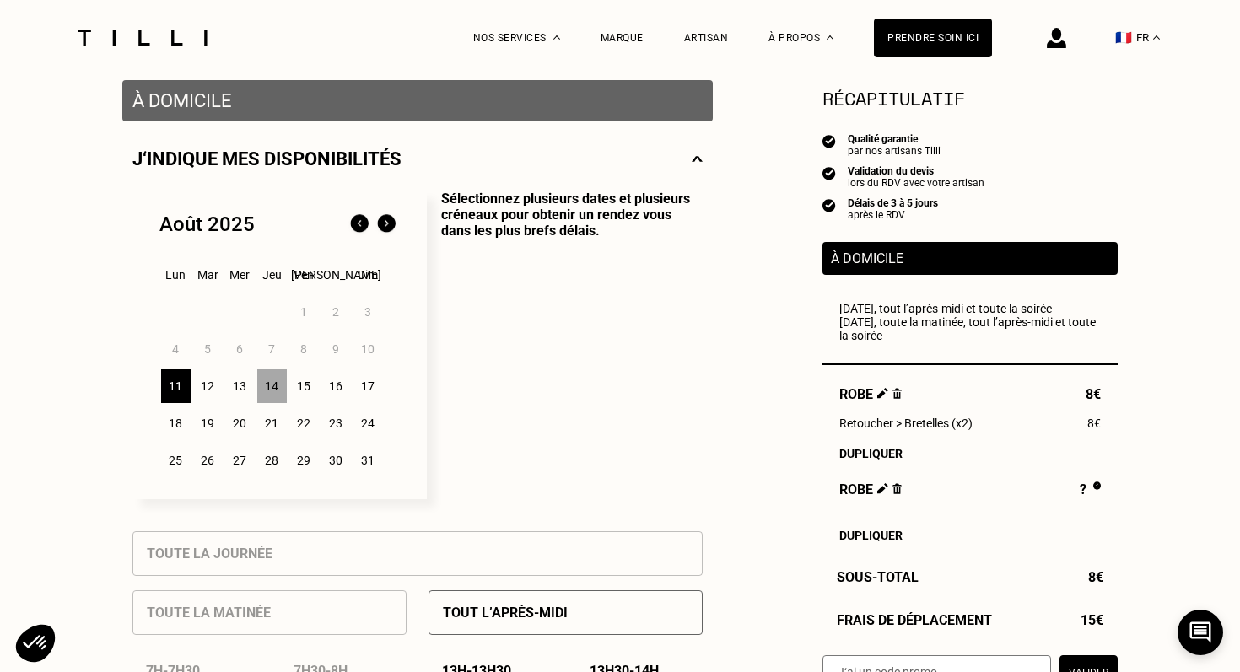
click at [181, 392] on div "11" at bounding box center [176, 387] width 30 height 34
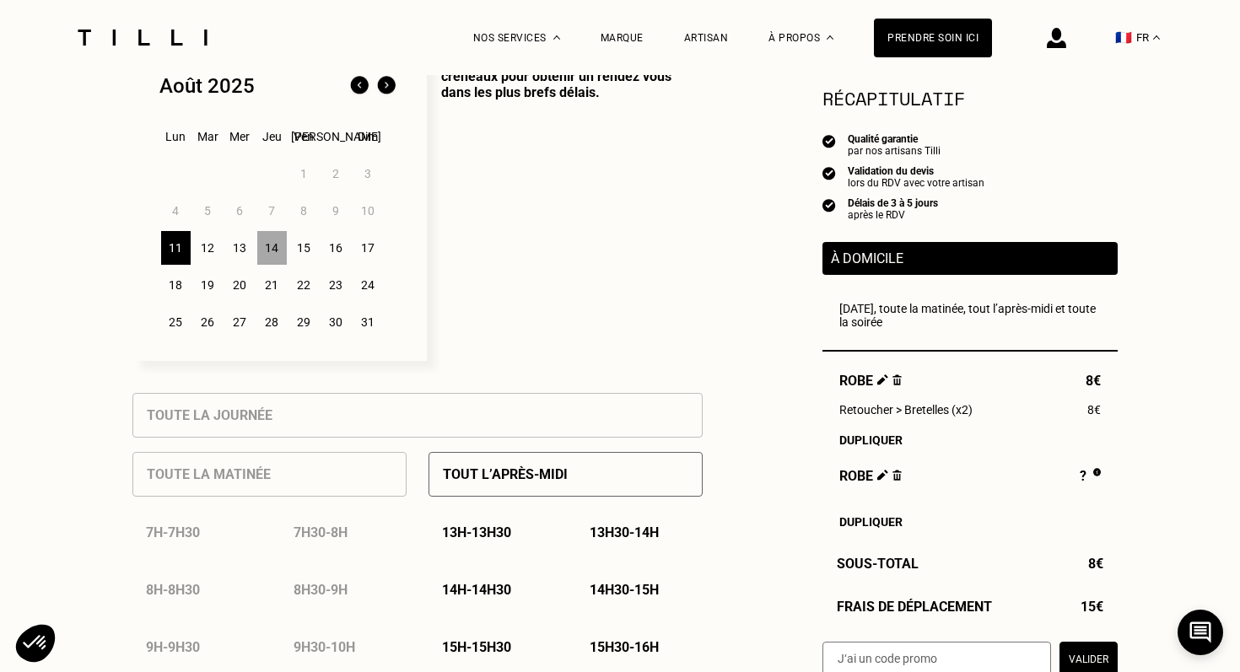
scroll to position [480, 0]
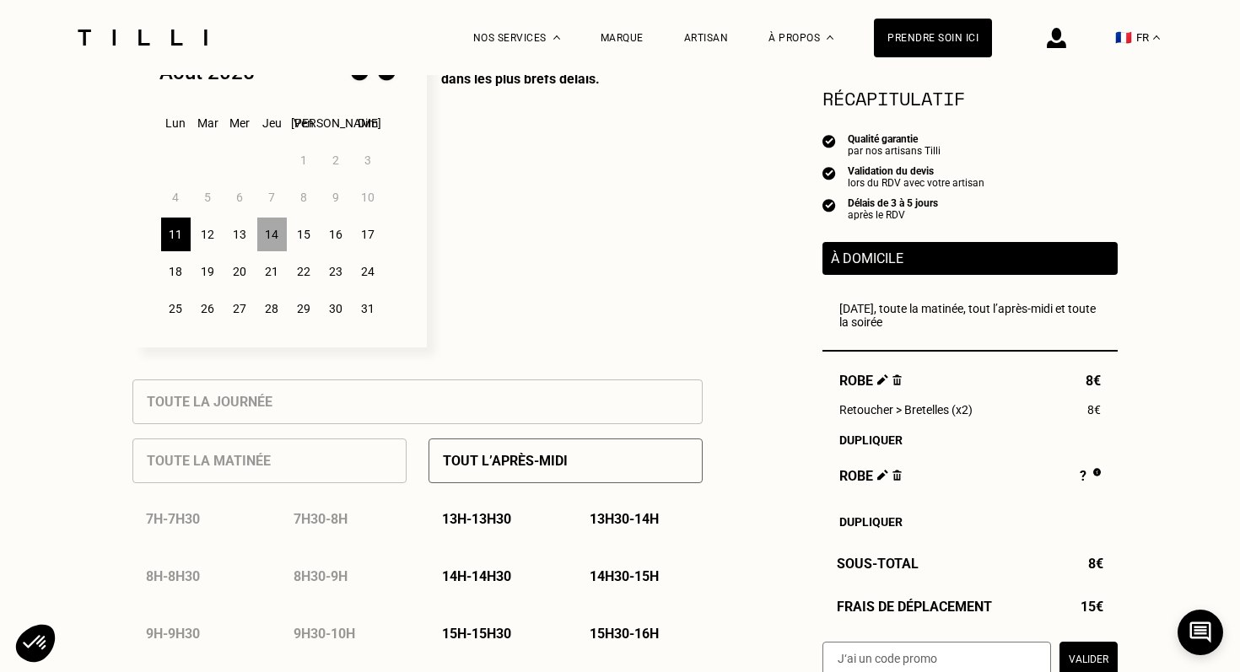
click at [505, 460] on p "Tout l’après-midi" at bounding box center [505, 461] width 125 height 16
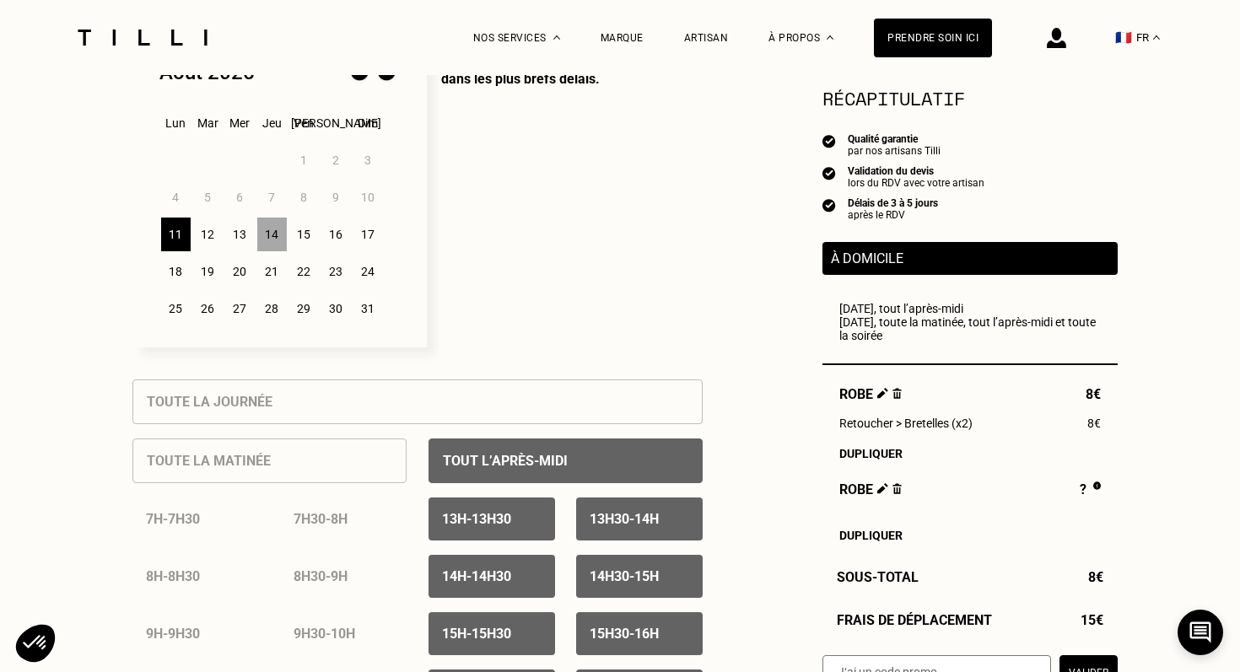
click at [278, 230] on div "14" at bounding box center [272, 235] width 30 height 34
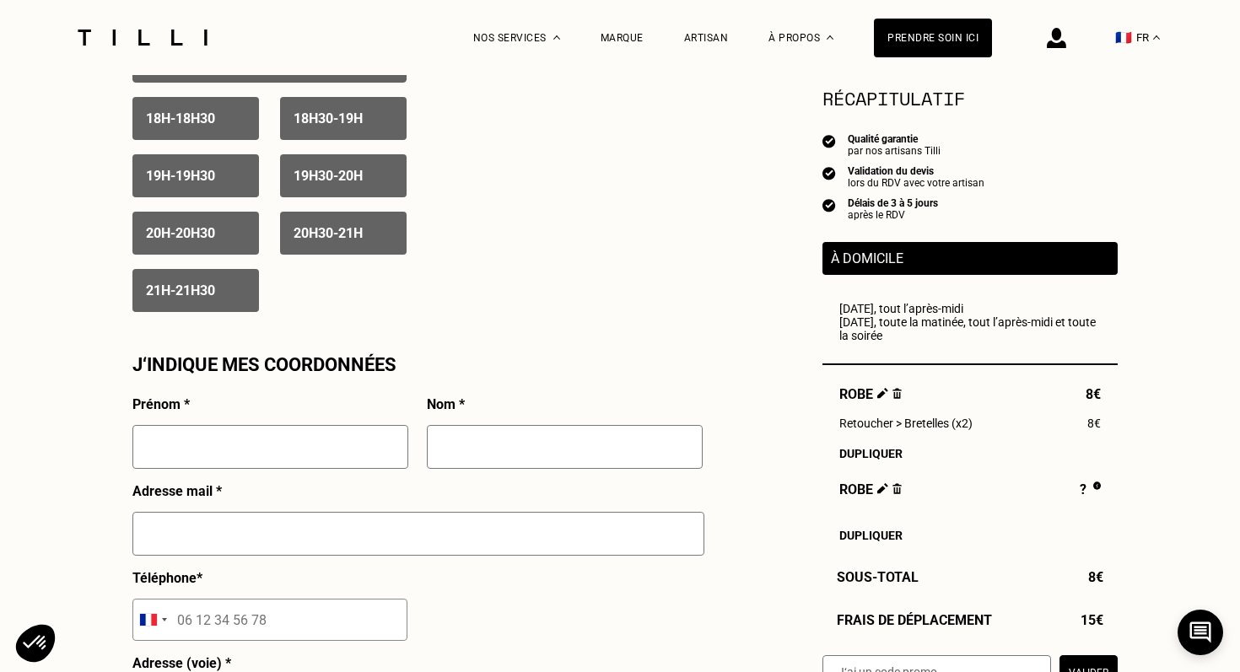
scroll to position [1297, 0]
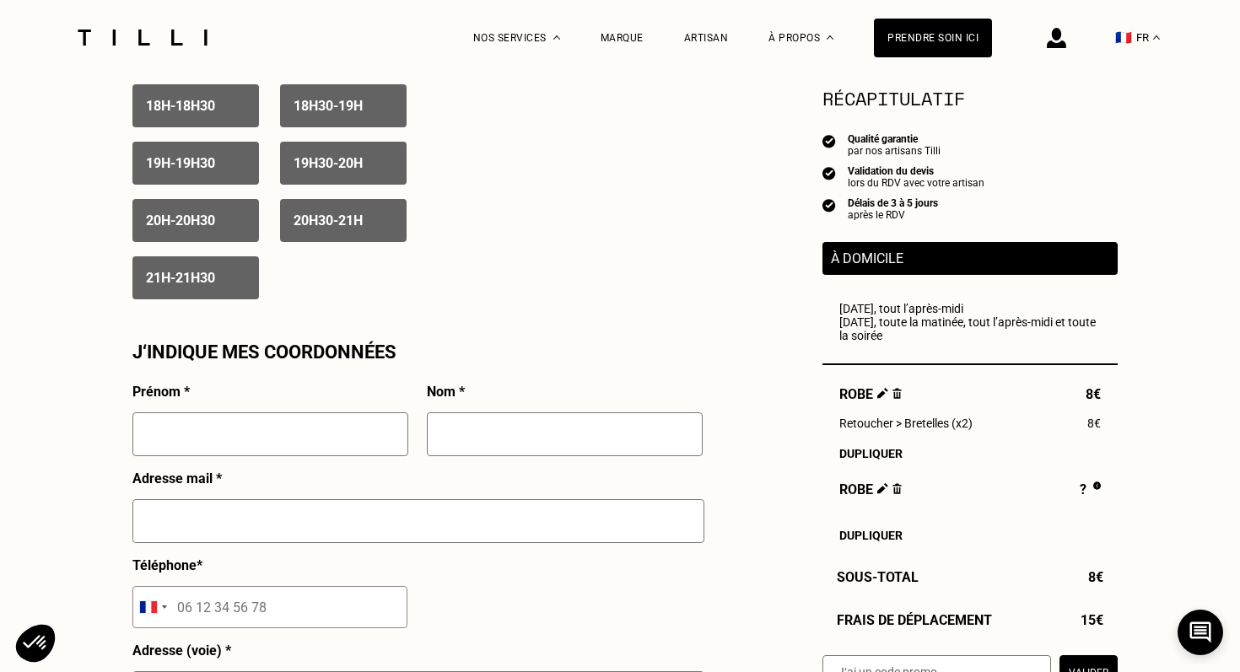
click at [318, 430] on input "text" at bounding box center [270, 435] width 276 height 44
type input "Clarisse"
type input "Lachaize"
type input "[EMAIL_ADDRESS][DOMAIN_NAME]"
type input "06 72 48 24 02"
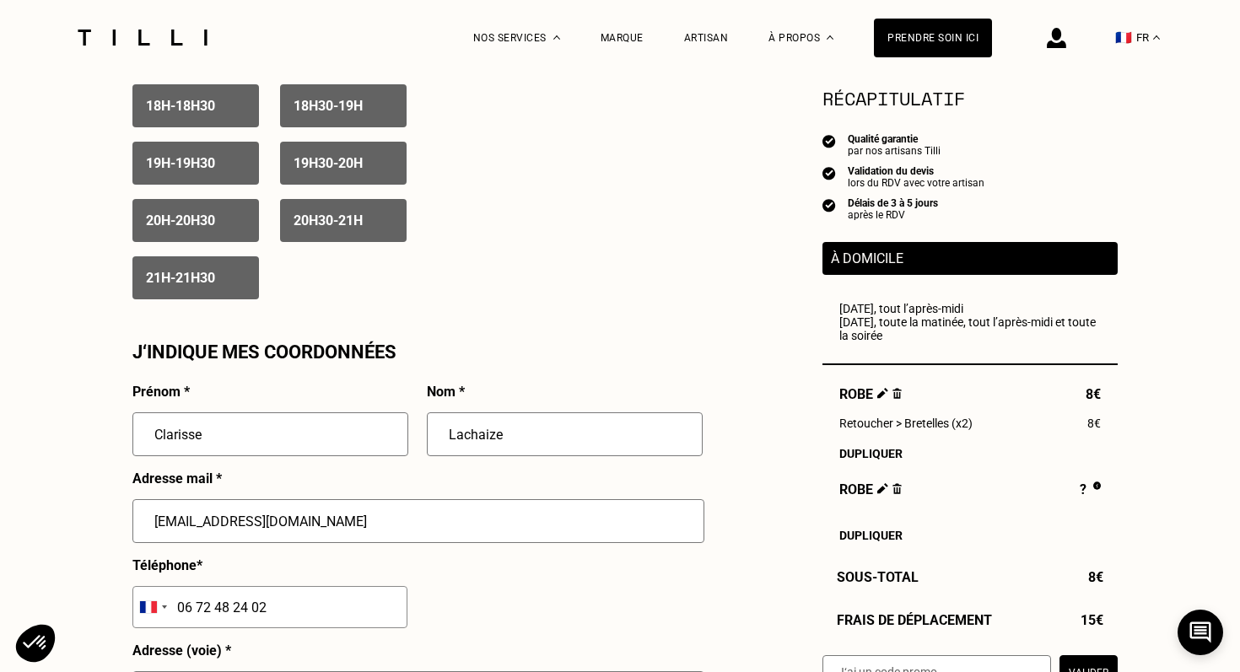
type input "[STREET_ADDRESS]"
type input "Sceaux"
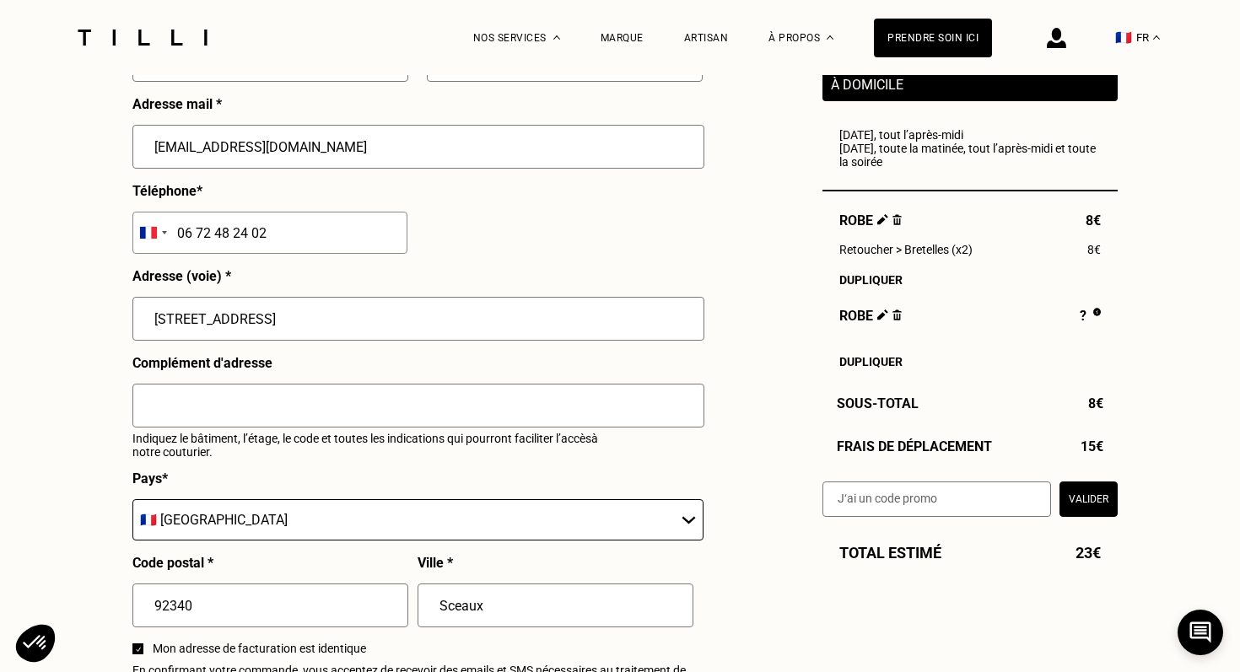
scroll to position [1682, 0]
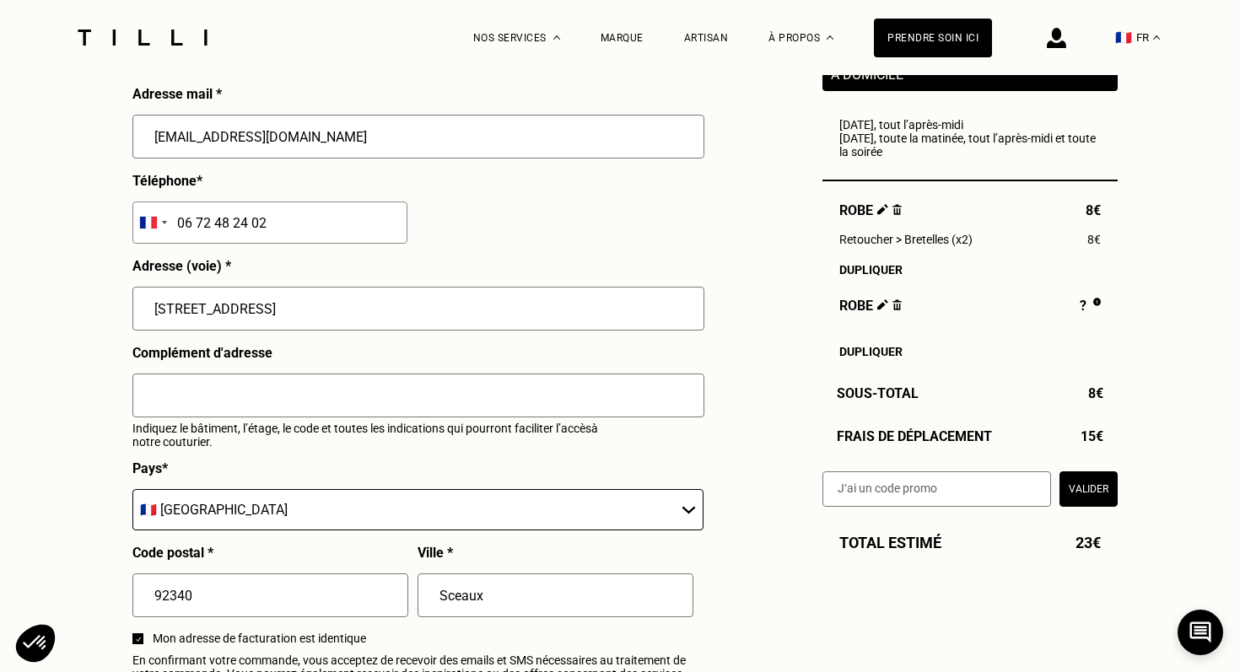
drag, startPoint x: 288, startPoint y: 310, endPoint x: 150, endPoint y: 310, distance: 137.5
click at [150, 310] on input "[STREET_ADDRESS]" at bounding box center [418, 309] width 572 height 44
type input "[STREET_ADDRESS][PERSON_NAME]"
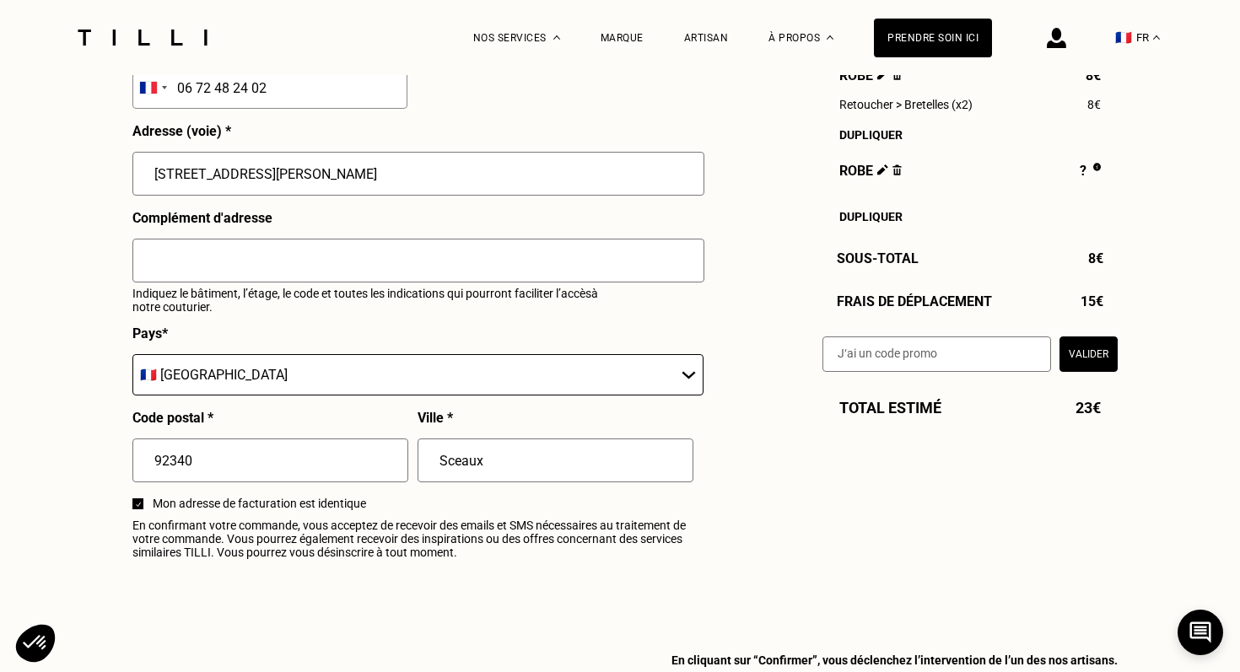
scroll to position [1826, 0]
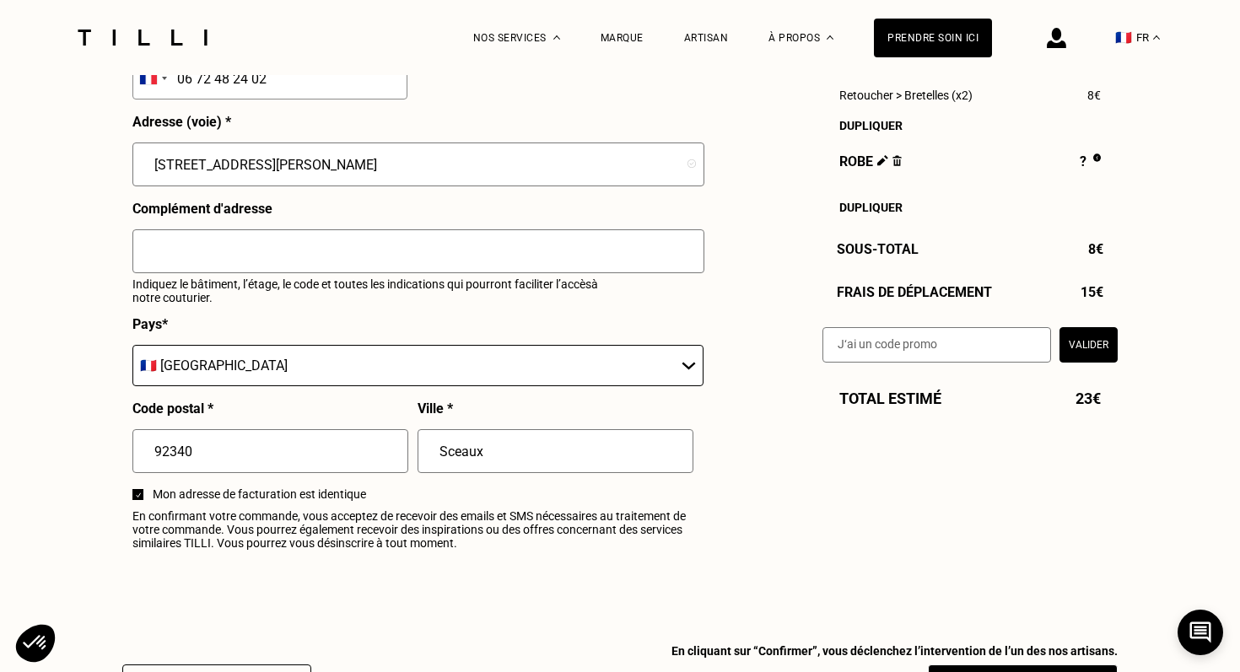
drag, startPoint x: 505, startPoint y: 454, endPoint x: 392, endPoint y: 436, distance: 113.6
click at [392, 436] on div "Prénom * [PERSON_NAME] Nom * Lachaize Adresse mail * [EMAIL_ADDRESS][DOMAIN_NAM…" at bounding box center [417, 207] width 570 height 704
type input "BOURG LA REINE"
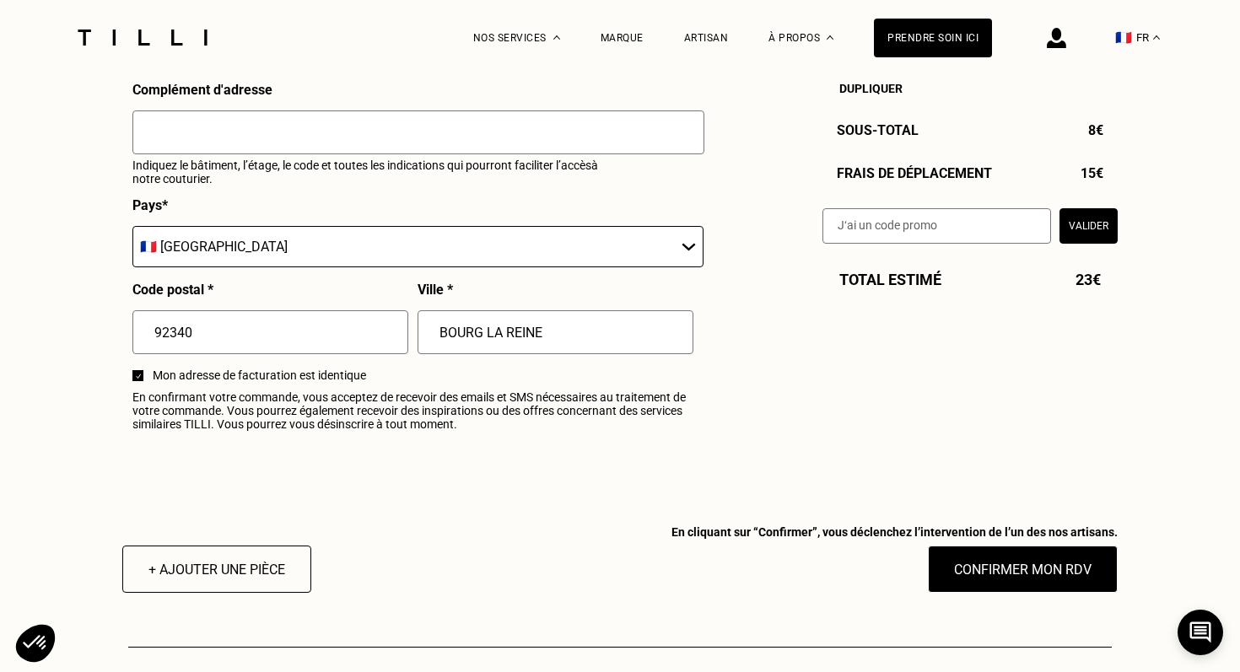
scroll to position [1948, 0]
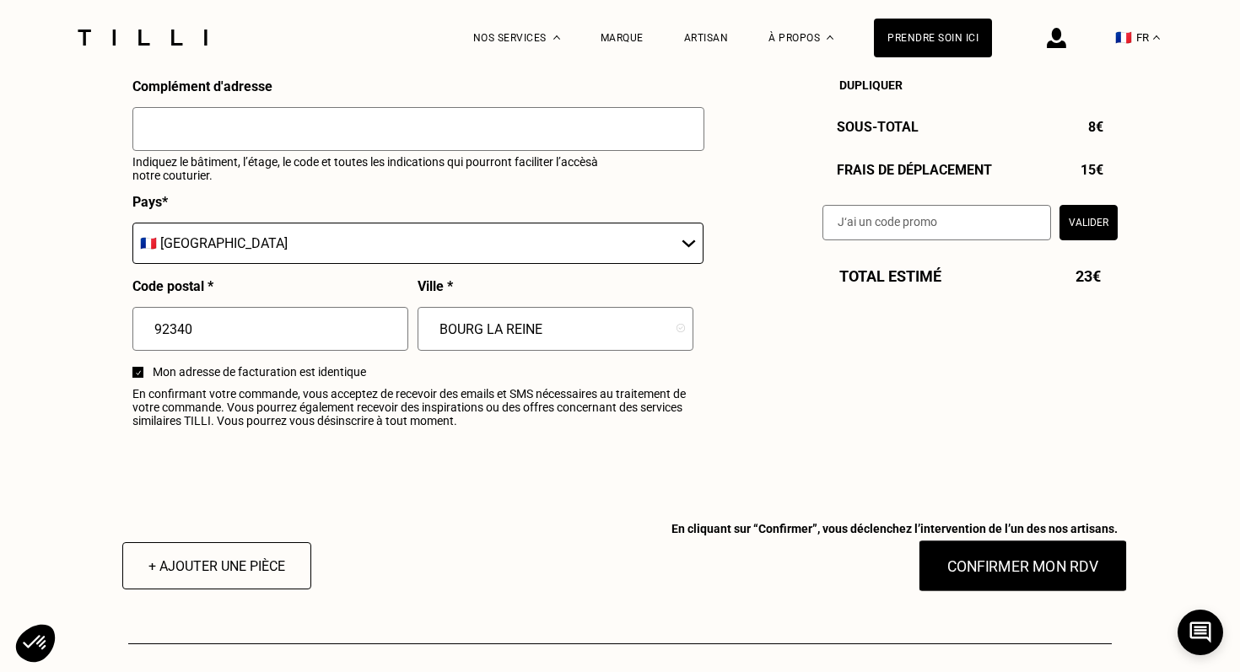
click at [971, 561] on button "Confirmer mon RDV" at bounding box center [1023, 566] width 209 height 52
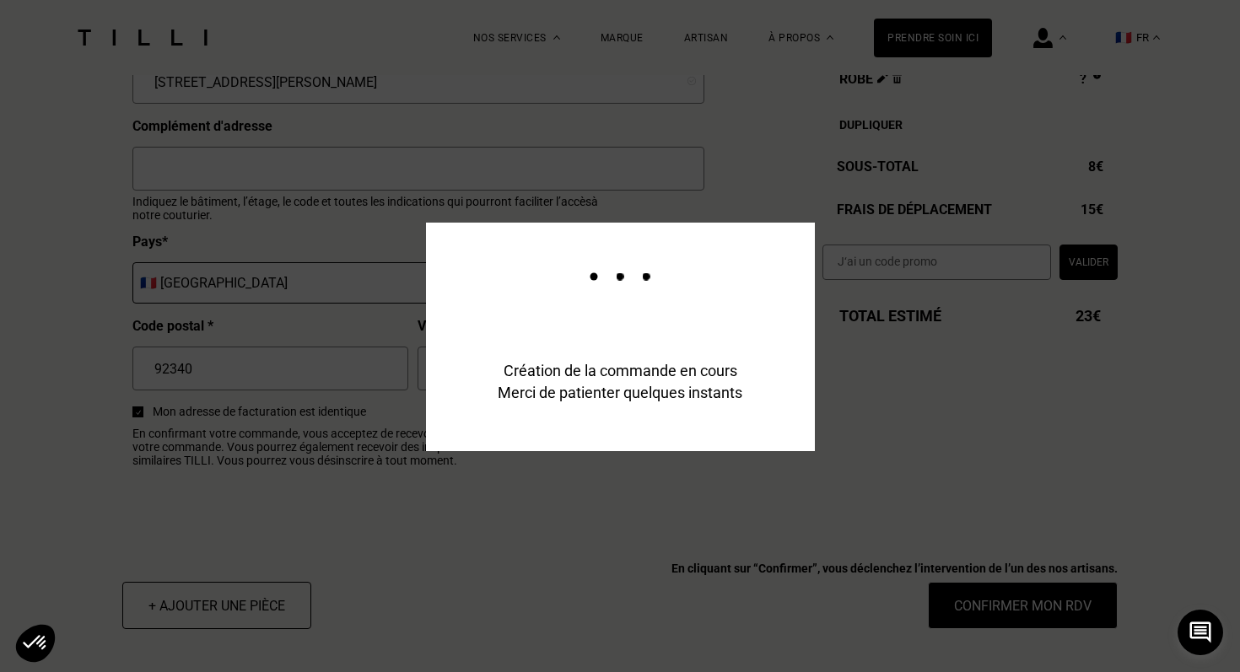
scroll to position [0, 0]
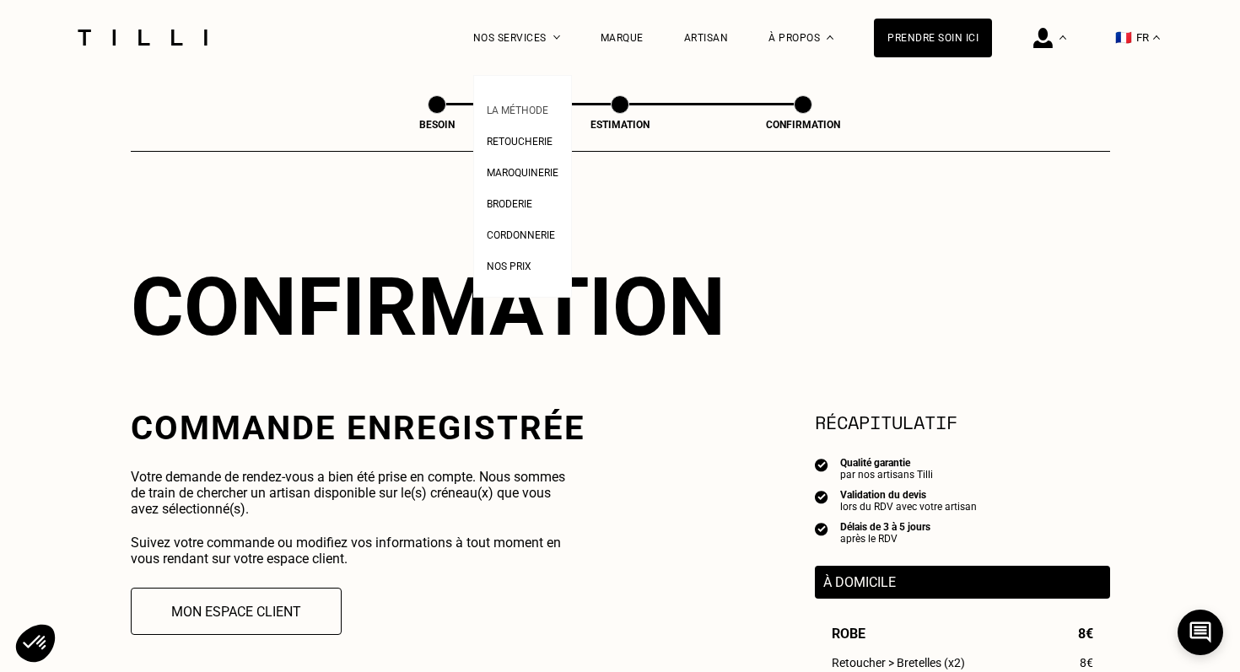
click at [521, 111] on span "La Méthode" at bounding box center [518, 111] width 62 height 12
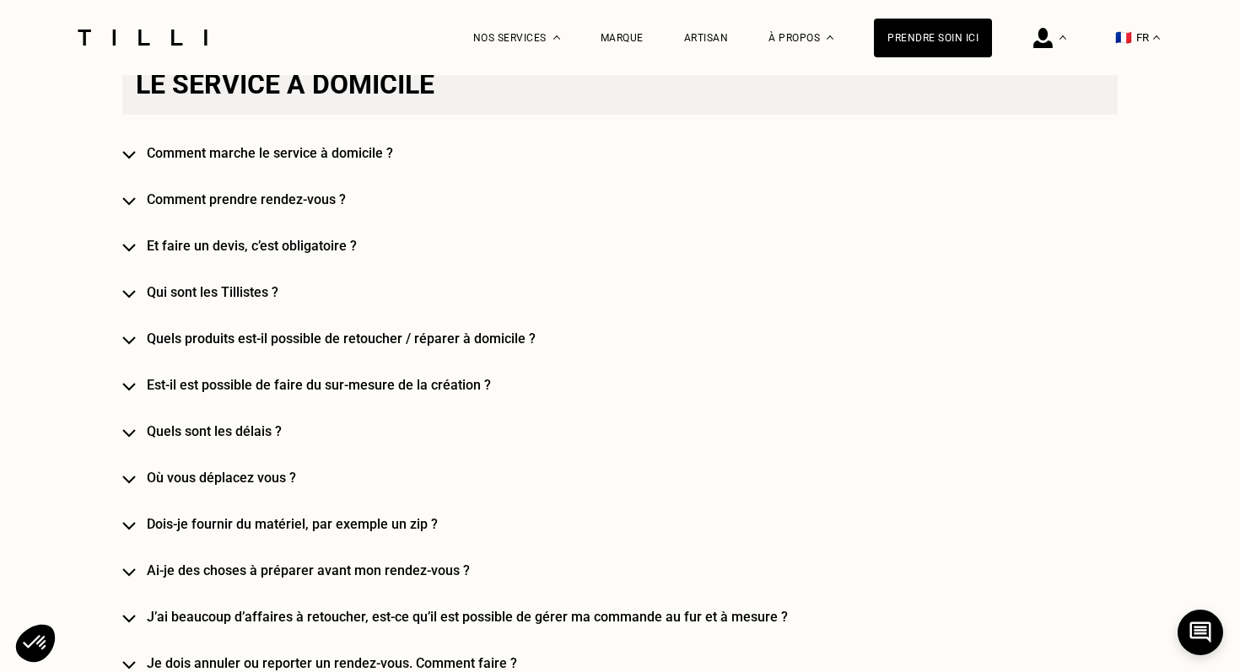
scroll to position [1536, 0]
